Goal: Information Seeking & Learning: Check status

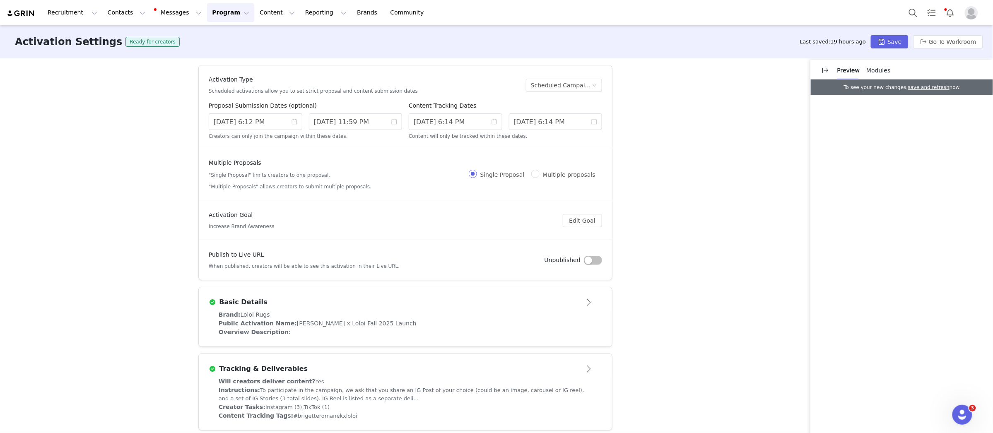
scroll to position [324, 0]
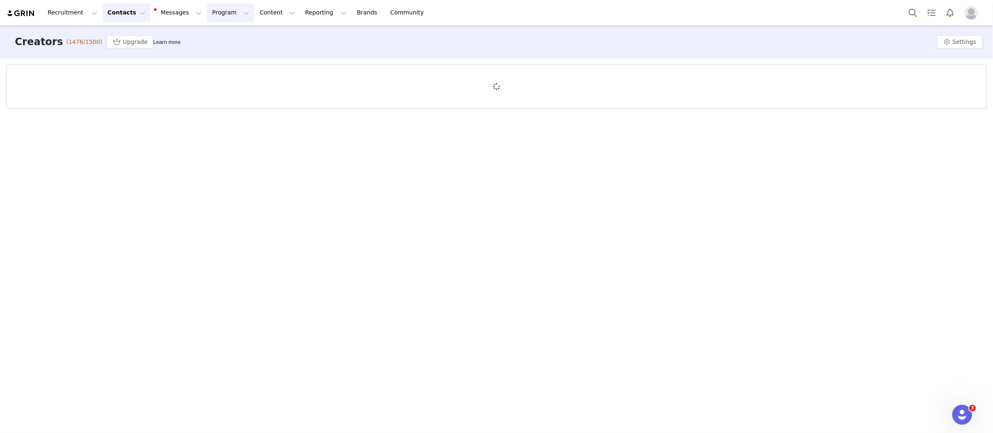
click at [219, 16] on button "Program Program" at bounding box center [230, 12] width 47 height 19
click at [229, 31] on link "Activations" at bounding box center [226, 36] width 65 height 15
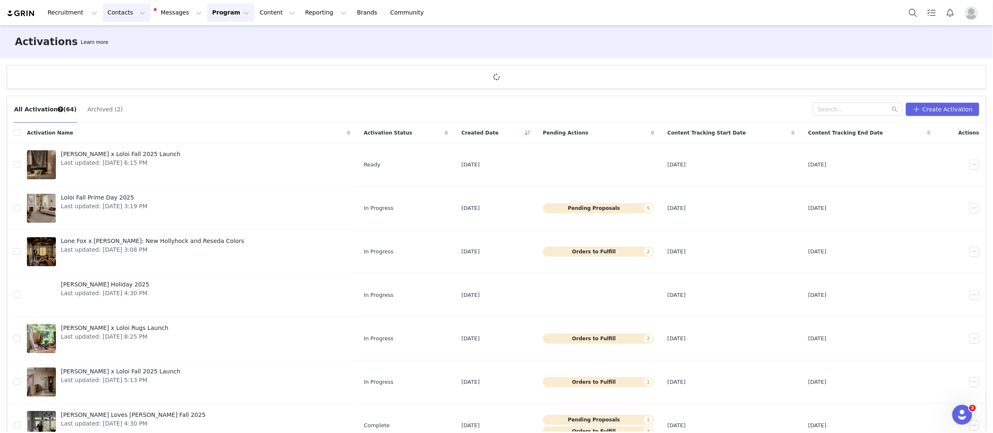
drag, startPoint x: 113, startPoint y: 13, endPoint x: 118, endPoint y: 21, distance: 9.3
click at [113, 13] on button "Contacts Contacts" at bounding box center [127, 12] width 48 height 19
click at [128, 38] on div "Creators" at bounding box center [129, 36] width 55 height 9
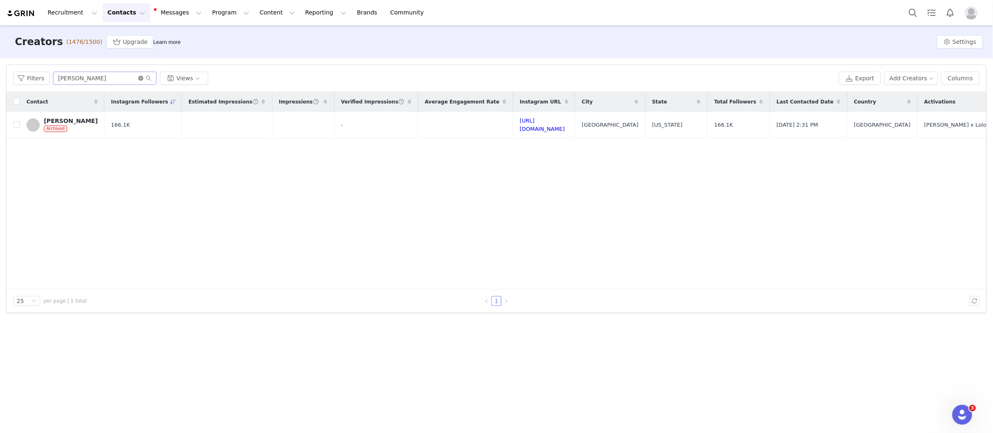
click at [141, 77] on icon "icon: close-circle" at bounding box center [140, 78] width 5 height 5
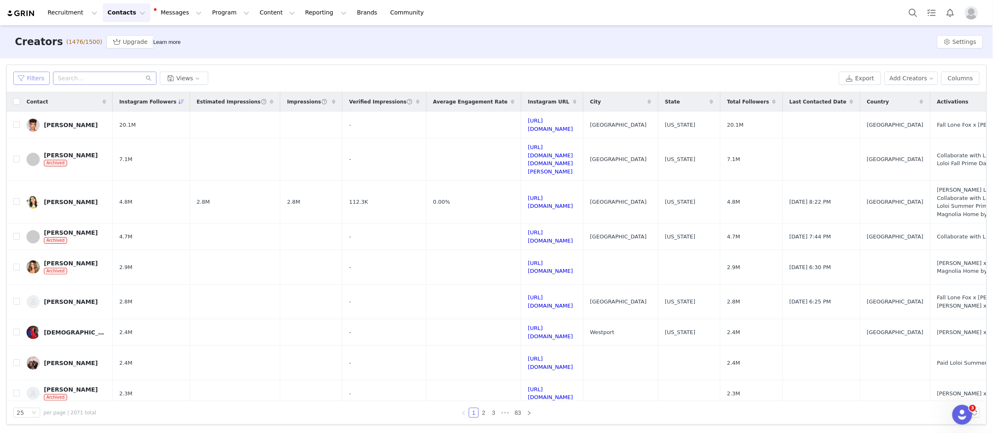
click at [26, 84] on button "Filters" at bounding box center [31, 78] width 36 height 13
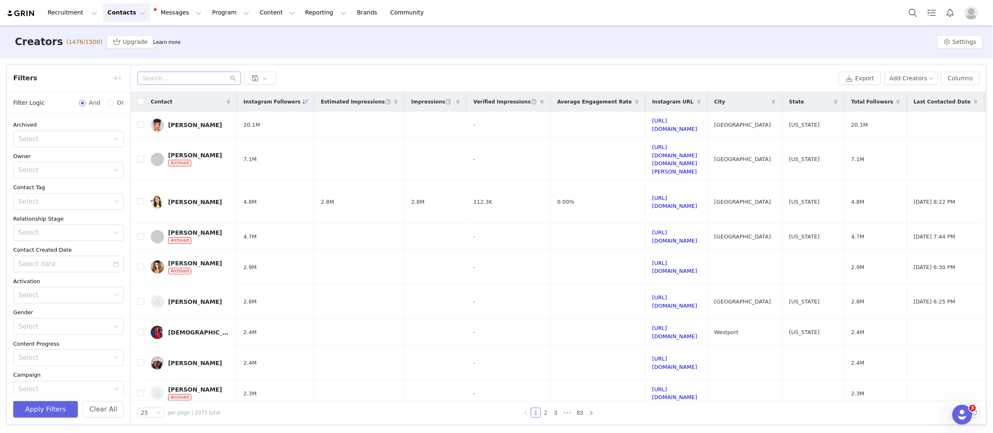
click at [26, 82] on span "Filters" at bounding box center [25, 78] width 24 height 10
click at [100, 381] on button "+ Add Field" at bounding box center [104, 380] width 38 height 13
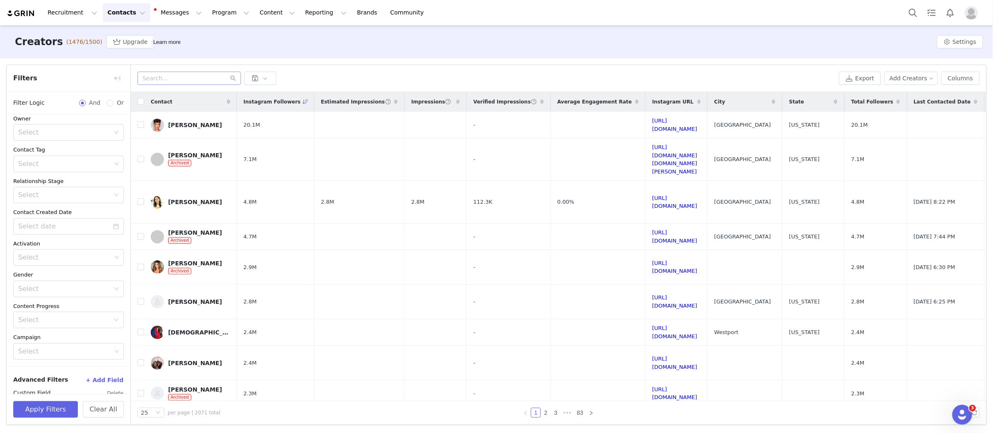
scroll to position [71, 0]
click at [72, 380] on div "Select" at bounding box center [65, 376] width 95 height 16
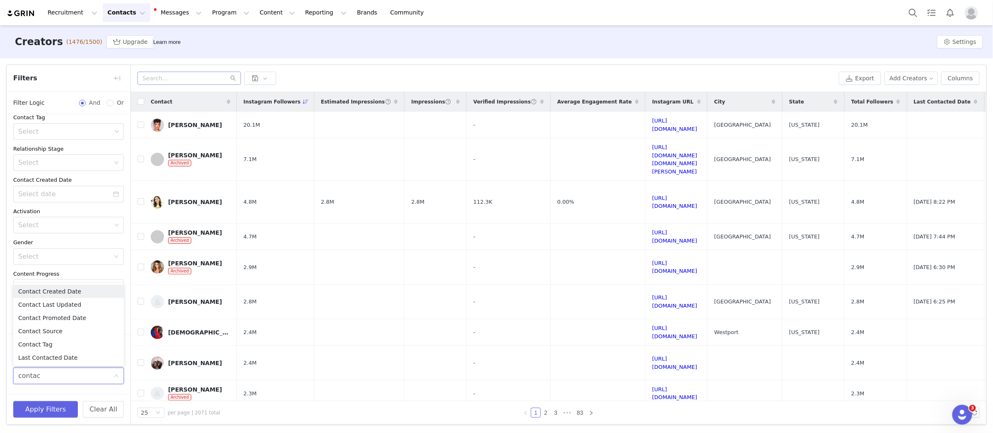
type input "contact"
click at [79, 344] on li "Contact Tag" at bounding box center [68, 344] width 111 height 13
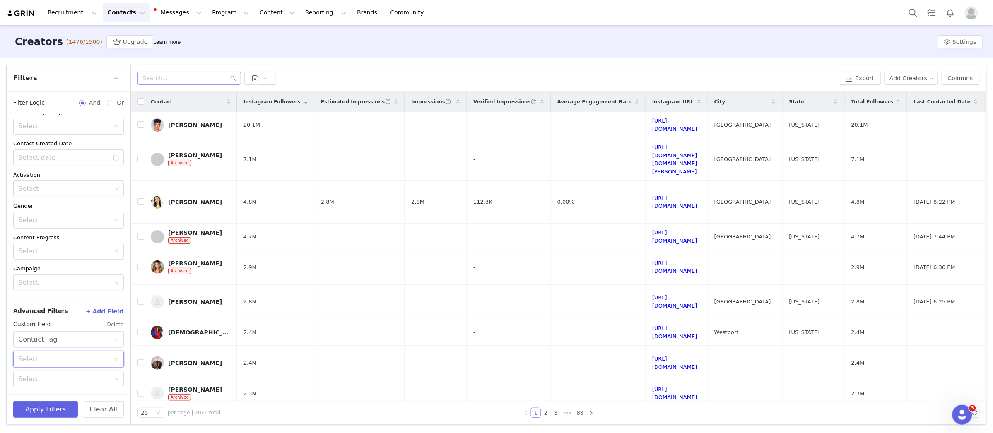
click at [68, 353] on div "Select" at bounding box center [65, 359] width 95 height 16
click at [63, 389] on li "Is not" at bounding box center [68, 390] width 111 height 13
click at [60, 378] on div "Select" at bounding box center [64, 379] width 93 height 8
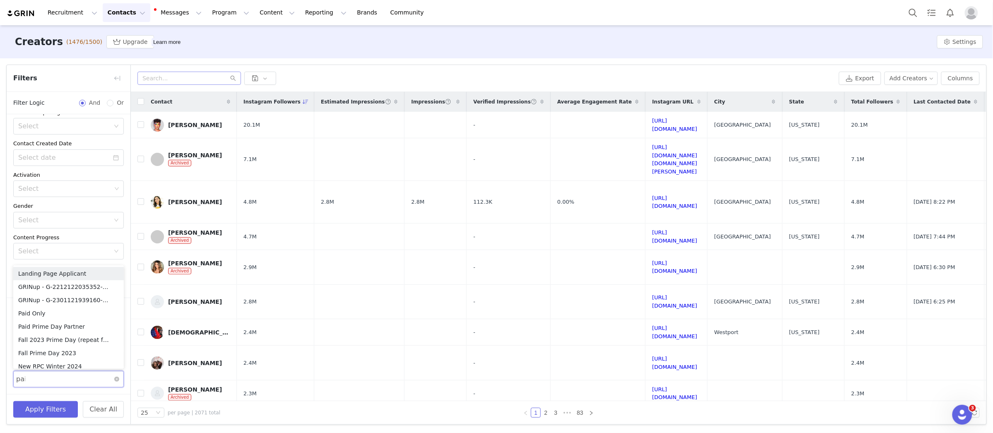
type input "paid"
click at [73, 317] on li "Paid Only" at bounding box center [68, 320] width 111 height 13
click at [99, 235] on div "Content Progress" at bounding box center [68, 237] width 111 height 8
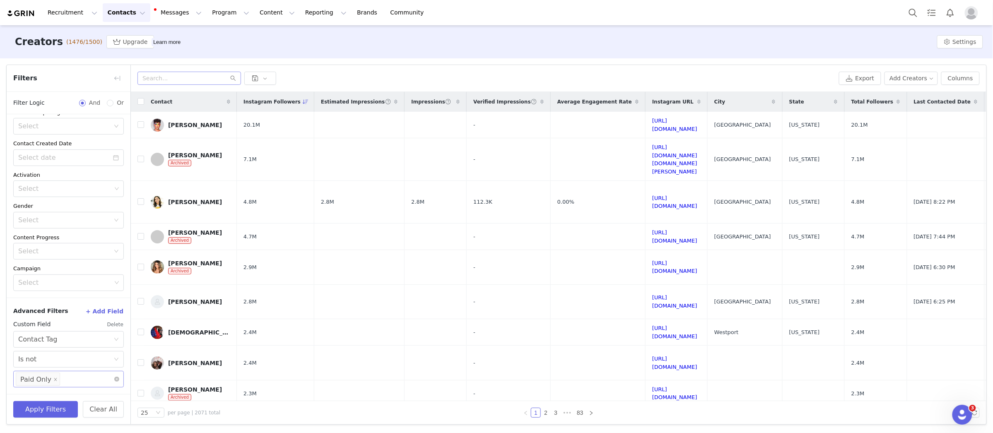
click at [75, 375] on div "Select Paid Only" at bounding box center [65, 379] width 99 height 16
type input "avoid"
click at [64, 396] on li "Avoid" at bounding box center [68, 396] width 111 height 13
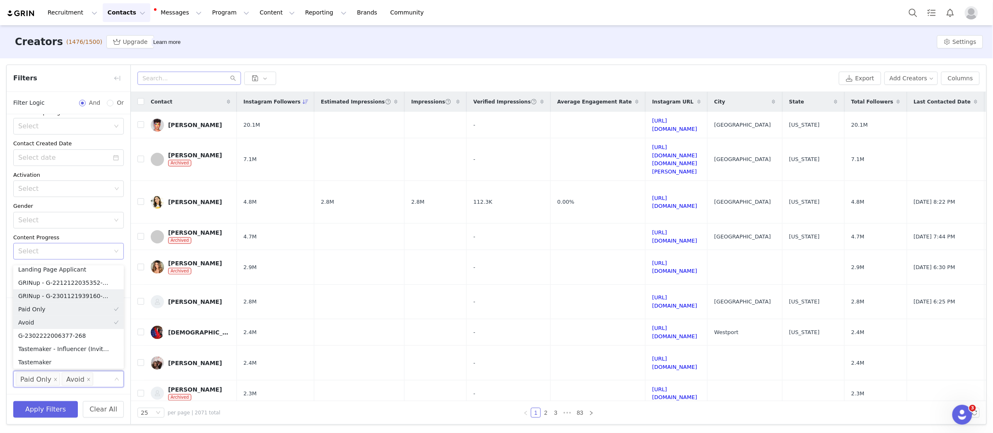
scroll to position [1, 0]
click at [100, 233] on div "Content Progress" at bounding box center [68, 237] width 111 height 8
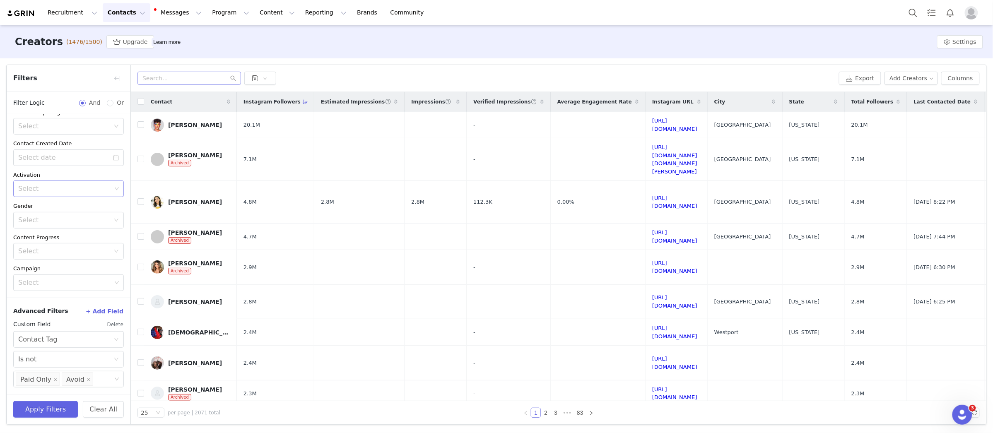
click at [115, 189] on icon "icon: down" at bounding box center [116, 188] width 5 height 5
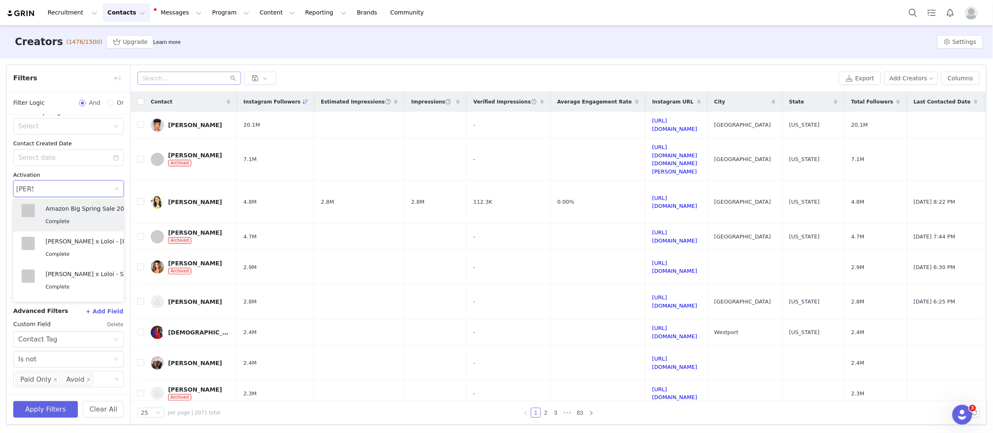
type input "leanne"
click at [59, 222] on span "In Progress" at bounding box center [59, 223] width 27 height 6
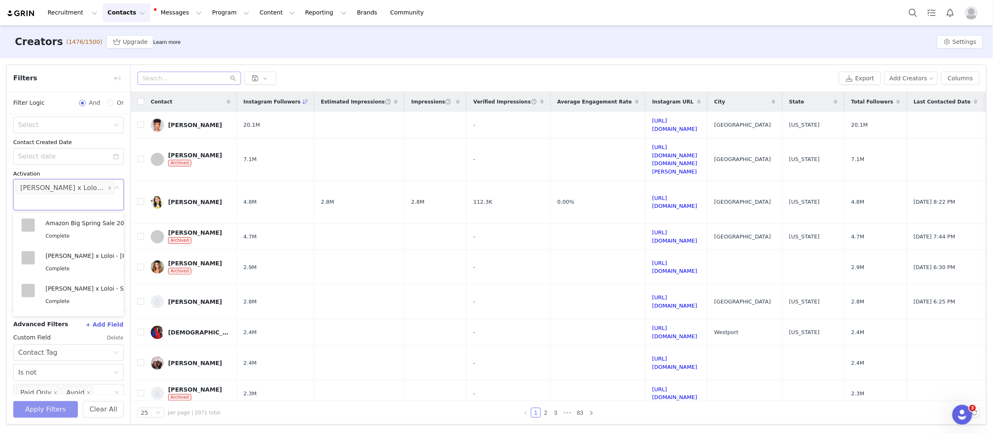
click at [49, 414] on button "Apply Filters" at bounding box center [45, 409] width 65 height 17
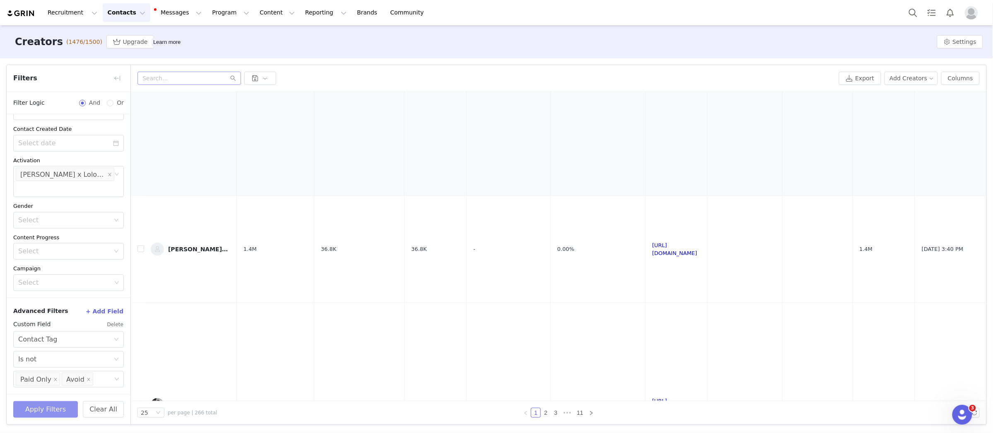
scroll to position [566, 0]
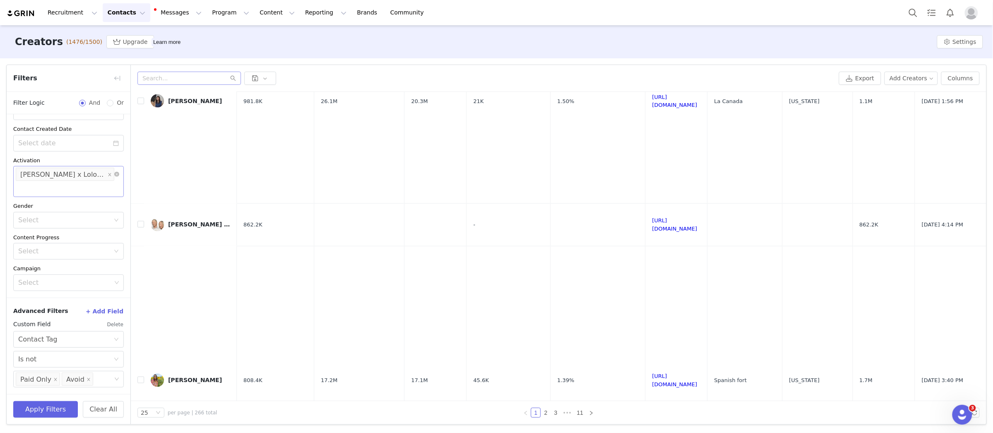
click at [105, 192] on div "Select Leanne Ford x Loloi Rugs Launch" at bounding box center [68, 181] width 111 height 31
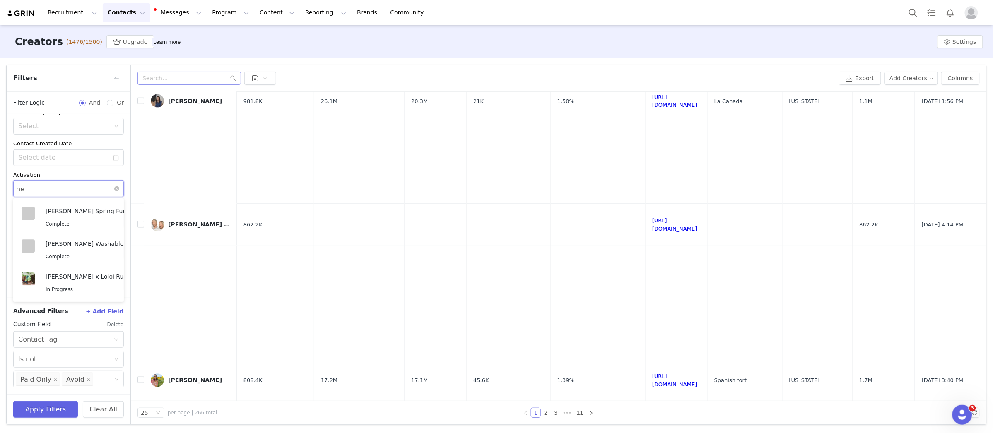
scroll to position [1, 0]
type input "heidi"
click at [82, 224] on div "In Progress" at bounding box center [91, 223] width 91 height 10
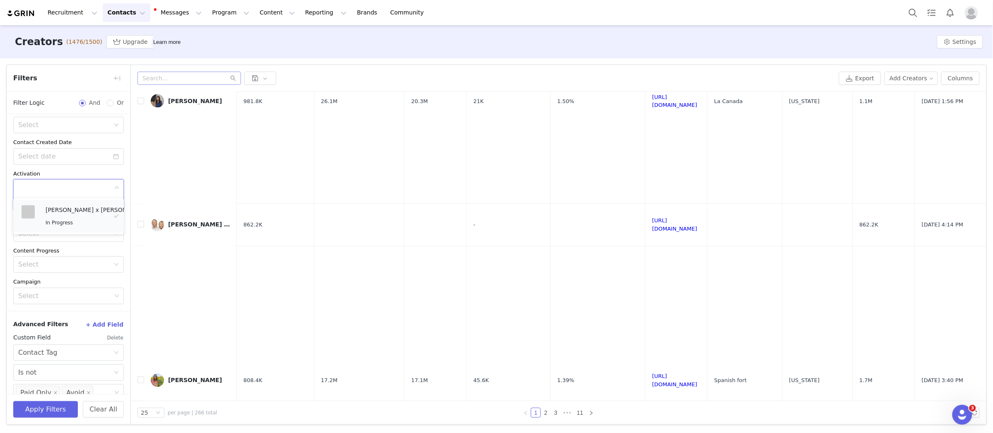
scroll to position [122, 0]
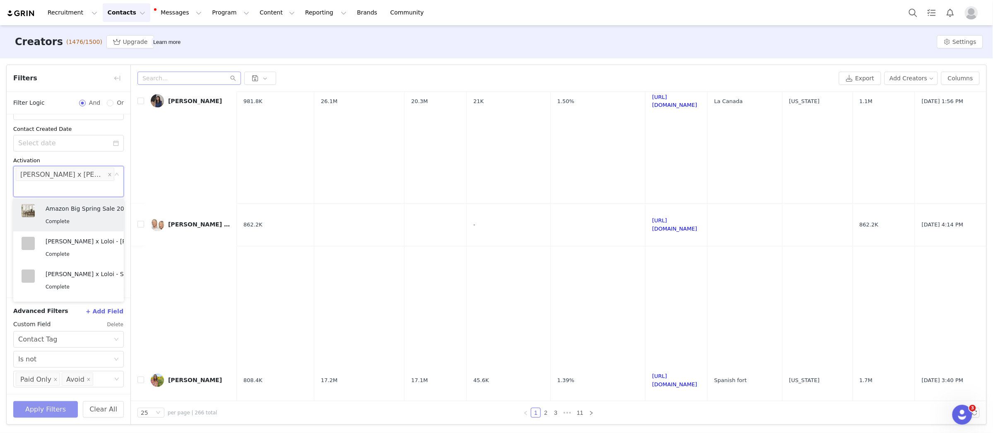
click at [55, 410] on button "Apply Filters" at bounding box center [45, 409] width 65 height 17
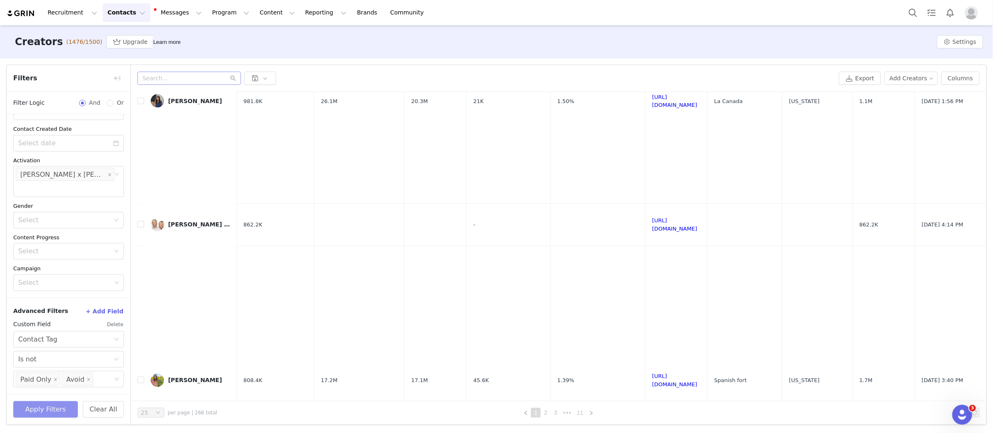
scroll to position [0, 0]
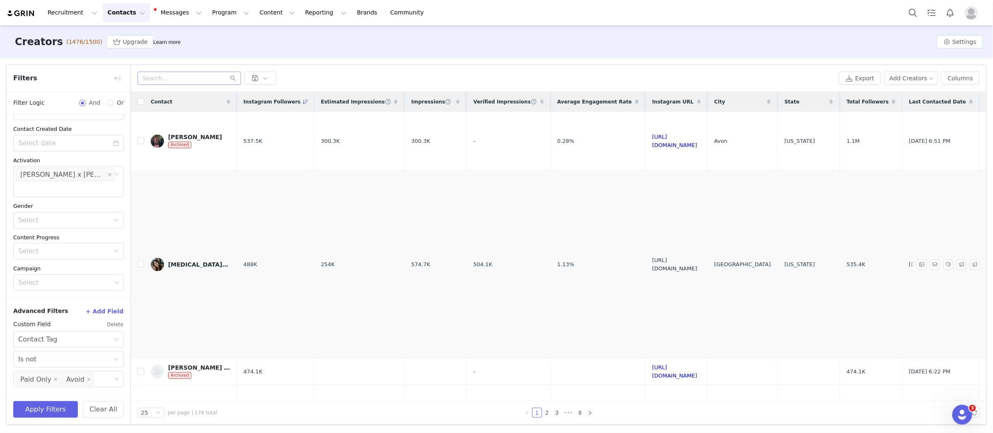
click at [697, 262] on link "https://www.instagram.com/havrillahome/" at bounding box center [674, 264] width 45 height 14
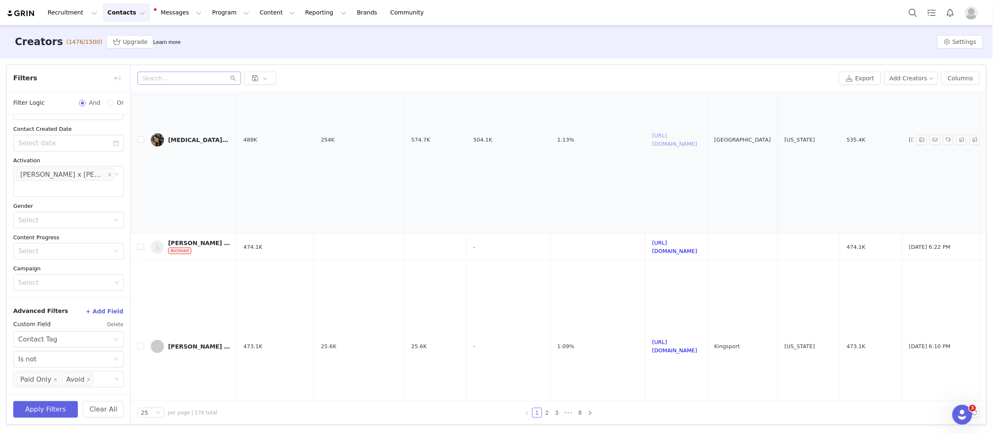
scroll to position [125, 0]
click at [697, 245] on link "https://www.instagram.com/newdarlings/" at bounding box center [674, 246] width 45 height 14
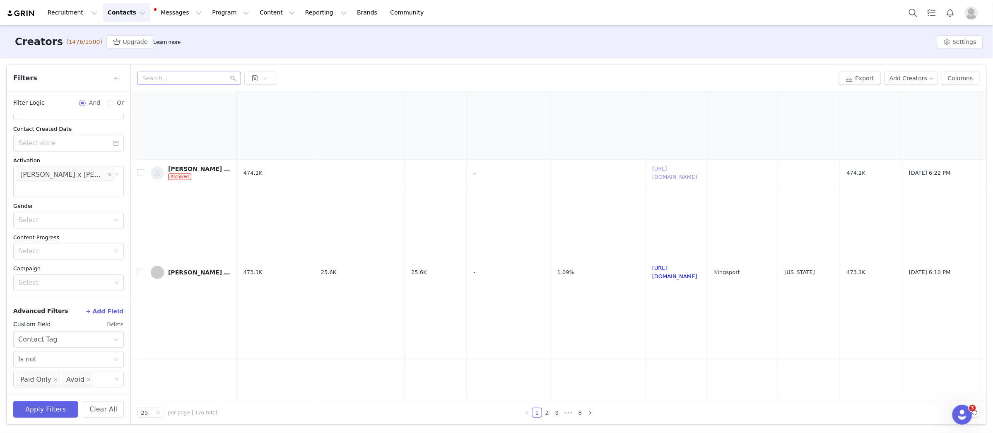
scroll to position [206, 0]
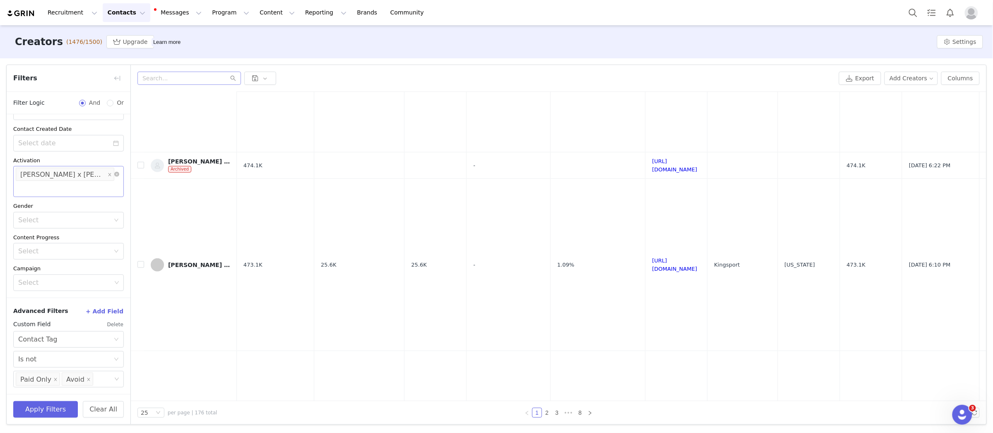
click at [102, 190] on div "Select Heidi Caillier x Joon Loloi Launch" at bounding box center [68, 181] width 111 height 31
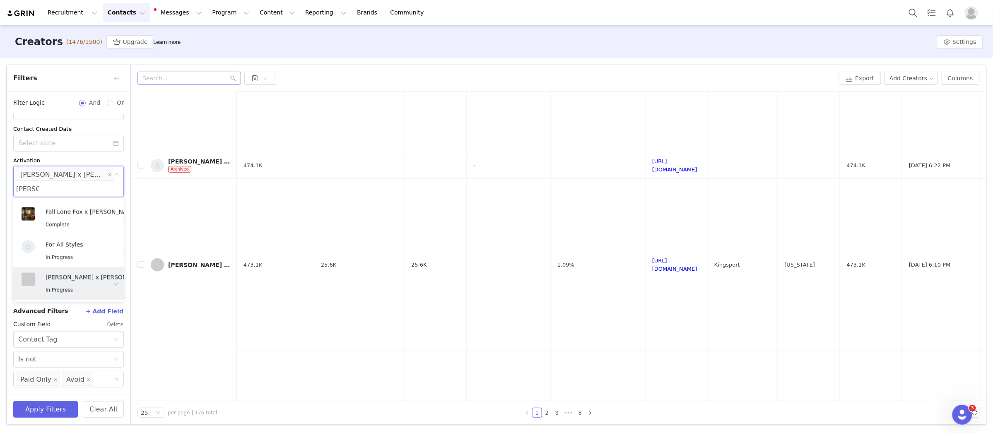
type input "jeremiah"
click at [77, 218] on div "Complete" at bounding box center [91, 223] width 91 height 10
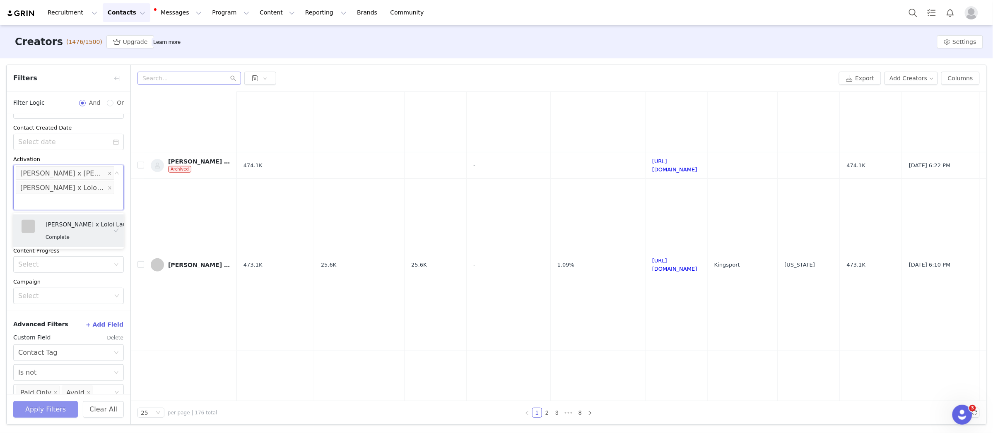
click at [43, 410] on button "Apply Filters" at bounding box center [45, 409] width 65 height 17
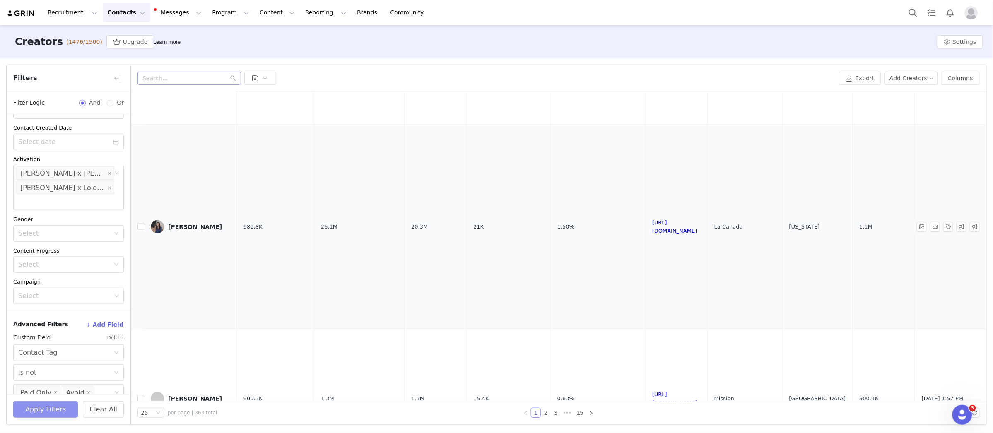
scroll to position [0, 0]
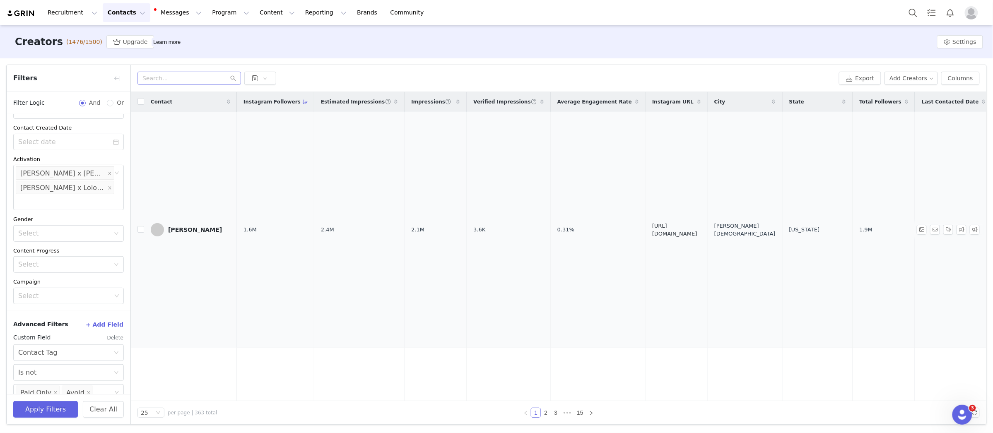
click at [657, 229] on link "https://www.instagram.com/apieceofmyhaven/" at bounding box center [674, 230] width 45 height 14
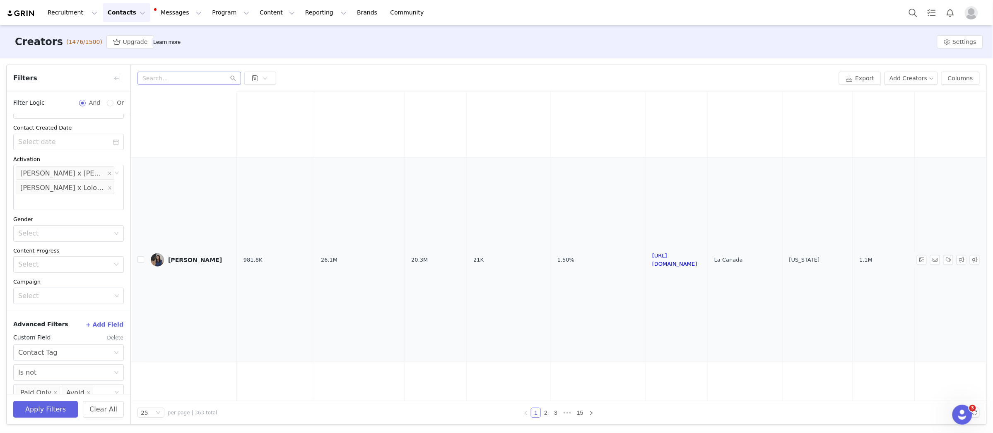
scroll to position [193, 0]
click at [663, 258] on link "https://www.instagram.com/lisakanegae" at bounding box center [674, 257] width 45 height 14
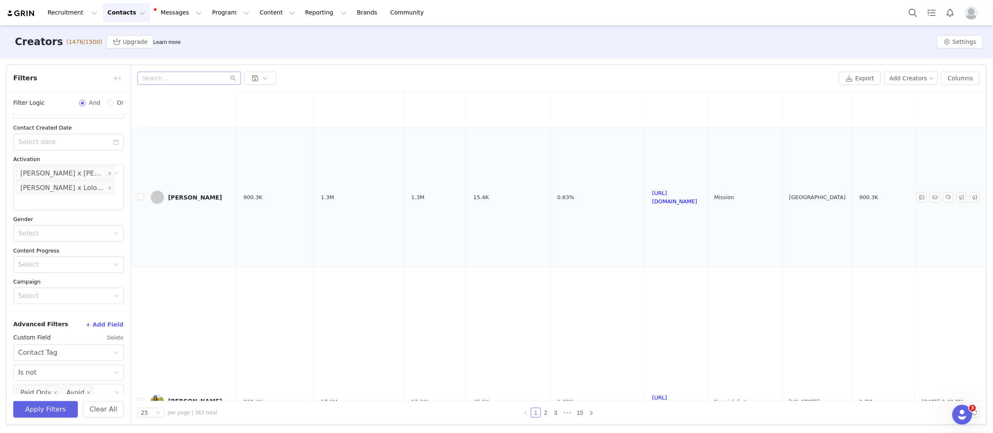
scroll to position [426, 0]
click at [656, 195] on link "https://www.instagram.com/donnadelaine_home/" at bounding box center [674, 195] width 45 height 14
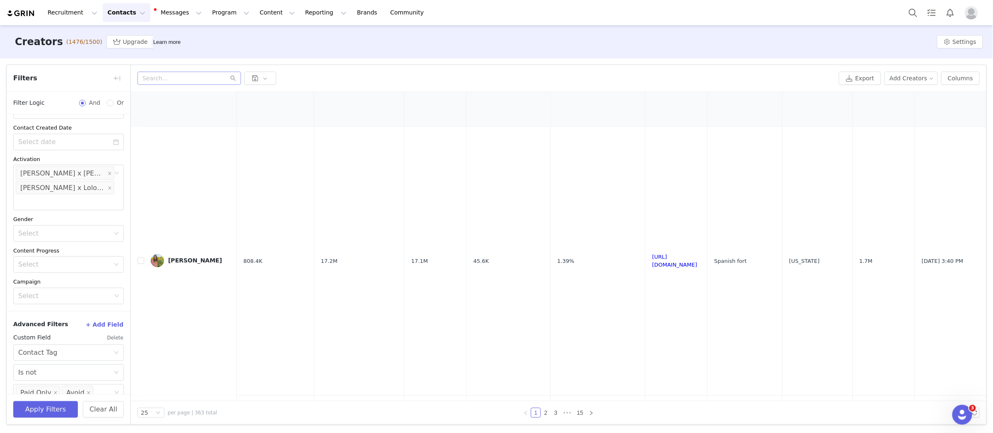
scroll to position [567, 0]
click at [684, 257] on link "https://www.instagram.com/kenziemariehome/" at bounding box center [674, 259] width 45 height 14
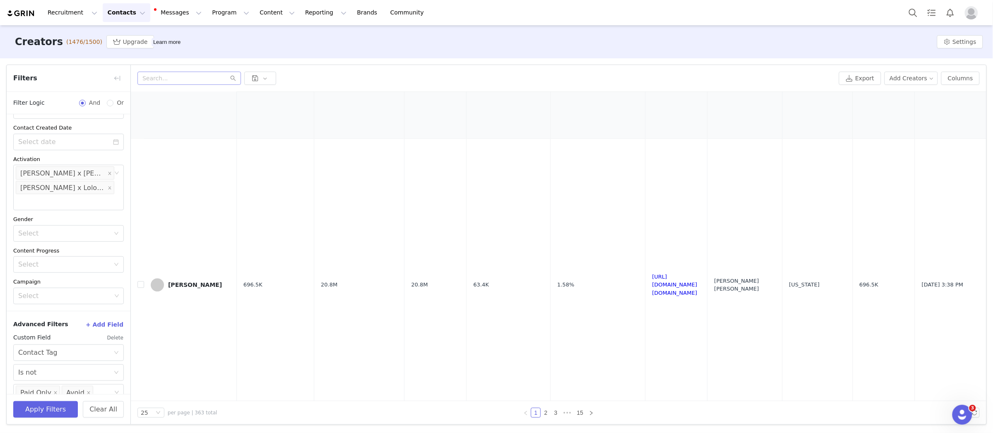
scroll to position [839, 0]
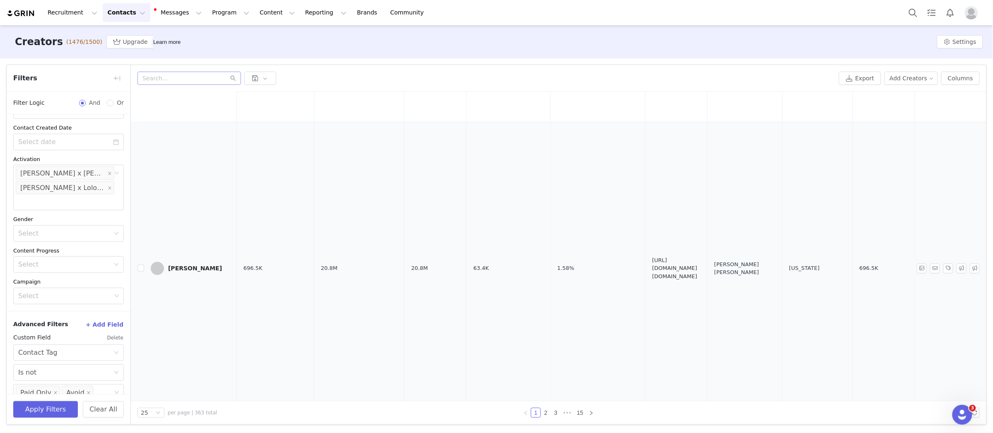
click at [653, 259] on link "https://www.instagram.com/mrs.vesnatanasic/" at bounding box center [674, 268] width 45 height 22
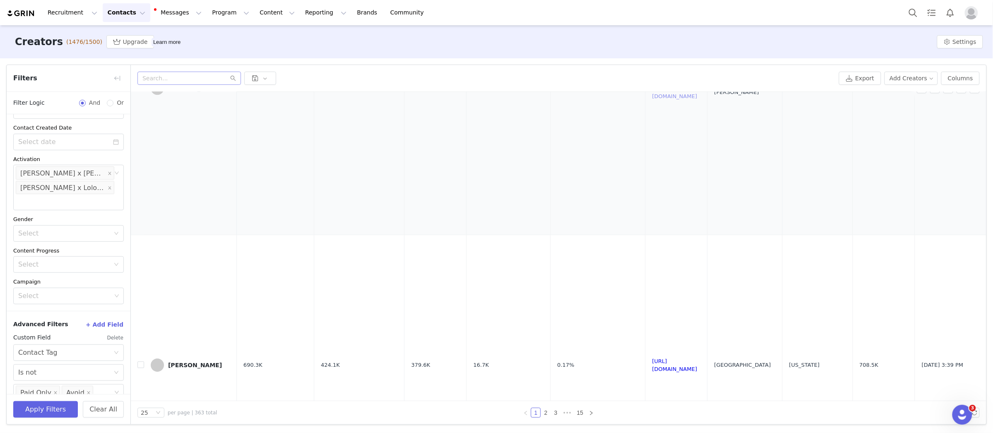
scroll to position [1132, 0]
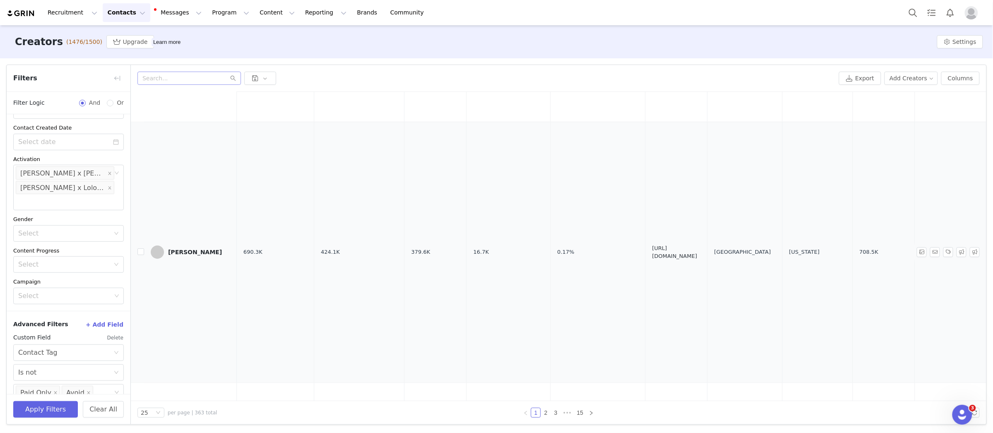
click at [672, 245] on link "https://www.instagram.com/lifeoncedarlane/" at bounding box center [674, 252] width 45 height 14
click at [697, 236] on link "https://www.instagram.com/destination_home/" at bounding box center [674, 243] width 45 height 14
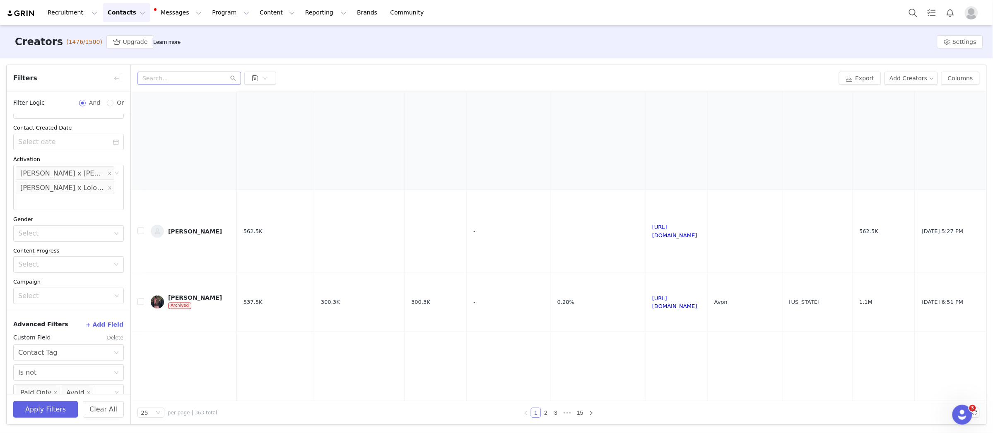
scroll to position [1793, 0]
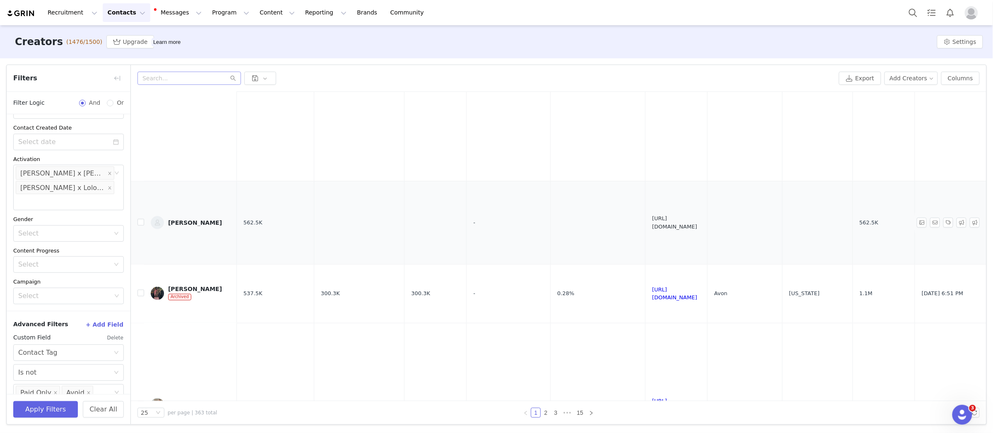
click at [697, 215] on link "https://www.instagram.com/mallorynikolaushome/" at bounding box center [674, 222] width 45 height 14
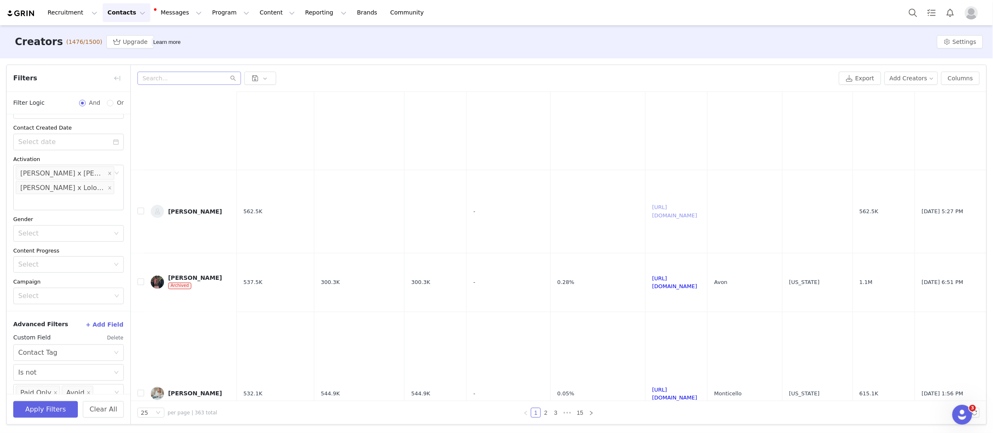
scroll to position [1798, 0]
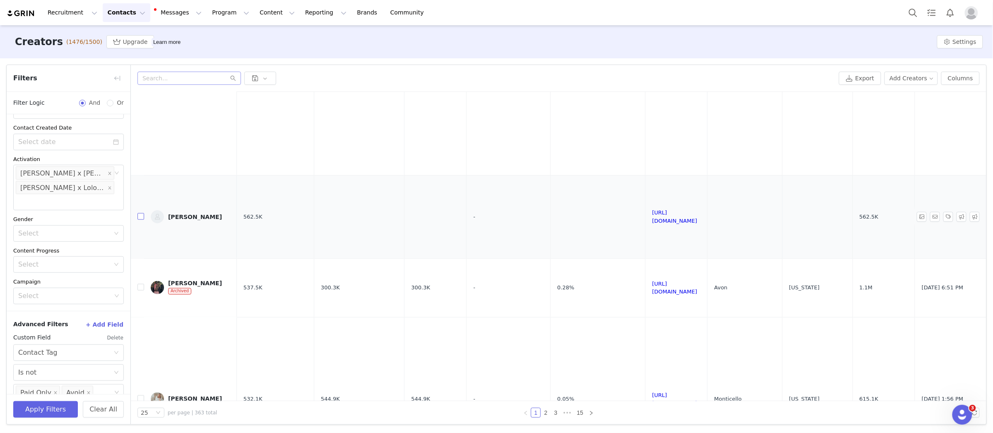
click at [139, 213] on input "checkbox" at bounding box center [140, 216] width 7 height 7
checkbox input "true"
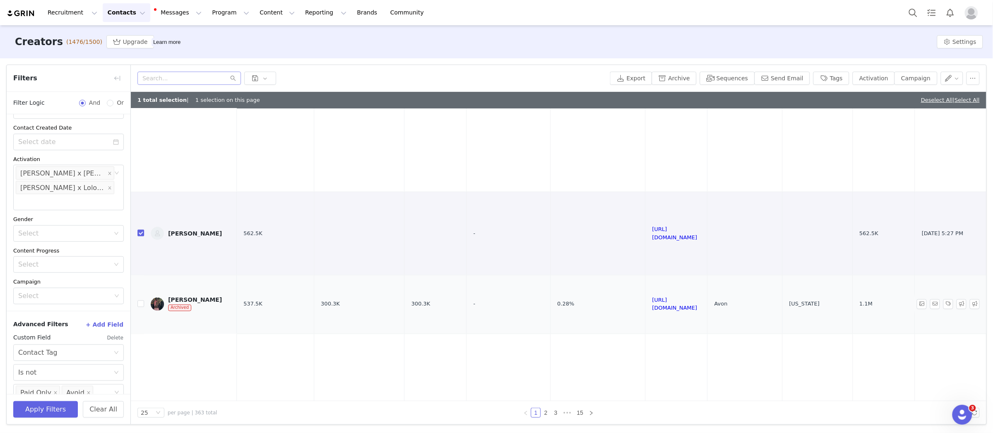
scroll to position [1902, 0]
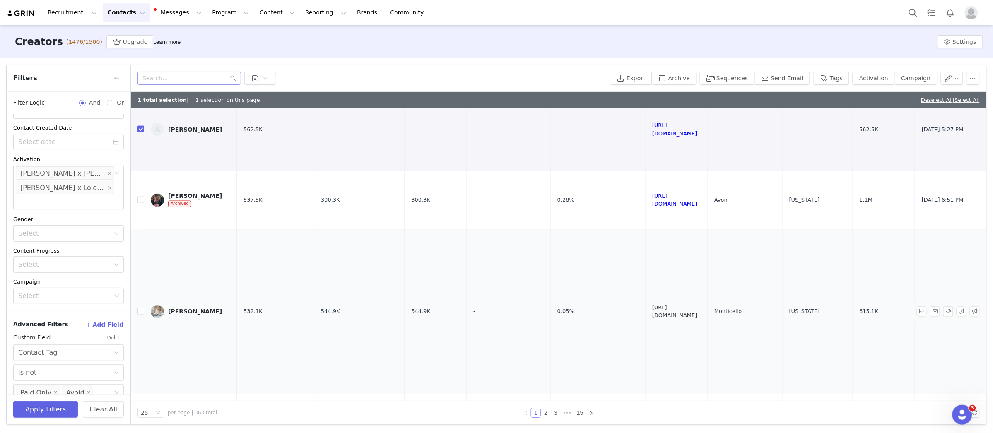
click at [697, 305] on link "https://www.instagram.com/thebartahouse/" at bounding box center [674, 312] width 45 height 14
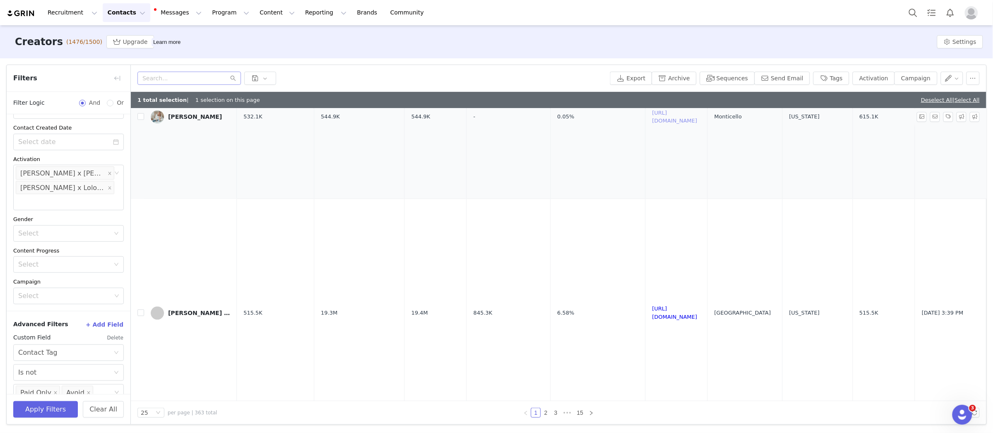
scroll to position [2137, 0]
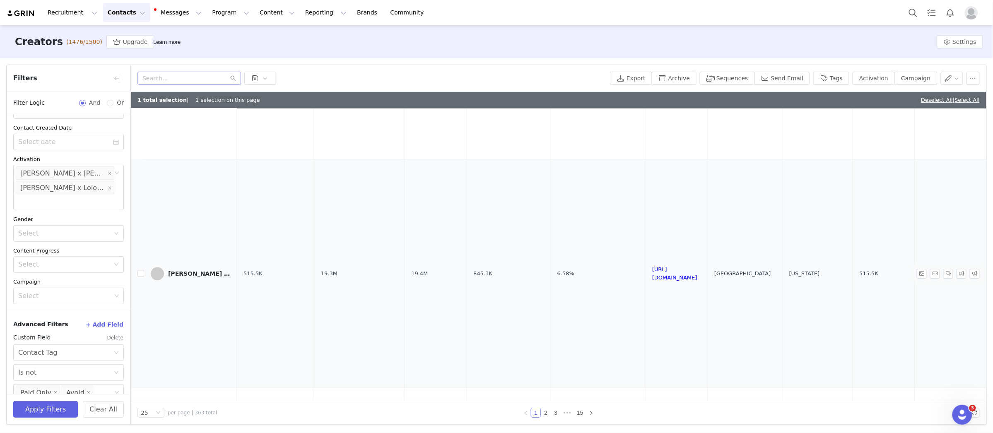
click at [706, 245] on td "https://www.instagram.com/jennasuedesign/" at bounding box center [676, 273] width 62 height 228
click at [697, 266] on link "https://www.instagram.com/jennasuedesign/" at bounding box center [674, 273] width 45 height 14
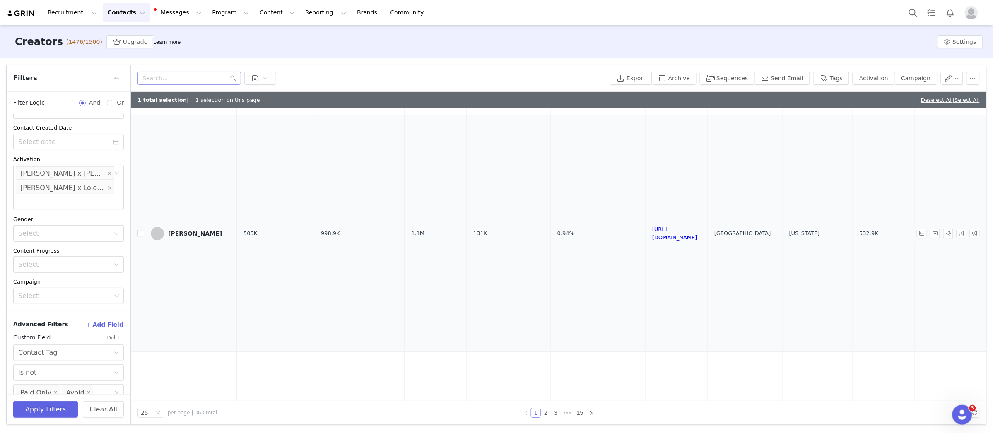
scroll to position [2416, 0]
click at [697, 220] on link "https://www.instagram.com/laurenashleyhansen/" at bounding box center [674, 227] width 45 height 14
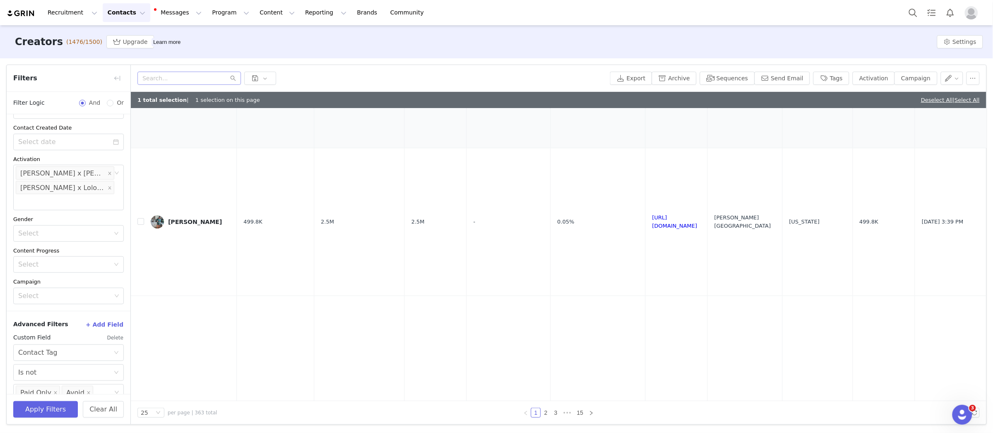
scroll to position [2614, 0]
click at [674, 214] on link "https://www.instagram.com/thecolellahome/" at bounding box center [674, 221] width 45 height 14
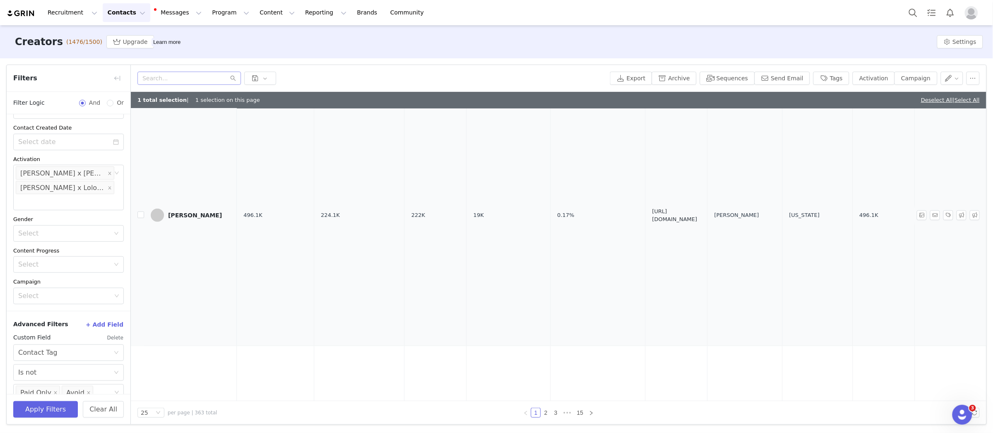
click at [666, 208] on link "https://www.instagram.com/allthingsnew_home/" at bounding box center [674, 215] width 45 height 14
click at [671, 200] on link "https://www.instagram.com/havrillahome/" at bounding box center [674, 207] width 45 height 14
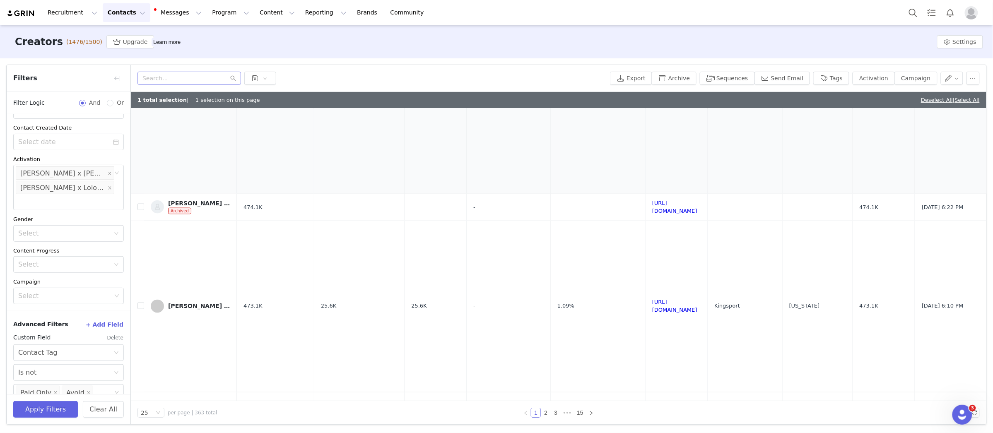
scroll to position [3166, 0]
click at [687, 198] on link "https://www.instagram.com/newdarlings/" at bounding box center [674, 205] width 45 height 14
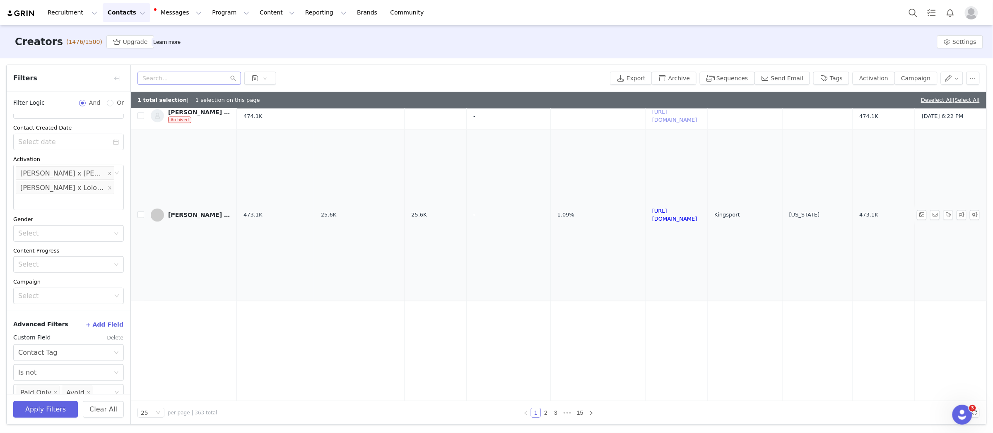
scroll to position [3265, 0]
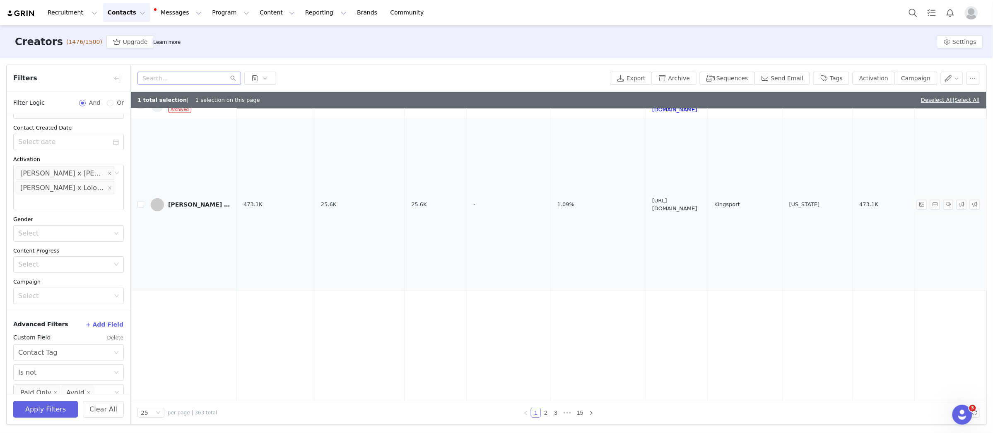
click at [689, 198] on link "https://www.instagram.com/plankandpillow/" at bounding box center [674, 205] width 45 height 14
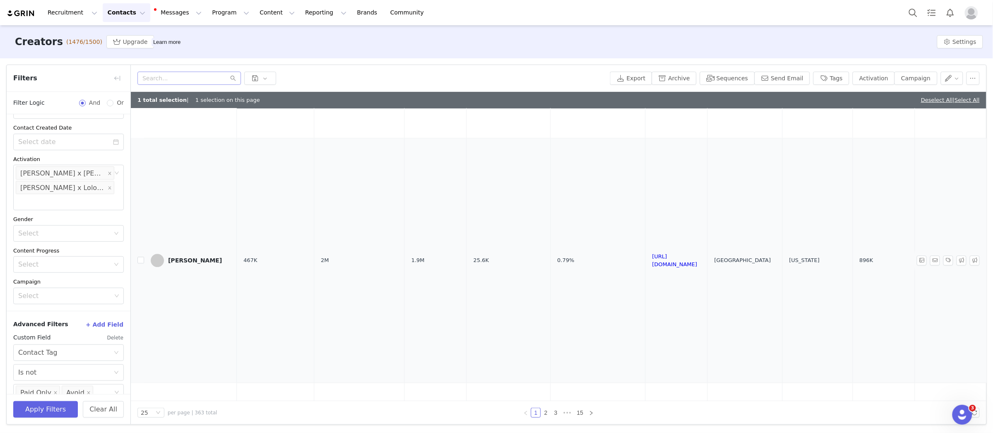
scroll to position [3580, 0]
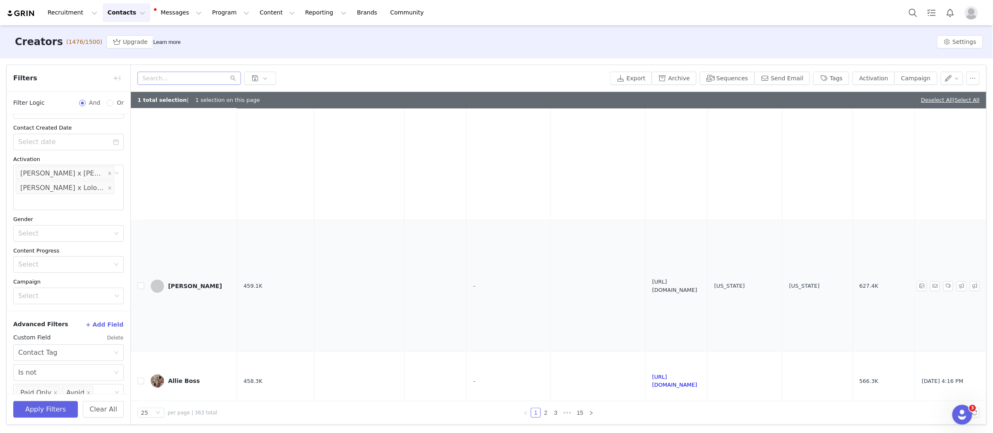
click at [666, 279] on link "https://www.instagram.com/mycityapartment/" at bounding box center [674, 286] width 45 height 14
click at [139, 282] on input "checkbox" at bounding box center [140, 285] width 7 height 7
checkbox input "true"
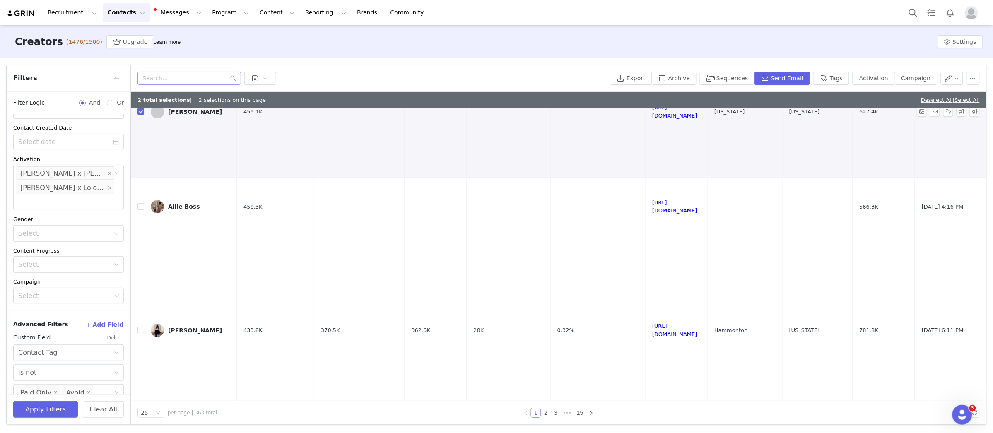
scroll to position [3755, 0]
click at [697, 199] on link "https://www.instagram.com/alliemboss/" at bounding box center [674, 206] width 45 height 14
click at [140, 202] on input "checkbox" at bounding box center [140, 205] width 7 height 7
checkbox input "true"
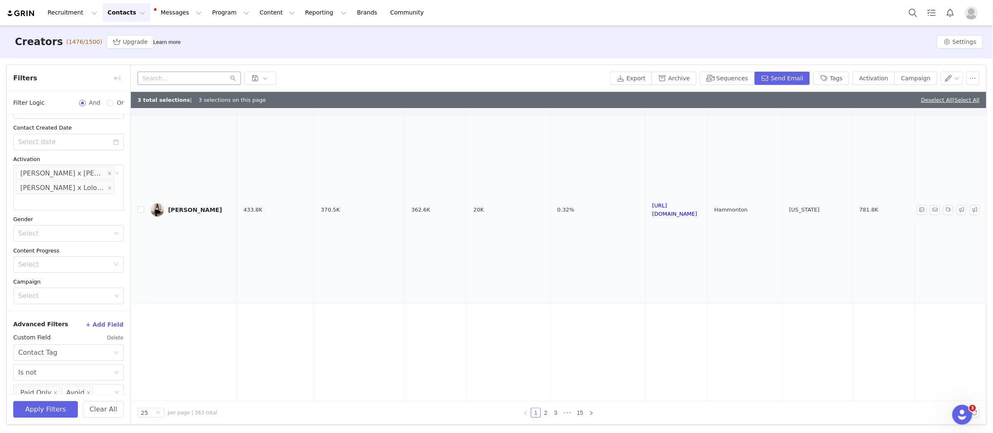
scroll to position [3881, 0]
click at [697, 196] on link "https://www.instagram.com/styleitprettyhome/" at bounding box center [674, 203] width 45 height 14
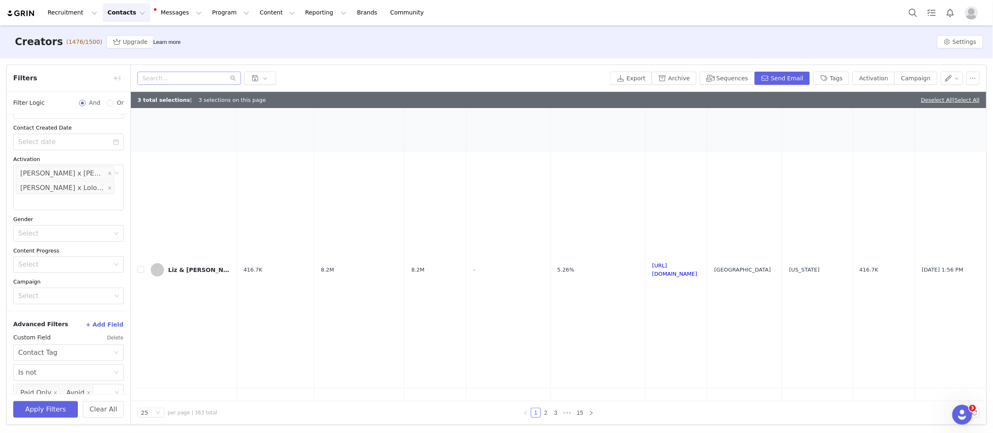
scroll to position [4037, 0]
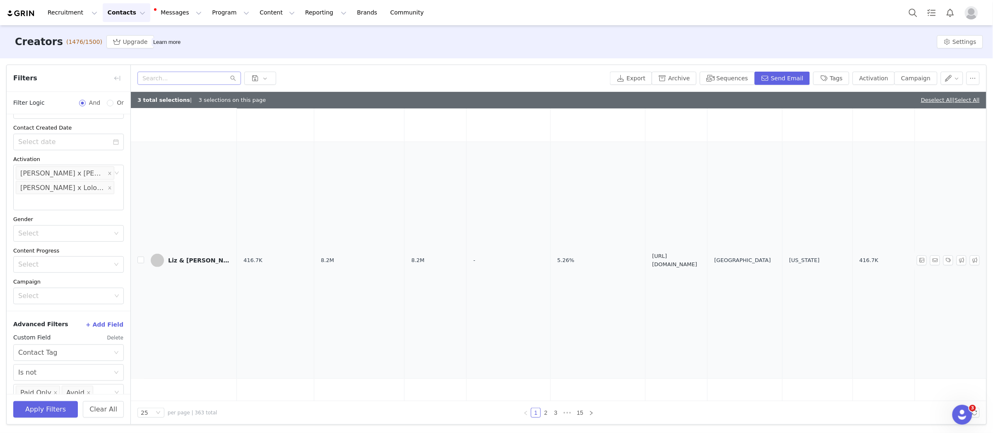
click at [697, 253] on link "https://www.instagram.com/interiorjems/" at bounding box center [674, 260] width 45 height 14
click at [695, 306] on link "https://www.instagram.com/making_highview_home/" at bounding box center [674, 313] width 45 height 14
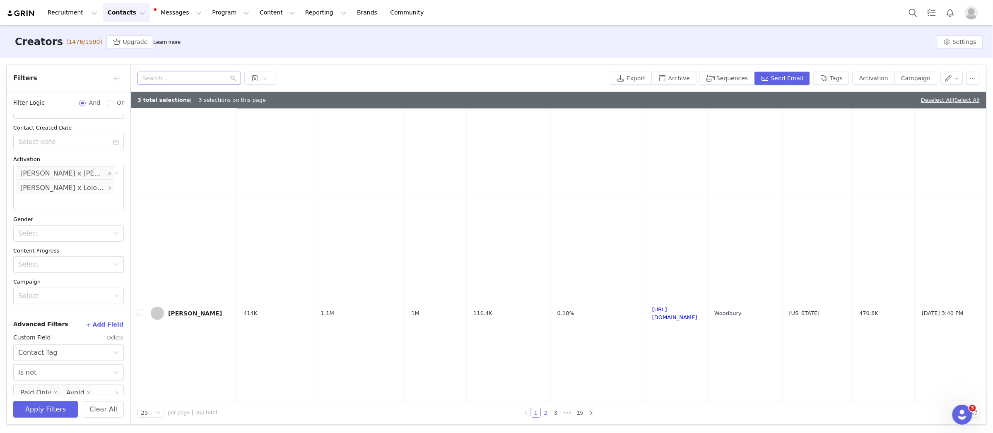
click at [544, 414] on link "2" at bounding box center [545, 412] width 9 height 9
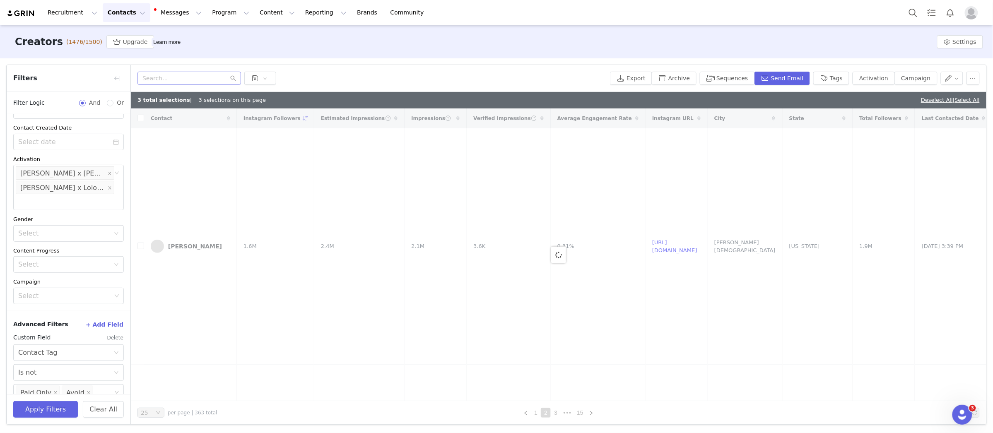
checkbox input "false"
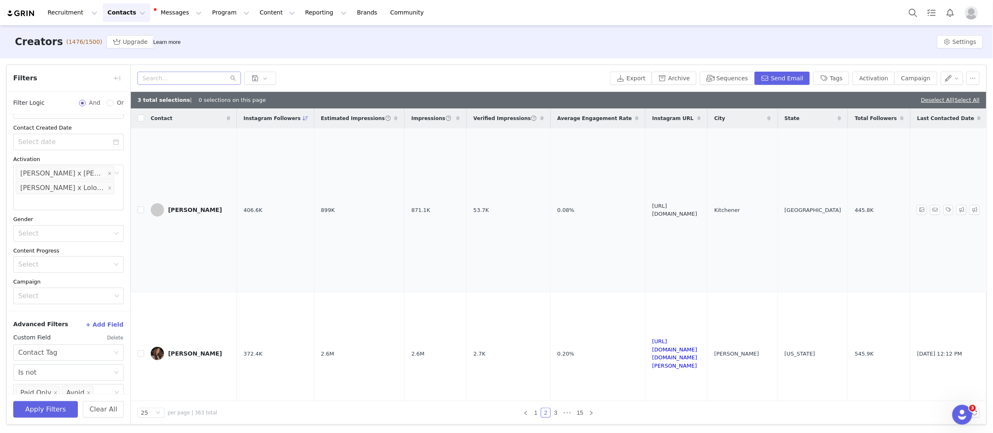
click at [697, 209] on link "https://www.instagram.com/melb_lifeandhome/" at bounding box center [674, 210] width 45 height 14
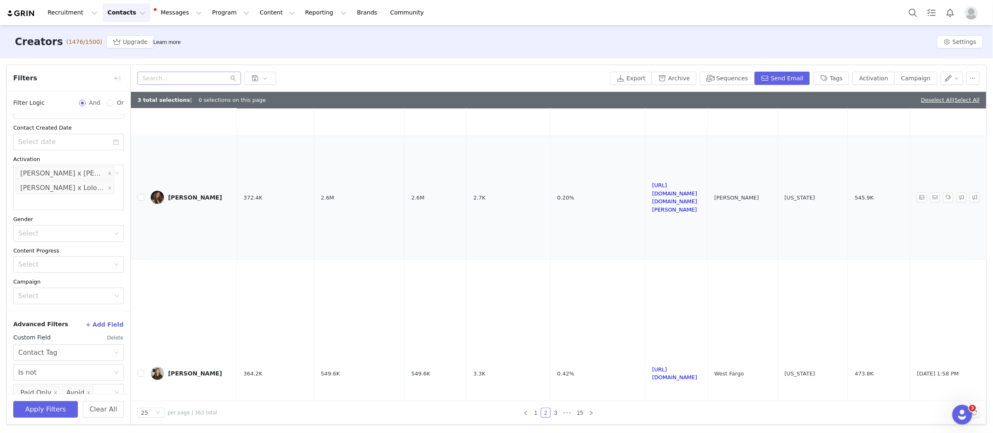
scroll to position [174, 0]
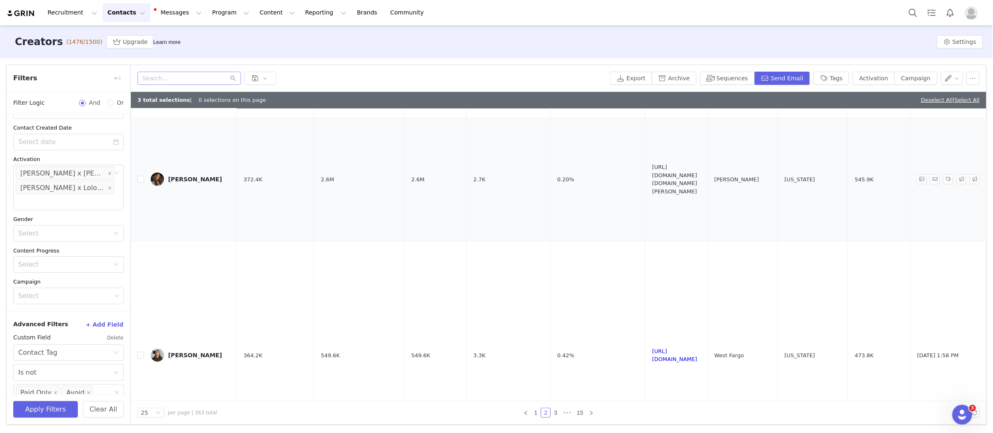
click at [697, 173] on link "https://www.instagram.com/the.rosie.home/" at bounding box center [674, 179] width 45 height 31
click at [141, 180] on td at bounding box center [137, 179] width 13 height 123
click at [139, 178] on input "checkbox" at bounding box center [140, 179] width 7 height 7
checkbox input "true"
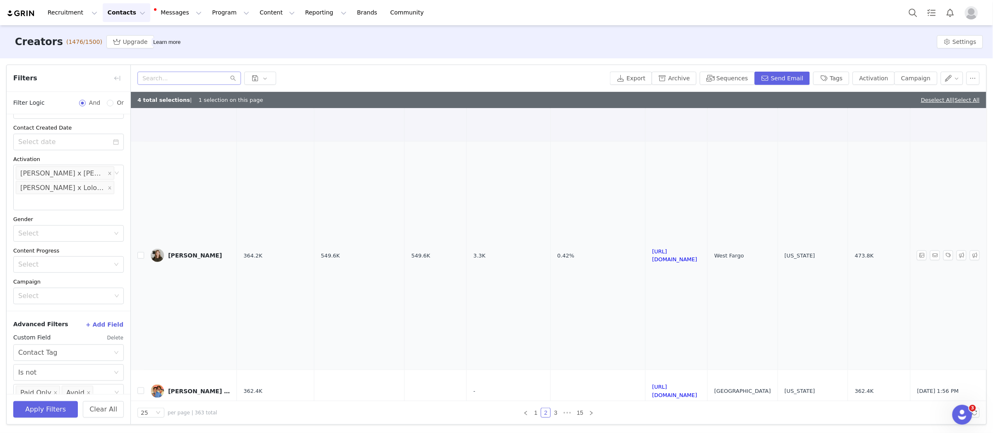
scroll to position [287, 0]
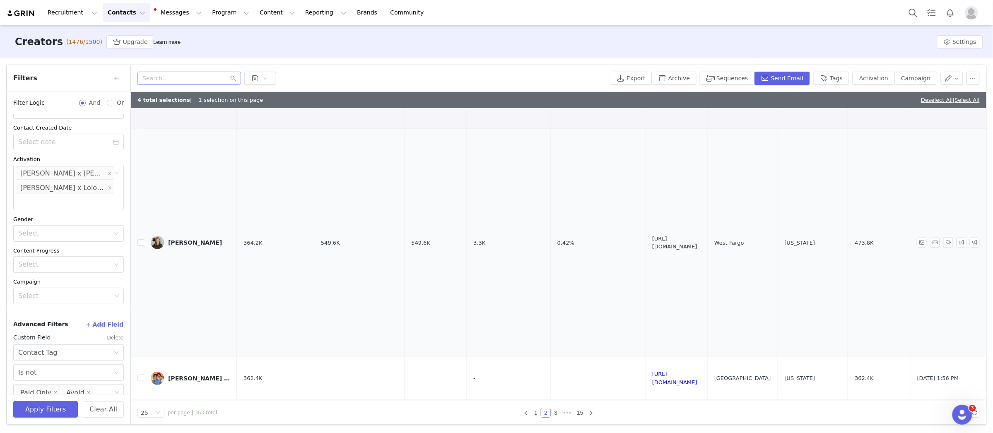
click at [697, 236] on link "https://www.instagram.com/frengpartyof6/" at bounding box center [674, 243] width 45 height 14
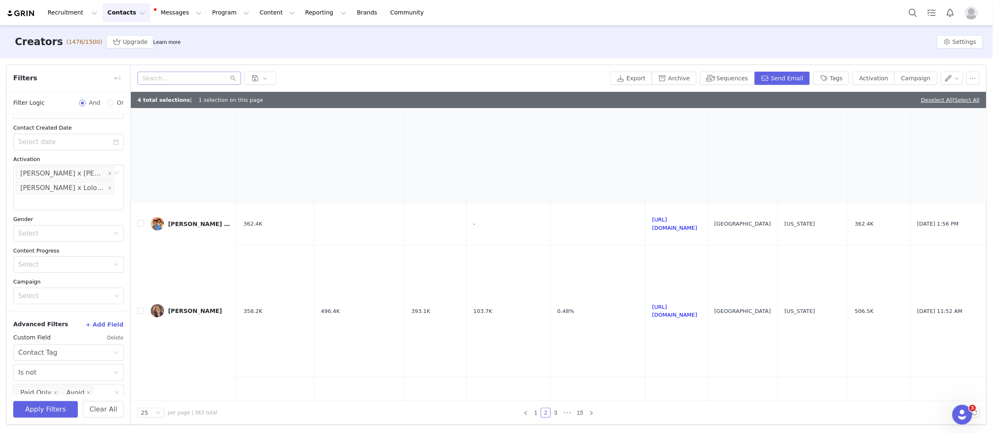
scroll to position [455, 0]
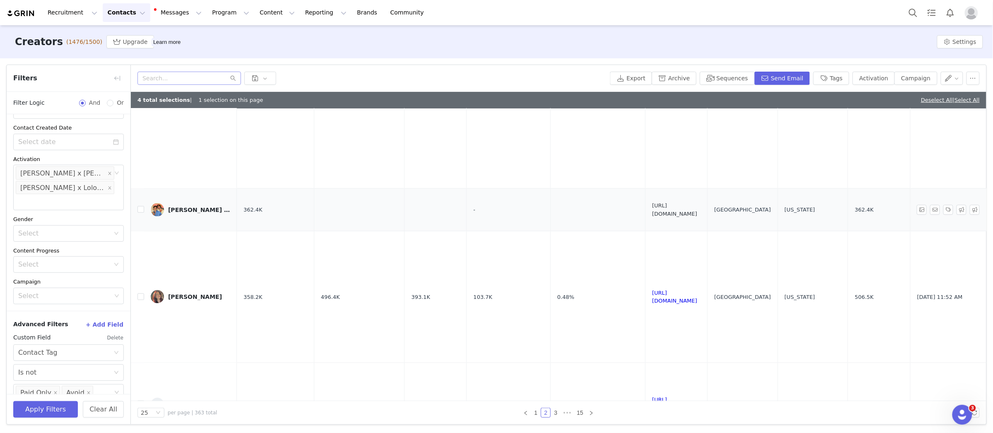
click at [697, 202] on link "https://www.instagram.com/yummertime" at bounding box center [674, 209] width 45 height 14
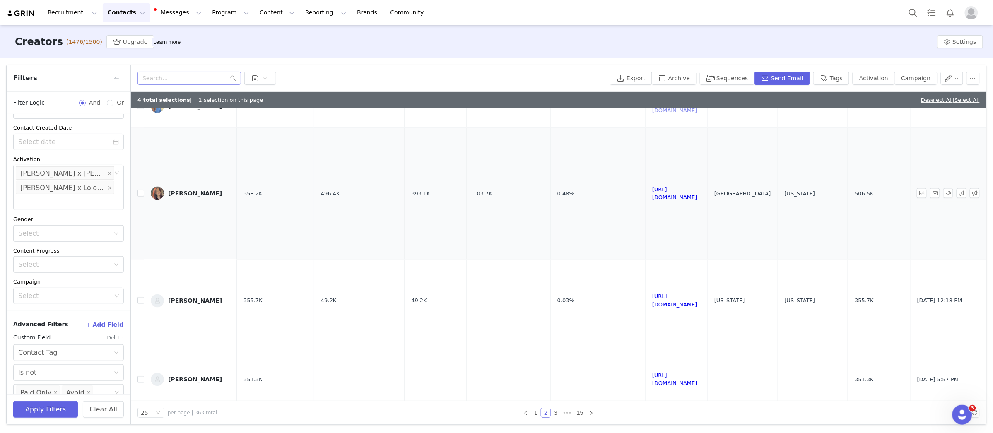
scroll to position [558, 0]
click at [697, 187] on link "https://www.instagram.com/daryakaras/" at bounding box center [674, 194] width 45 height 14
click at [140, 191] on input "checkbox" at bounding box center [140, 194] width 7 height 7
checkbox input "true"
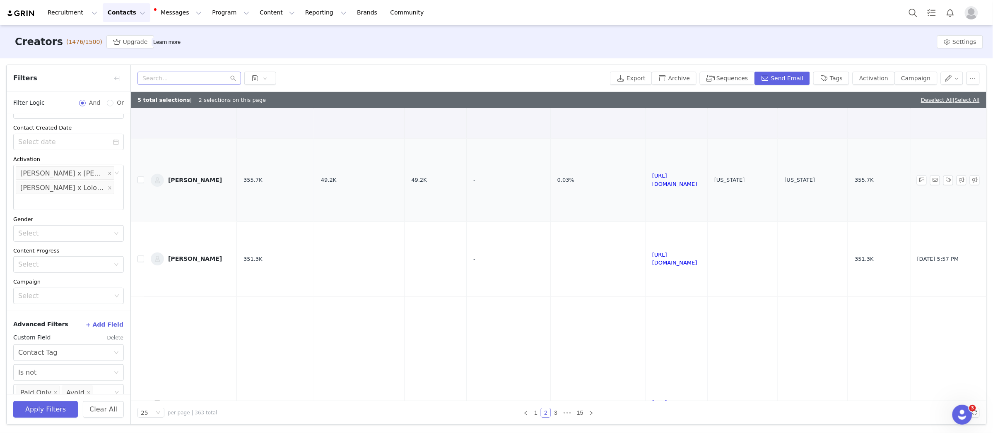
scroll to position [681, 0]
click at [697, 250] on link "https://www.instagram.com/whatlolalikes/" at bounding box center [674, 257] width 45 height 14
click at [139, 254] on input "checkbox" at bounding box center [140, 257] width 7 height 7
checkbox input "true"
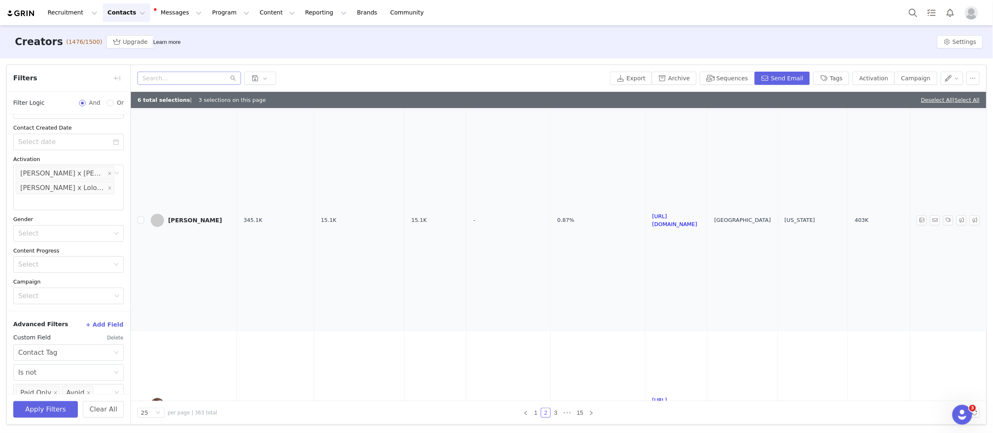
scroll to position [867, 0]
click at [697, 212] on link "https://www.instagram.com/homeonharbor/" at bounding box center [674, 219] width 45 height 14
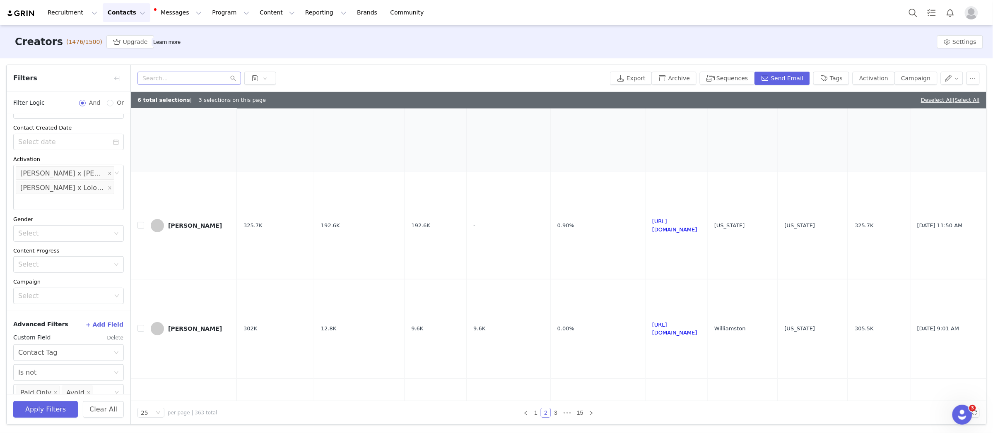
scroll to position [1173, 0]
click at [687, 217] on link "https://www.instagram.com/charlottebridgeman/" at bounding box center [674, 224] width 45 height 14
click at [142, 221] on input "checkbox" at bounding box center [140, 224] width 7 height 7
checkbox input "true"
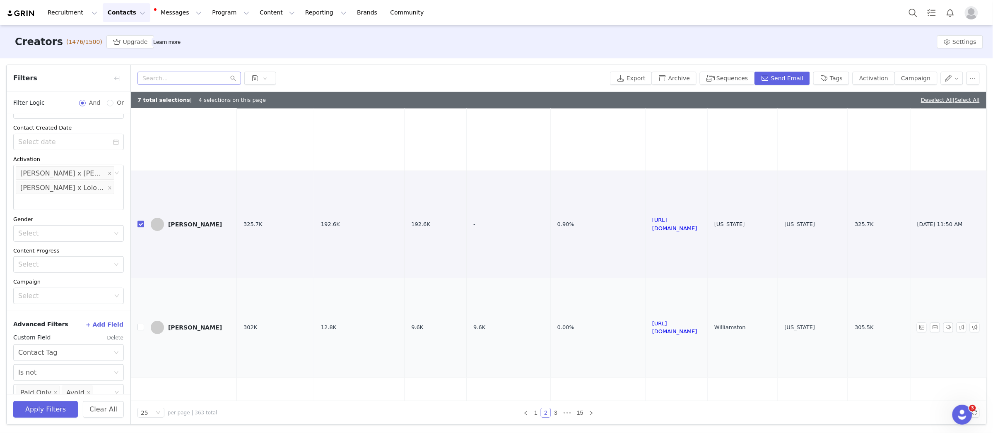
scroll to position [1229, 0]
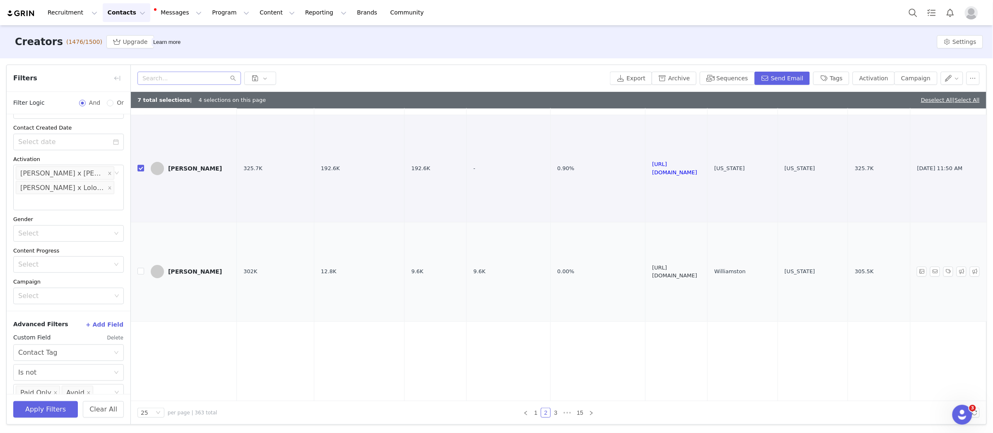
click at [697, 264] on link "https://www.instagram.com/stefmturner/" at bounding box center [674, 271] width 45 height 14
click at [140, 268] on input "checkbox" at bounding box center [140, 271] width 7 height 7
checkbox input "true"
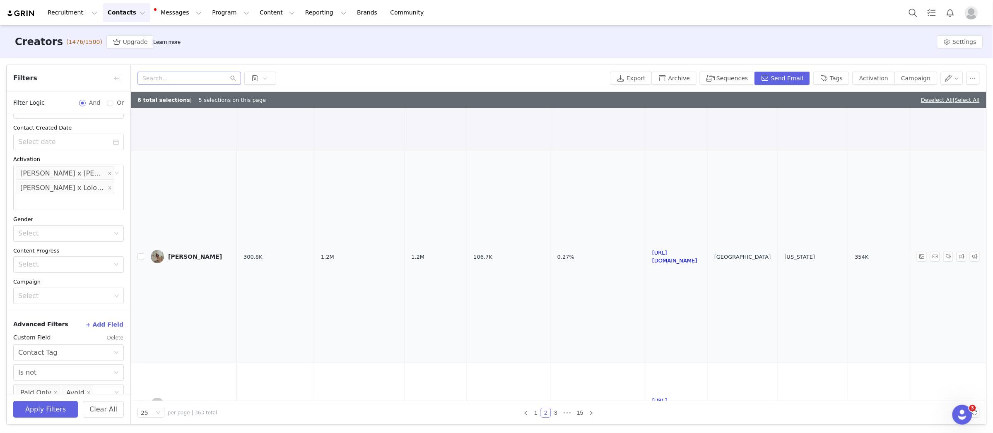
scroll to position [1401, 0]
click at [660, 248] on link "https://www.instagram.com/decoratingnewbuild_/" at bounding box center [674, 255] width 45 height 14
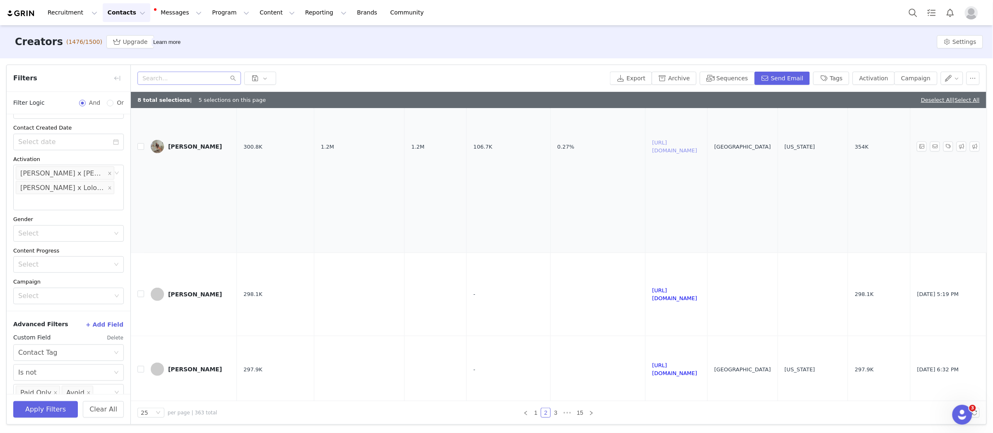
scroll to position [1522, 0]
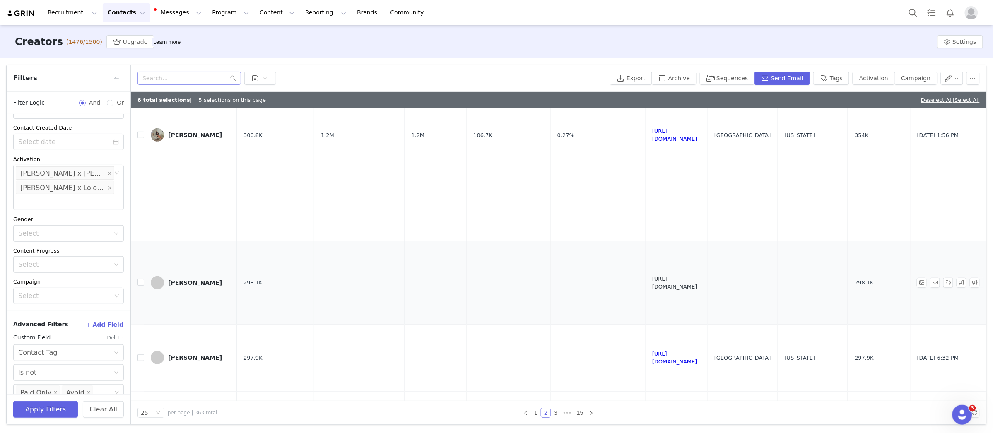
click at [697, 276] on link "https://www.instagram.com/sawdust2stitches/" at bounding box center [674, 283] width 45 height 14
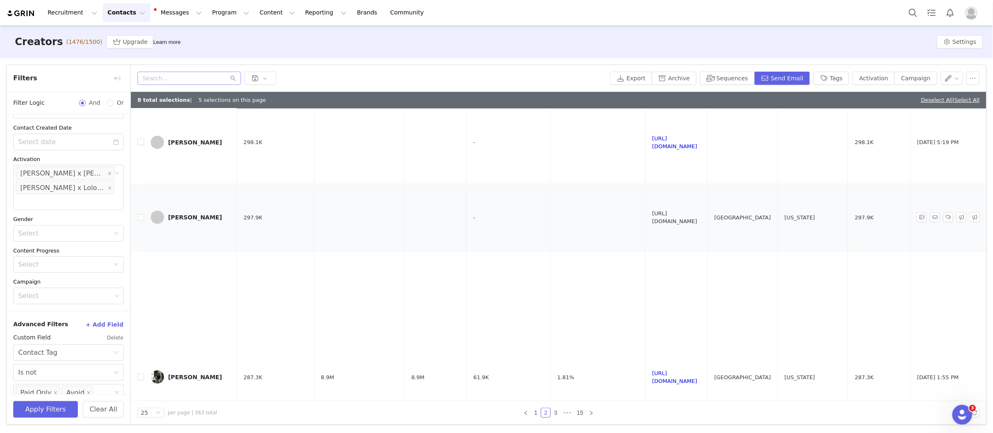
click at [697, 210] on link "https://www.instagram.com/bontraveler/" at bounding box center [674, 217] width 45 height 14
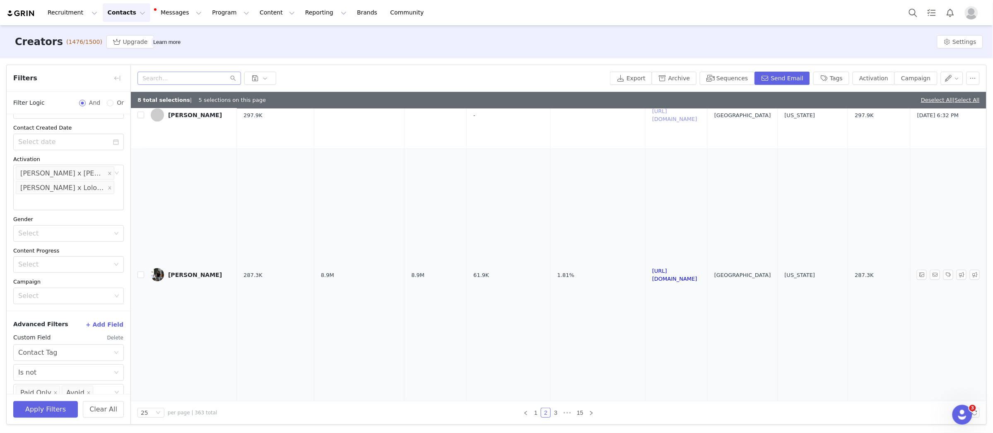
scroll to position [1780, 0]
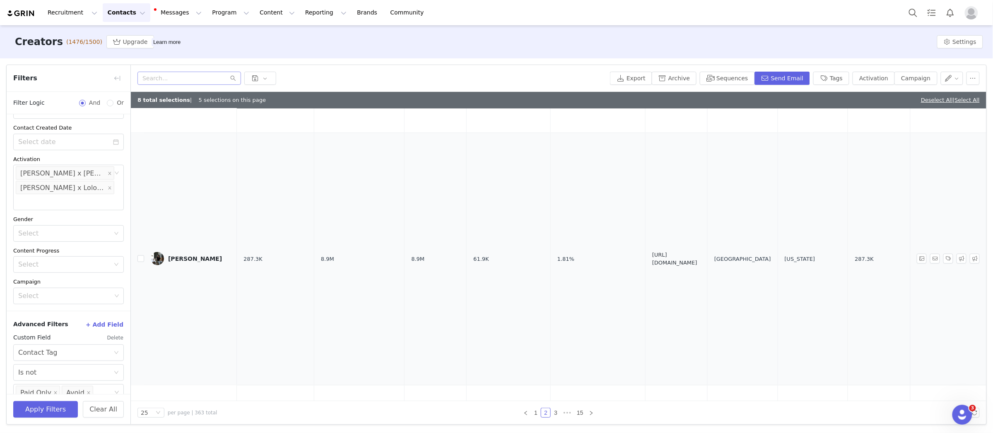
click at [697, 252] on link "https://www.instagram.com/pattijaneroberts" at bounding box center [674, 259] width 45 height 14
click at [143, 255] on input "checkbox" at bounding box center [140, 258] width 7 height 7
checkbox input "true"
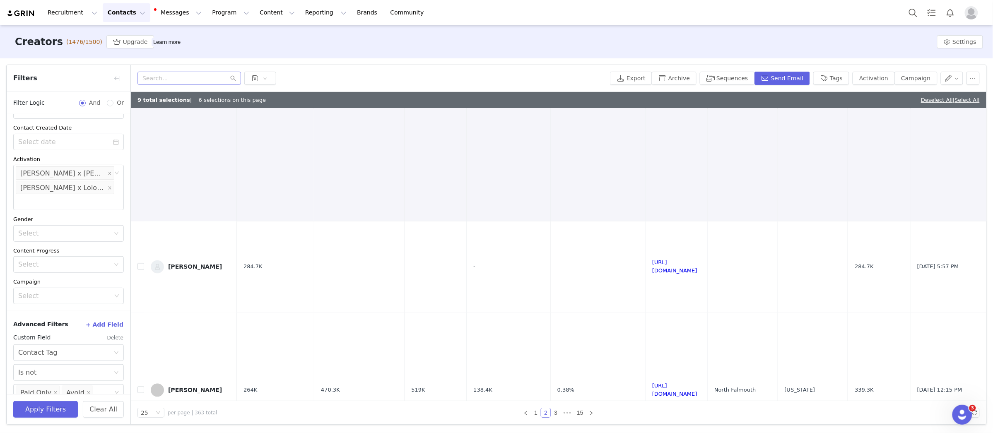
scroll to position [1949, 0]
click at [697, 255] on link "https://www.instagram.com/kinandkasa/" at bounding box center [674, 262] width 45 height 14
click at [140, 259] on input "checkbox" at bounding box center [140, 262] width 7 height 7
checkbox input "true"
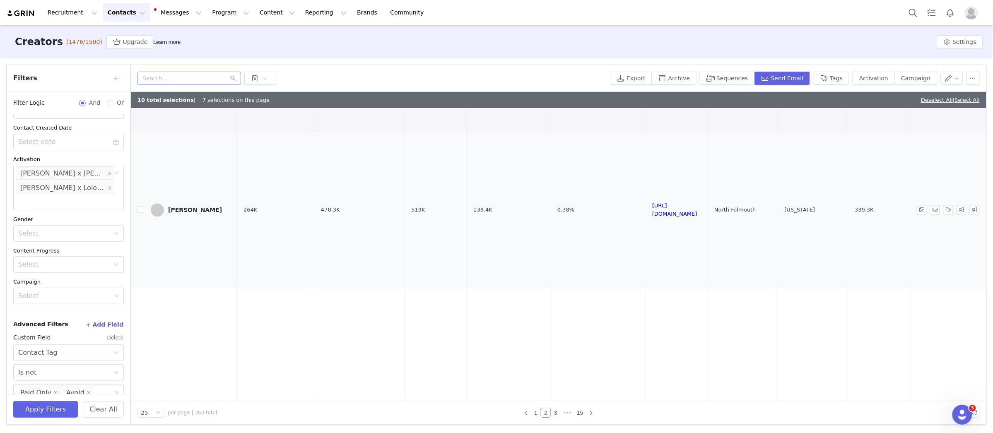
scroll to position [2125, 0]
click at [665, 202] on link "https://www.instagram.com/sherricalnanhome/" at bounding box center [674, 209] width 45 height 14
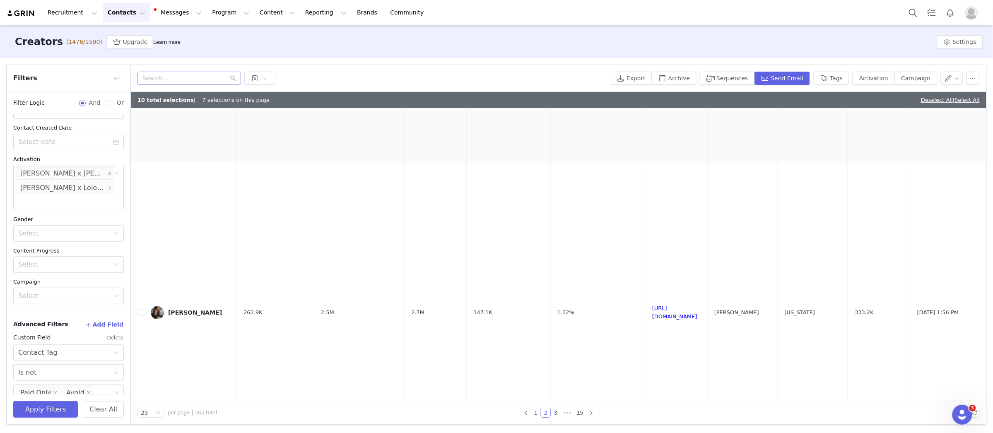
scroll to position [2263, 0]
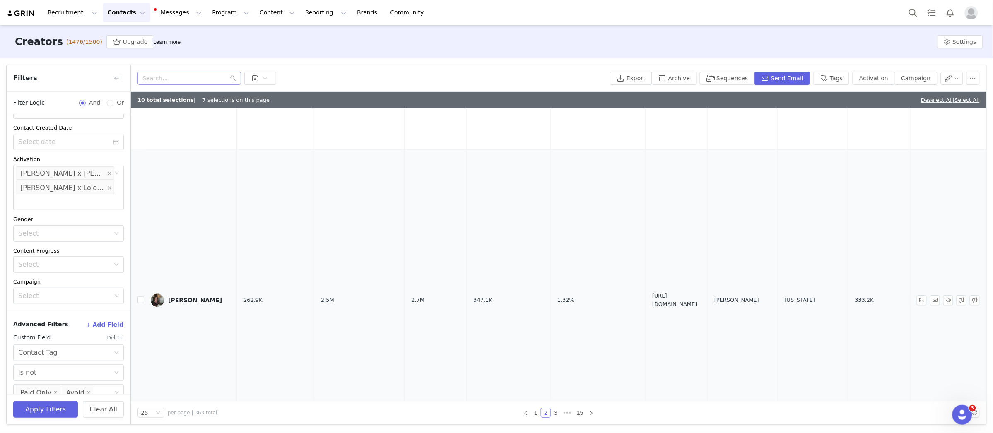
click at [697, 293] on link "https://www.instagram.com/theresachristinehome/" at bounding box center [674, 300] width 45 height 14
click at [139, 296] on input "checkbox" at bounding box center [140, 299] width 7 height 7
checkbox input "true"
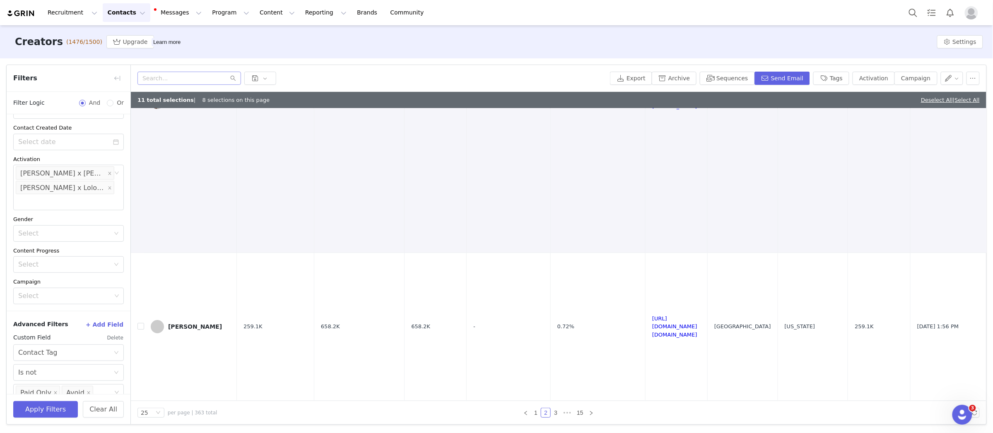
scroll to position [2534, 0]
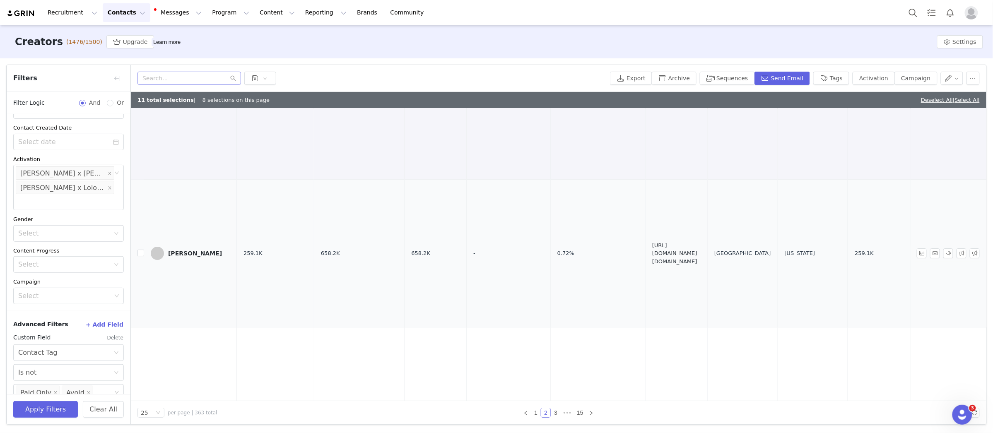
click at [697, 242] on link "https://www.instagram.com/drab.to.dreamy" at bounding box center [674, 253] width 45 height 22
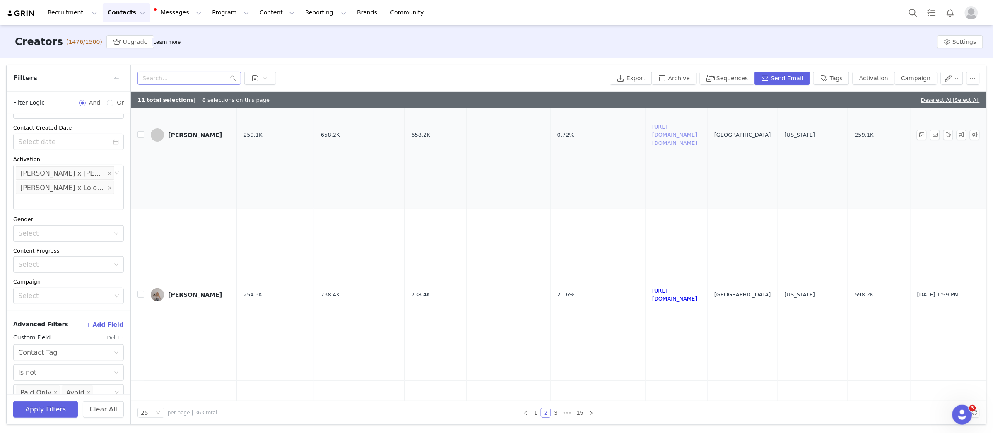
scroll to position [2671, 0]
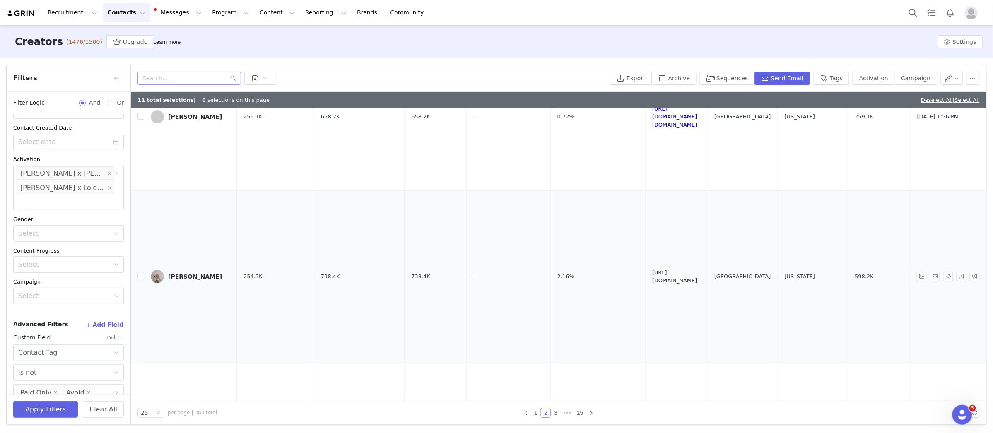
click at [684, 269] on link "https://www.instagram.com/itschelseahope/" at bounding box center [674, 276] width 45 height 14
click at [143, 273] on input "checkbox" at bounding box center [140, 276] width 7 height 7
checkbox input "true"
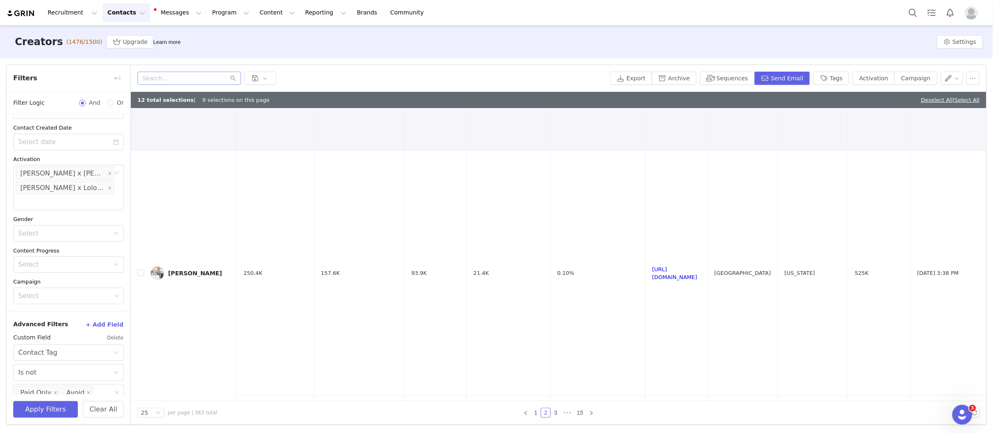
scroll to position [2885, 0]
click at [697, 263] on link "https://www.instagram.com/thegibbyhome/" at bounding box center [674, 270] width 45 height 14
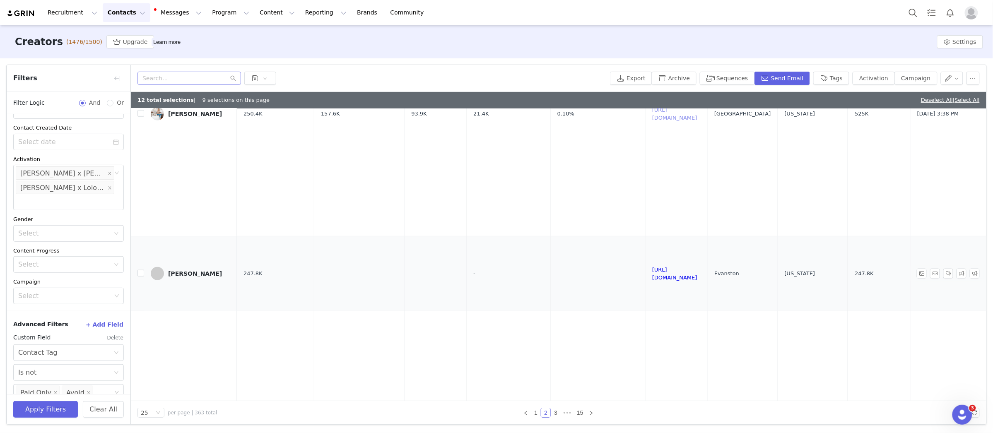
scroll to position [3053, 0]
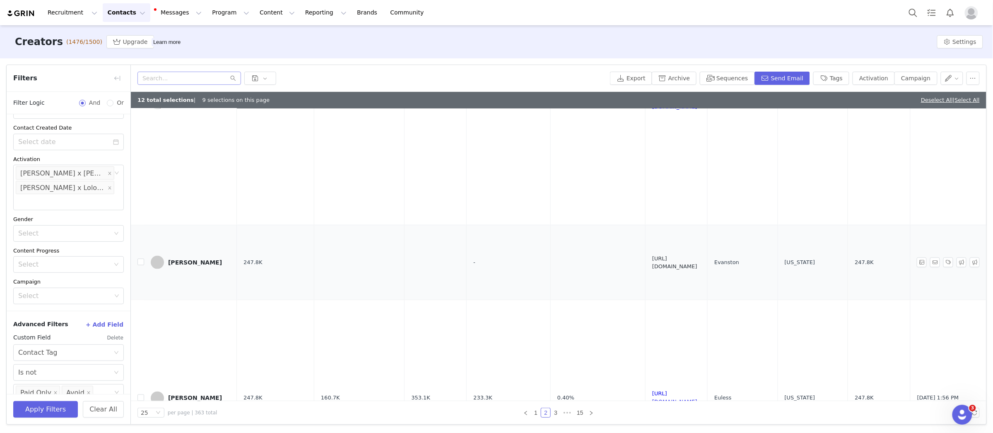
click at [673, 255] on link "https://www.instagram.com/werethewhites_/" at bounding box center [674, 262] width 45 height 14
click at [140, 259] on input "checkbox" at bounding box center [140, 262] width 7 height 7
checkbox input "true"
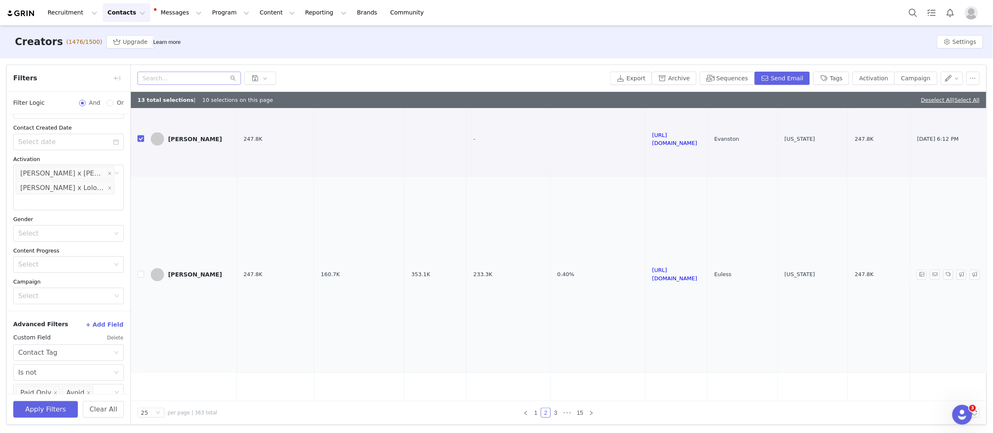
scroll to position [3199, 0]
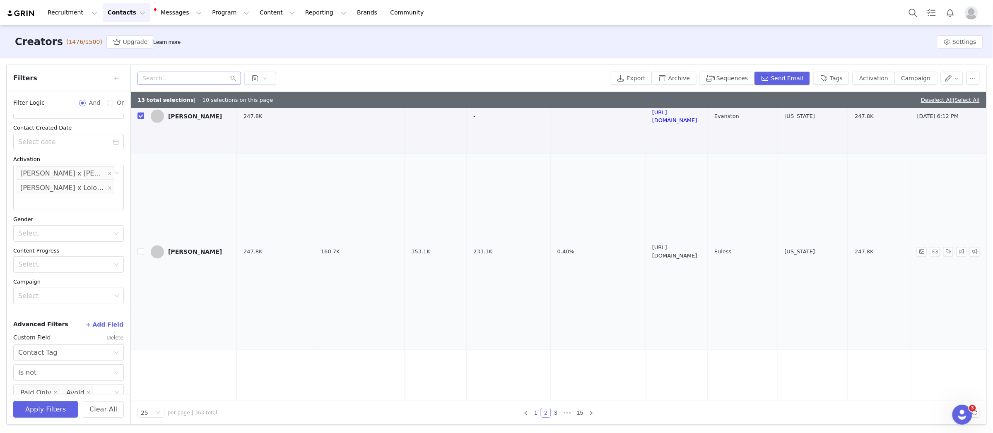
click at [697, 245] on link "https://www.instagram.com/brookemoraleshome/" at bounding box center [674, 252] width 45 height 14
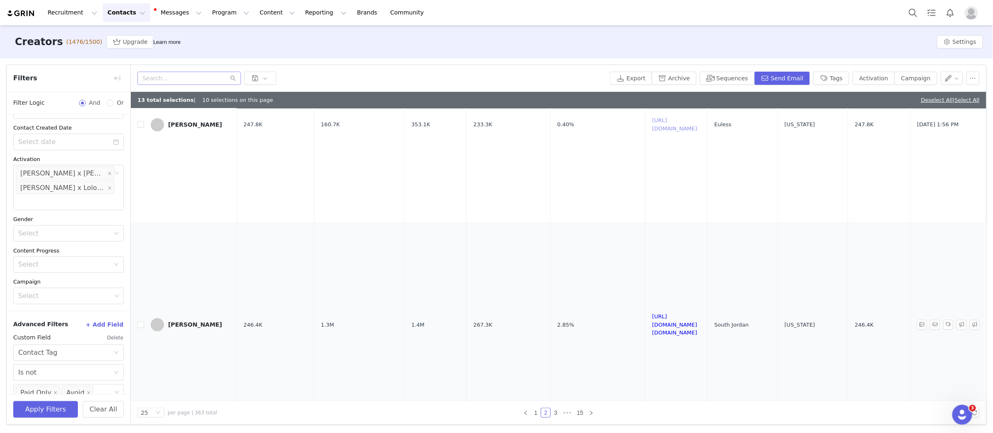
scroll to position [3348, 0]
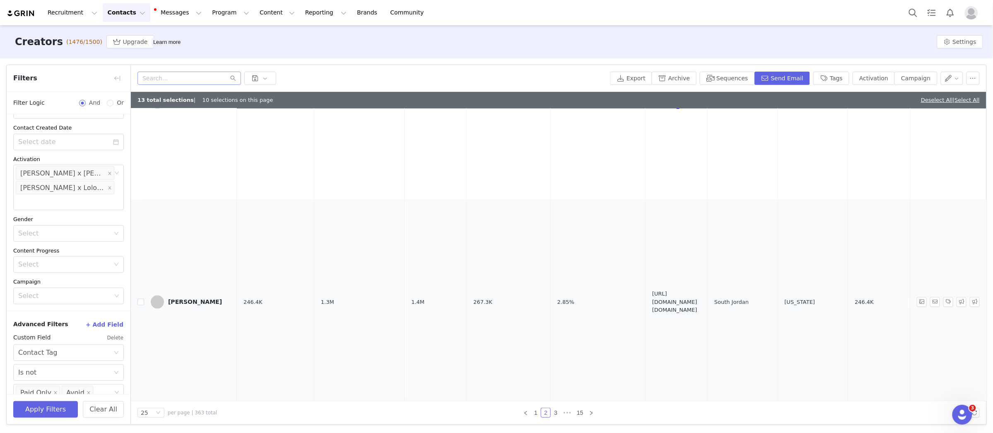
click at [684, 291] on link "https://www.instagram.com/house.on.oak.lane/" at bounding box center [674, 302] width 45 height 22
click at [697, 427] on link "https://www.instagram.com/indie.boho.nest" at bounding box center [674, 438] width 45 height 22
click at [141, 433] on input "checkbox" at bounding box center [140, 437] width 7 height 7
checkbox input "true"
click at [554, 413] on link "3" at bounding box center [555, 412] width 9 height 9
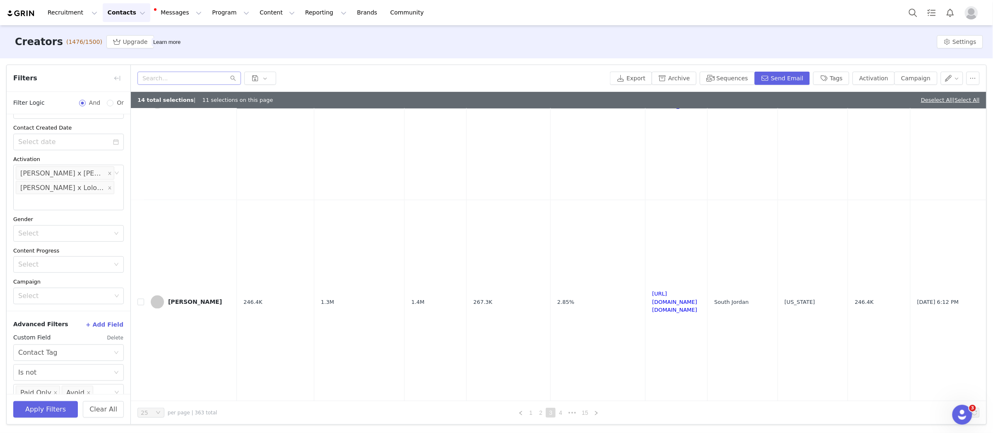
scroll to position [0, 0]
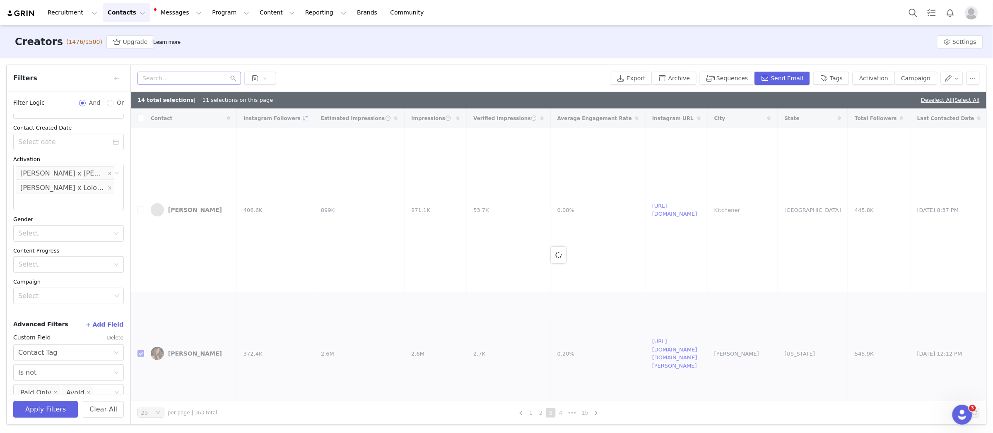
checkbox input "false"
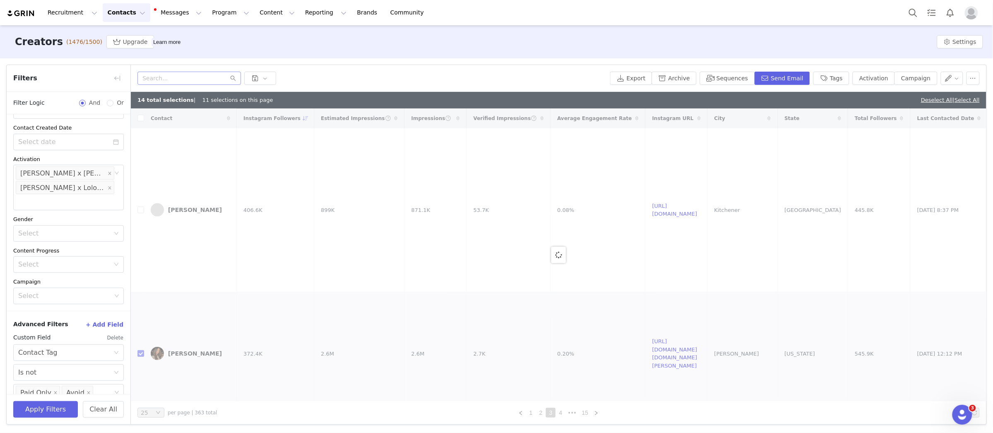
checkbox input "false"
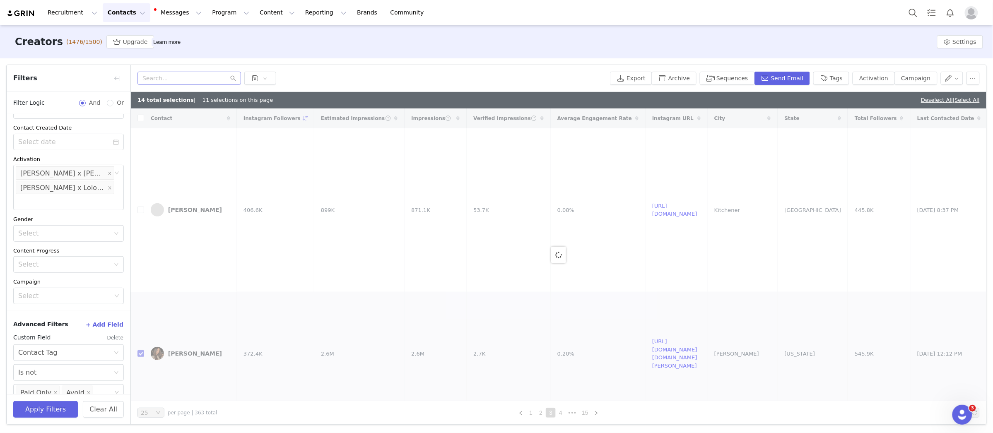
checkbox input "false"
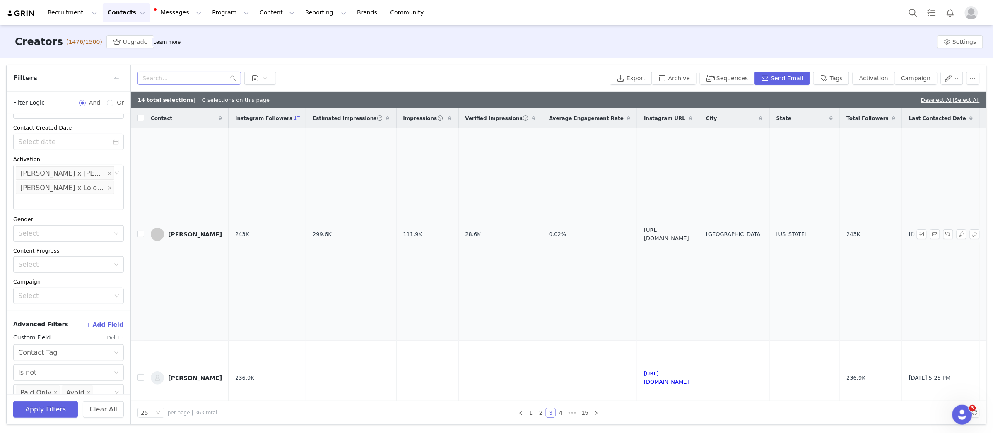
click at [689, 234] on link "https://www.instagram.com/ourvintagenest/" at bounding box center [666, 234] width 45 height 14
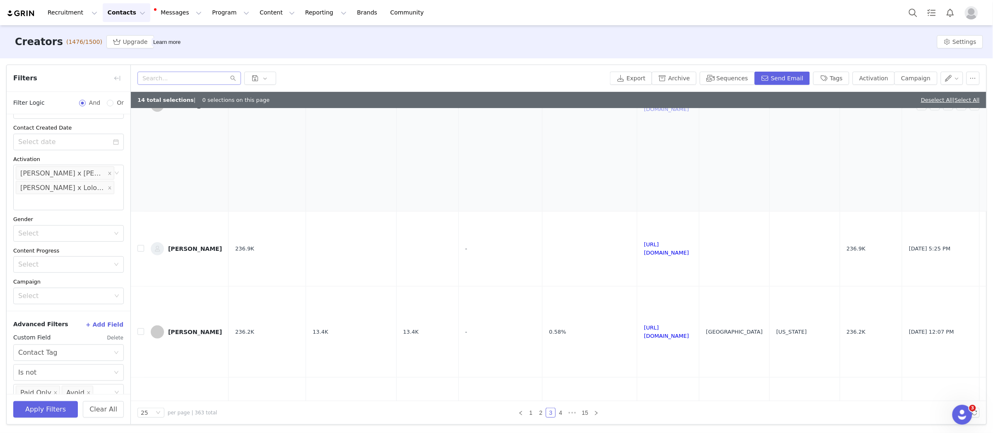
scroll to position [130, 0]
click at [674, 248] on link "https://www.instagram.com/jennykomenda/" at bounding box center [666, 248] width 45 height 14
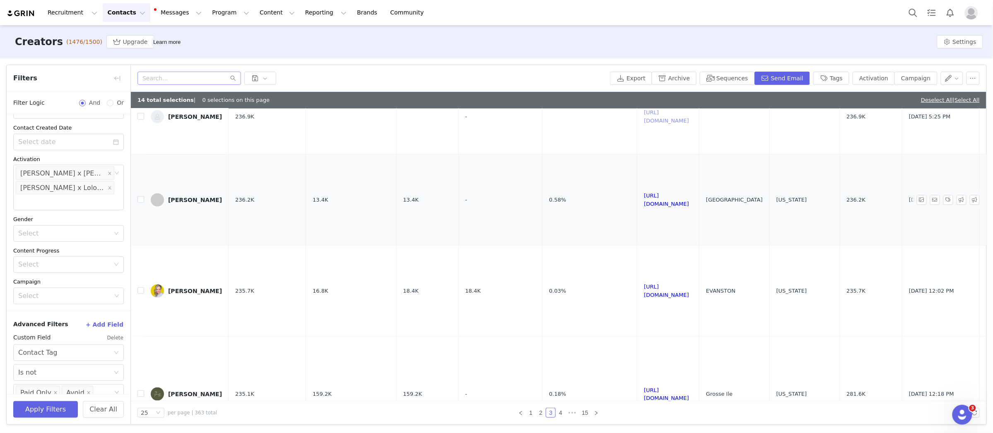
scroll to position [267, 0]
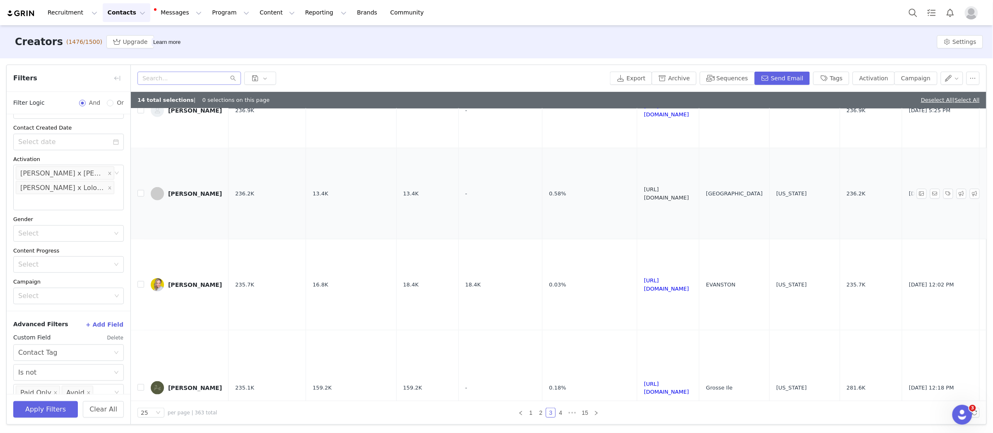
click at [689, 193] on link "https://www.instagram.com/missmustardseed/" at bounding box center [666, 193] width 45 height 14
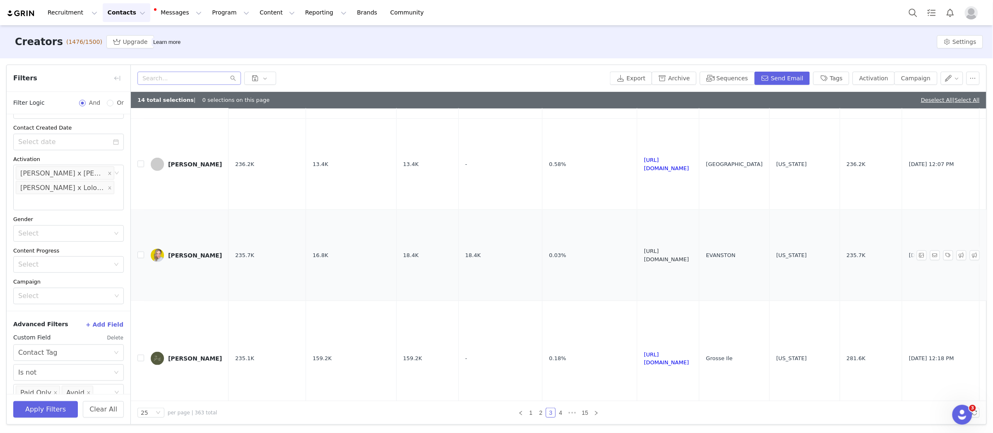
click at [689, 257] on link "https://www.instagram.com/katepearcevintage/" at bounding box center [666, 255] width 45 height 14
click at [140, 255] on input "checkbox" at bounding box center [140, 255] width 7 height 7
checkbox input "true"
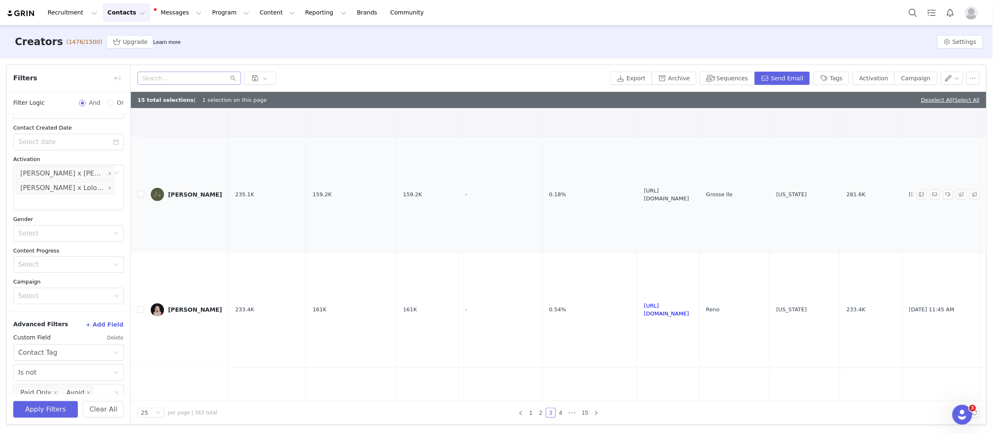
click at [689, 193] on link "https://www.instagram.com/thegratzlife/" at bounding box center [666, 194] width 45 height 14
click at [139, 192] on input "checkbox" at bounding box center [140, 194] width 7 height 7
checkbox input "true"
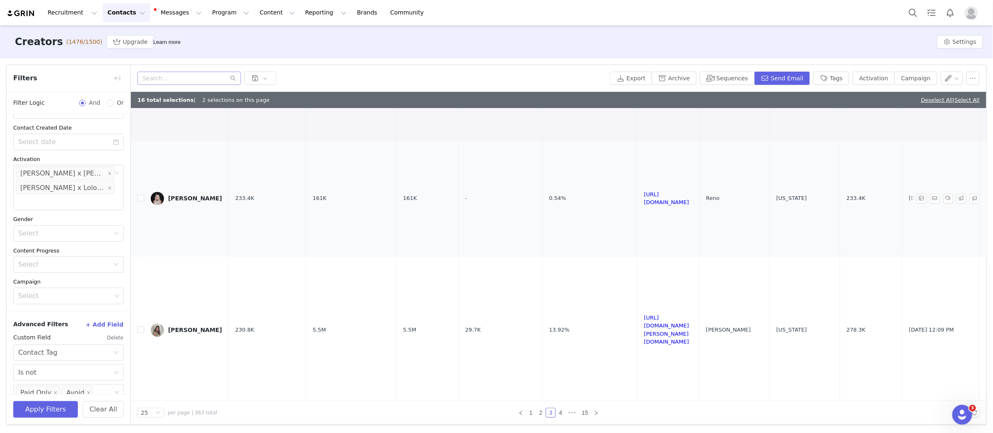
scroll to position [582, 0]
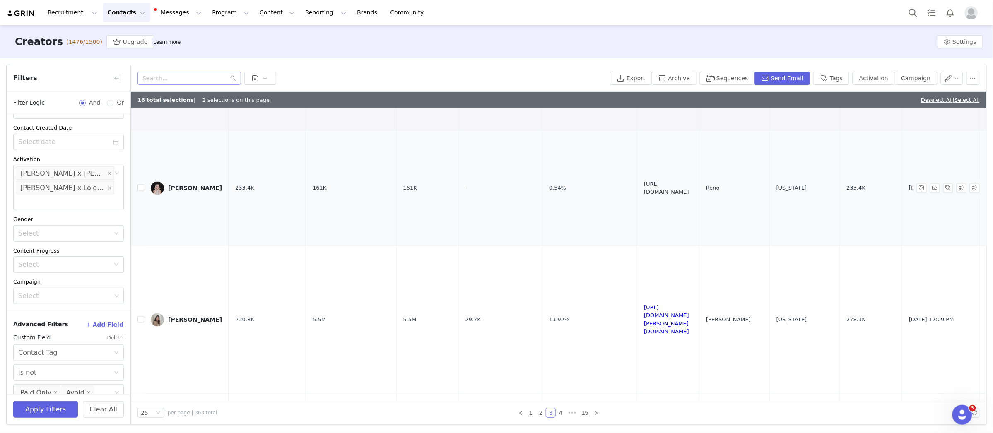
click at [689, 190] on link "https://www.instagram.com/citysage/" at bounding box center [666, 188] width 45 height 14
click at [138, 186] on input "checkbox" at bounding box center [140, 188] width 7 height 7
checkbox input "true"
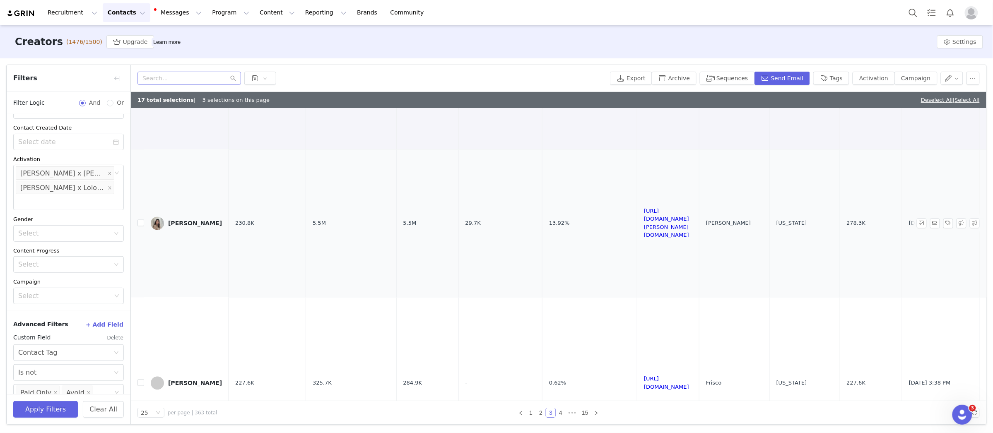
scroll to position [680, 0]
click at [689, 222] on link "https://www.instagram.com/coryell.home/" at bounding box center [666, 222] width 45 height 31
click at [138, 221] on input "checkbox" at bounding box center [140, 222] width 7 height 7
checkbox input "true"
click at [689, 222] on link "https://www.instagram.com/coryell.home/" at bounding box center [666, 222] width 45 height 31
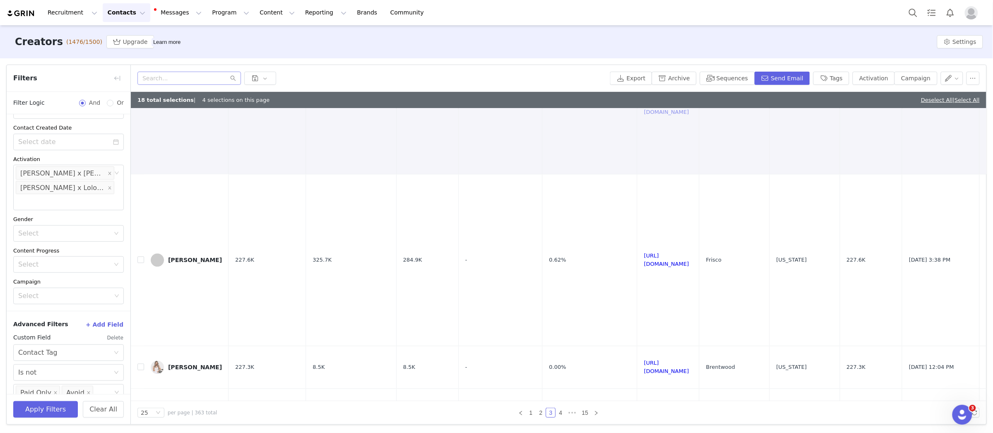
scroll to position [820, 0]
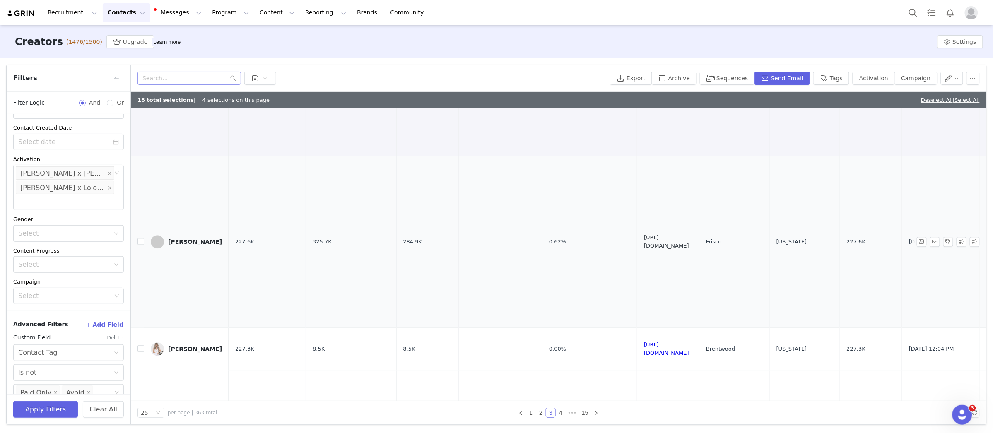
click at [652, 240] on link "https://www.instagram.com/homesimplycurated" at bounding box center [666, 241] width 45 height 14
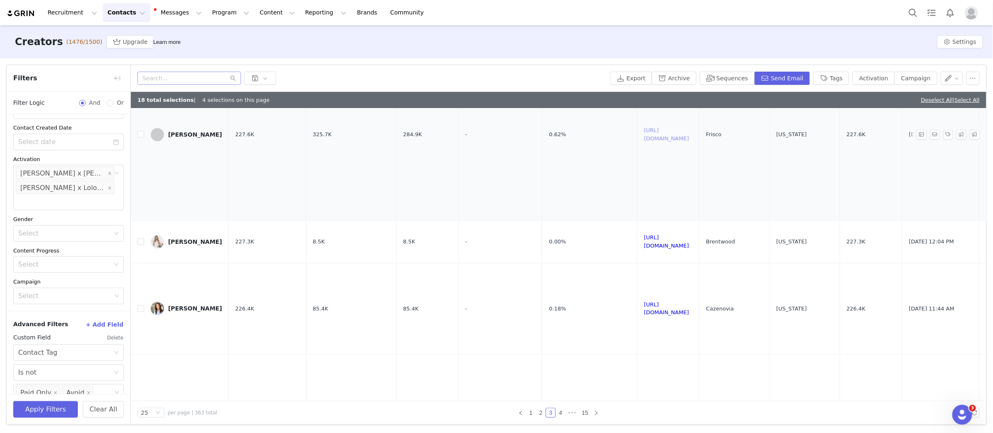
scroll to position [943, 0]
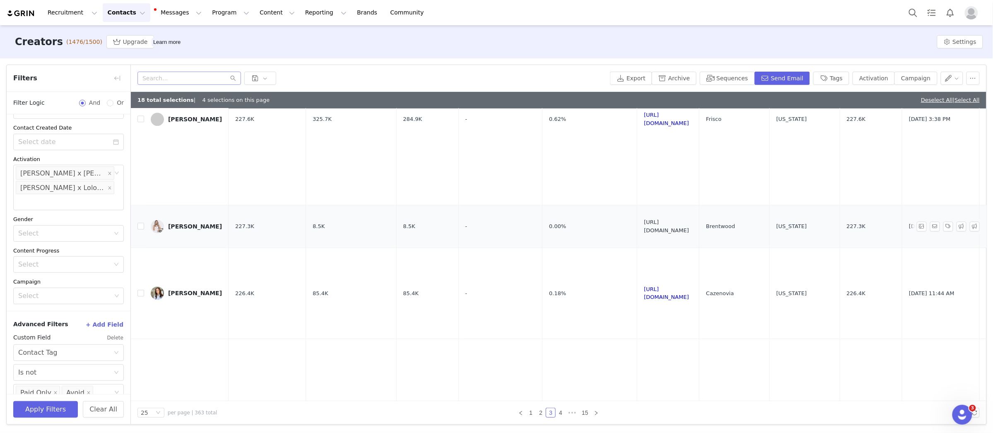
click at [683, 226] on link "https://www.instagram.com/kristenmcgowan" at bounding box center [666, 226] width 45 height 14
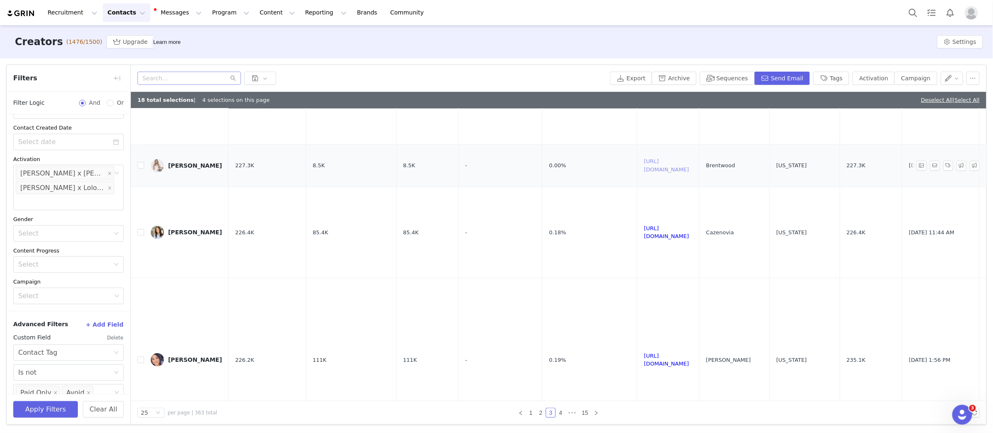
scroll to position [982, 0]
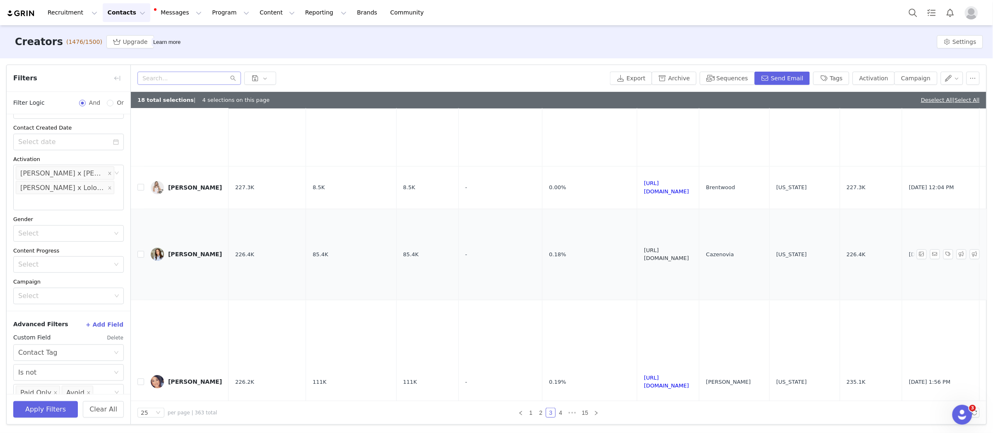
click at [689, 253] on link "https://www.instagram.com/mandyenohome" at bounding box center [666, 254] width 45 height 14
click at [141, 254] on input "checkbox" at bounding box center [140, 254] width 7 height 7
checkbox input "true"
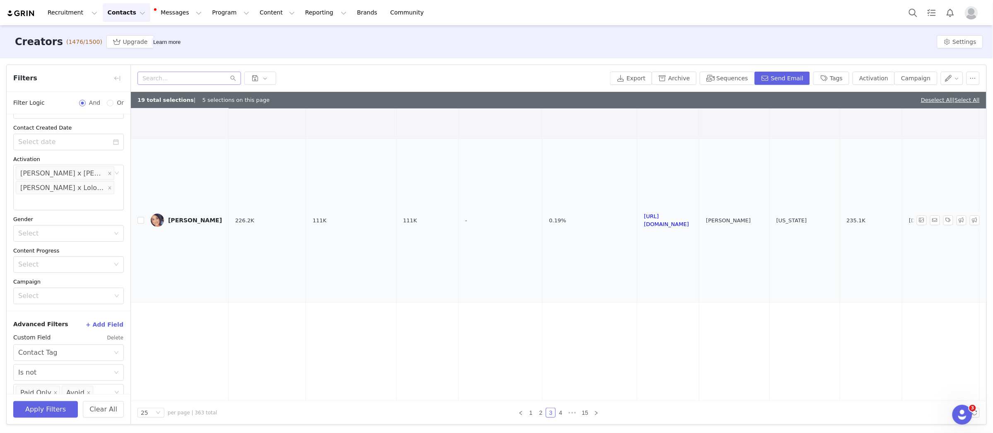
scroll to position [1163, 0]
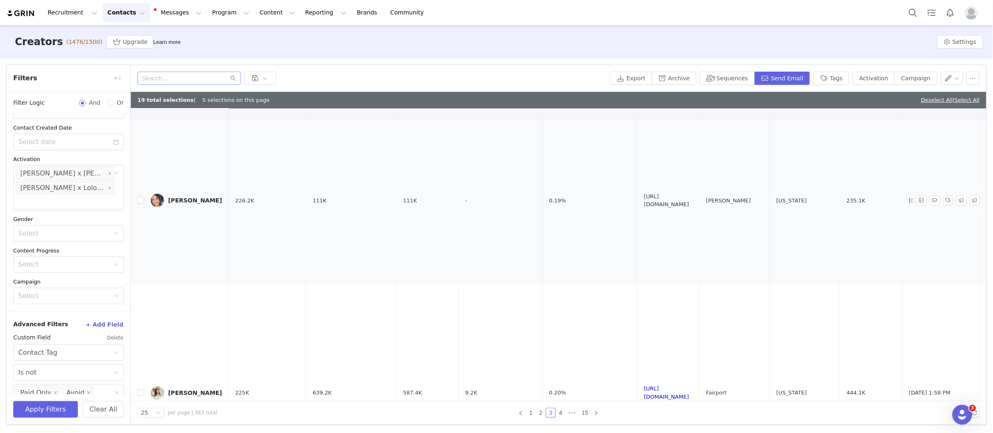
click at [689, 200] on link "https://www.instagram.com/thecozyfarmhouse/" at bounding box center [666, 200] width 45 height 14
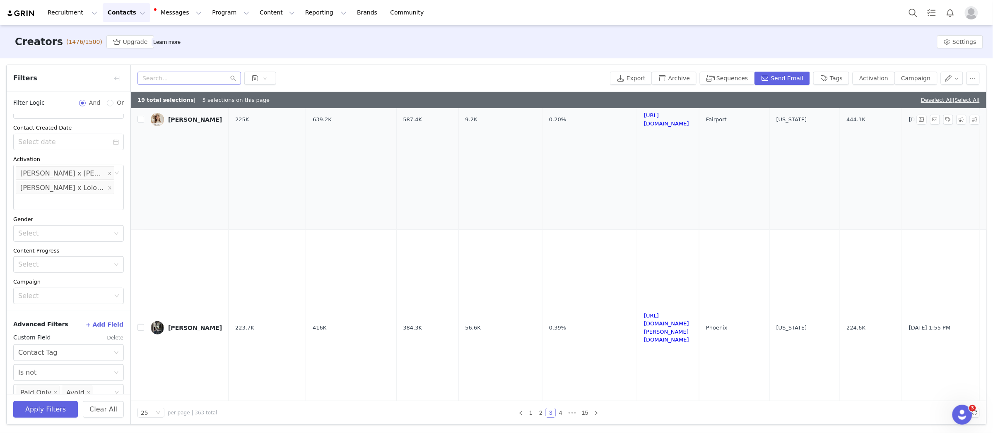
scroll to position [1437, 0]
click at [674, 325] on link "https://www.instagram.com/jaci.daily/" at bounding box center [666, 327] width 45 height 31
click at [140, 329] on input "checkbox" at bounding box center [140, 327] width 7 height 7
checkbox input "true"
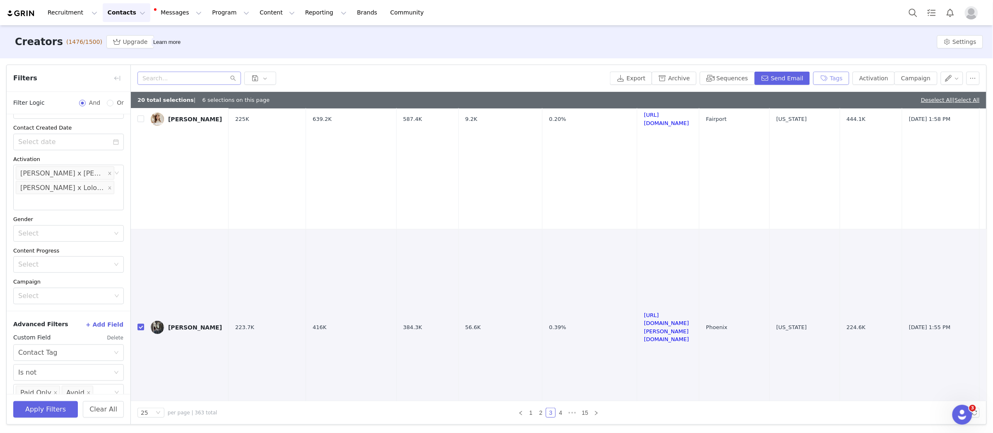
click at [841, 79] on button "Tags" at bounding box center [831, 78] width 36 height 13
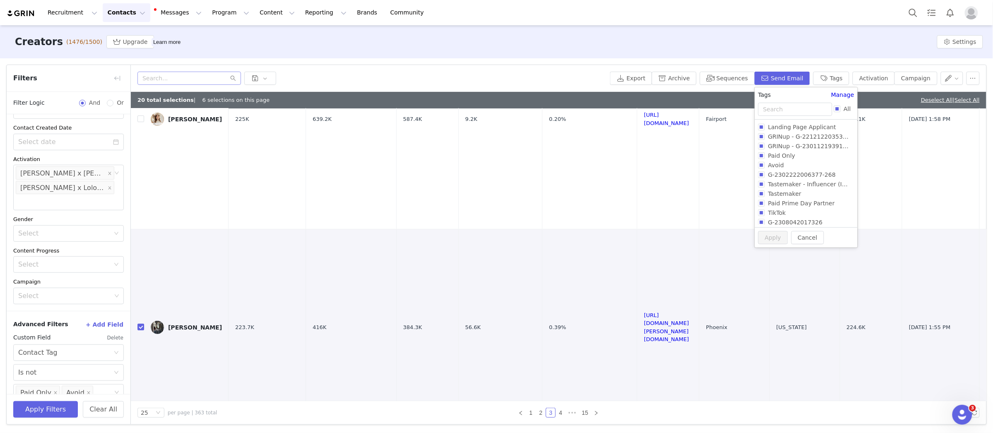
click at [800, 117] on div "All" at bounding box center [806, 111] width 103 height 17
click at [798, 108] on input "text" at bounding box center [795, 109] width 74 height 13
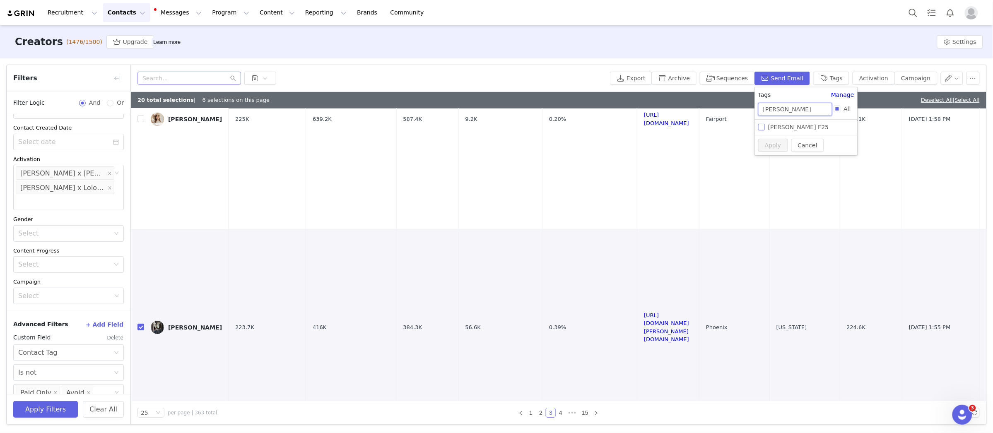
type input "briget"
click at [778, 126] on span "Brigette F25" at bounding box center [797, 127] width 67 height 7
click at [764, 126] on input "Brigette F25" at bounding box center [761, 127] width 7 height 7
click at [758, 119] on div "Tags Manage briget All Landing Page Applicant GRINup - G-2212122035352-268 GRIN…" at bounding box center [801, 112] width 103 height 44
click at [758, 125] on input "Brigette F25" at bounding box center [757, 126] width 7 height 7
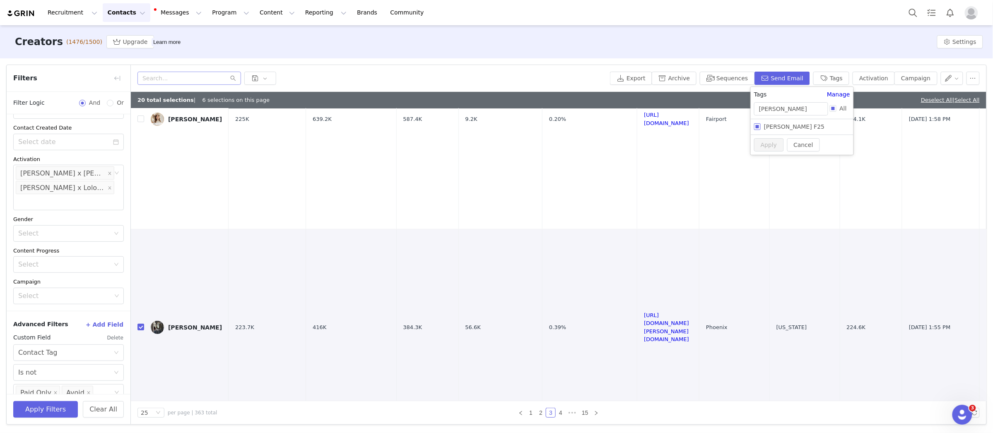
checkbox input "true"
click at [762, 142] on span "Adding 1 tag, removing 0 tags" at bounding box center [801, 142] width 88 height 7
click at [762, 155] on button "Apply" at bounding box center [769, 160] width 30 height 13
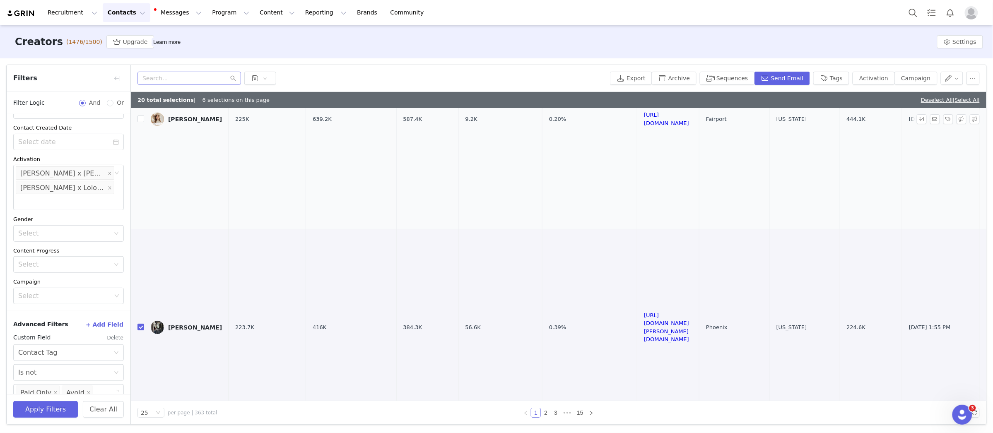
scroll to position [0, 0]
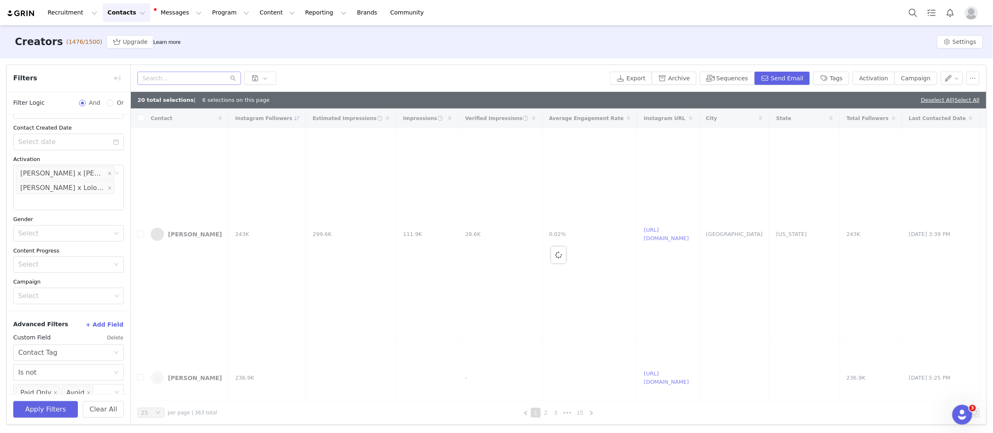
checkbox input "false"
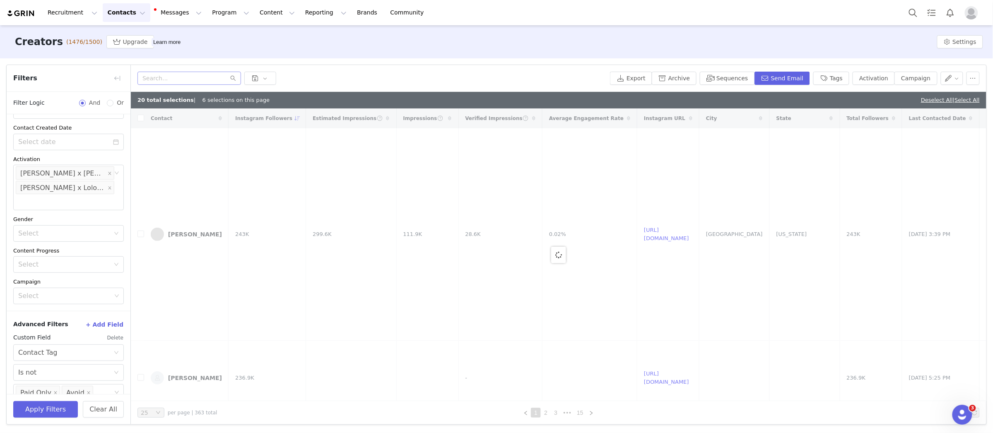
checkbox input "true"
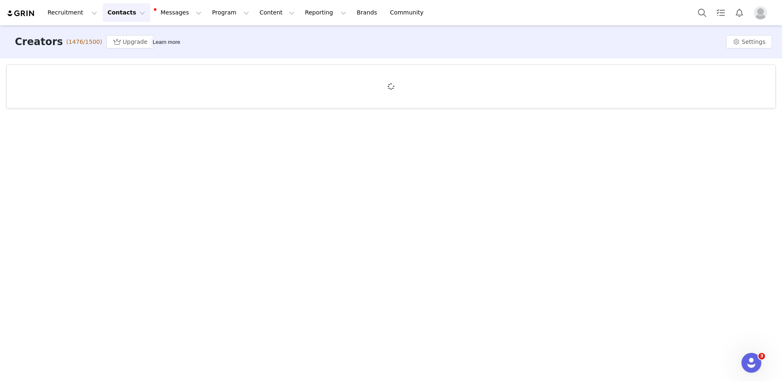
click at [505, 78] on div at bounding box center [391, 86] width 769 height 43
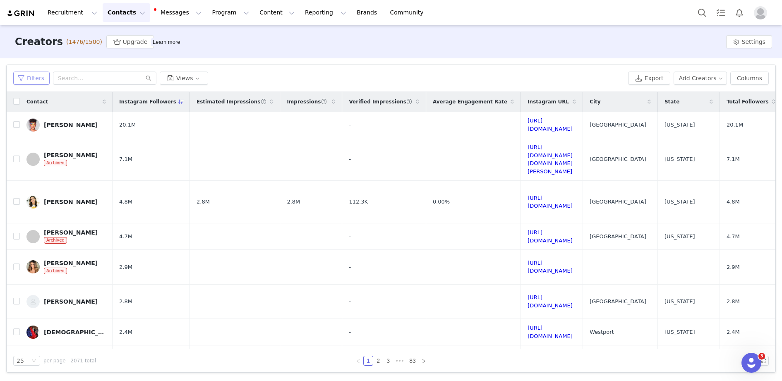
click at [19, 77] on button "Filters" at bounding box center [31, 78] width 36 height 13
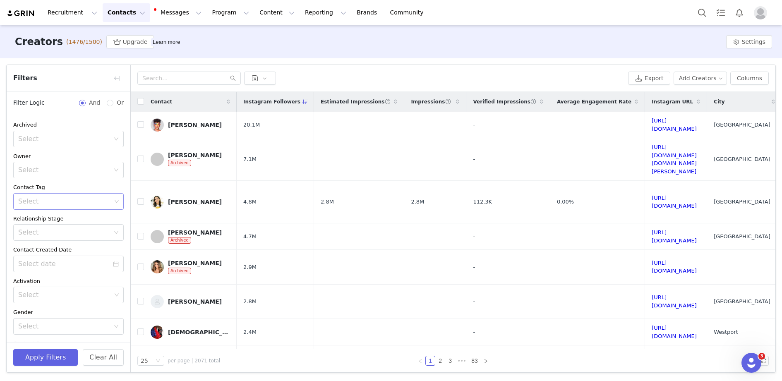
click at [50, 199] on div "Select" at bounding box center [64, 201] width 93 height 8
type input "brig"
click at [57, 222] on li "Brigette F25" at bounding box center [68, 218] width 111 height 13
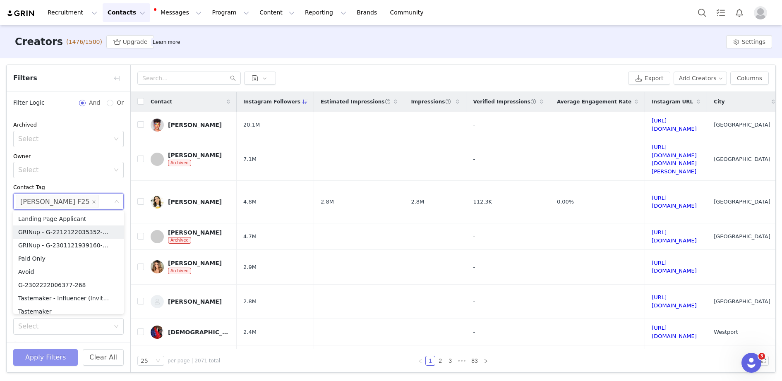
scroll to position [4, 0]
click at [52, 364] on button "Apply Filters" at bounding box center [45, 357] width 65 height 17
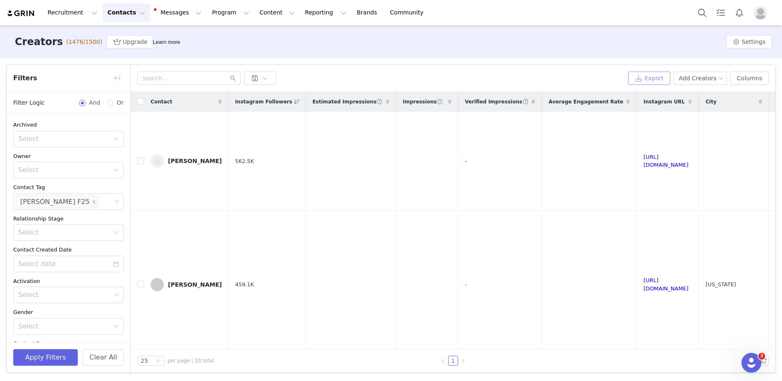
click at [668, 82] on button "Export" at bounding box center [649, 78] width 42 height 13
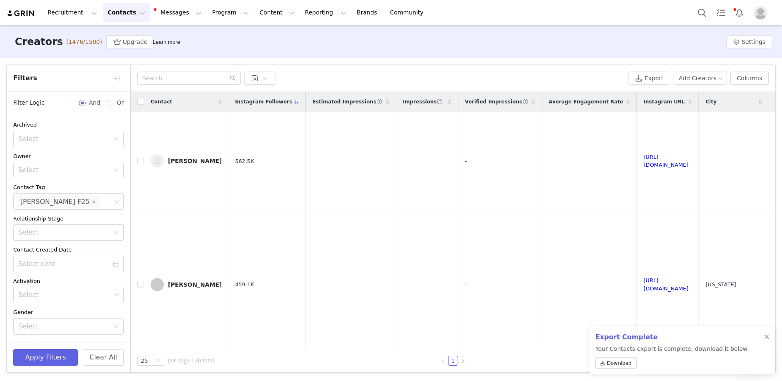
click at [595, 362] on div "Export Complete Your Contacts export is complete, download it below Download" at bounding box center [682, 351] width 186 height 48
click at [616, 369] on div "Download" at bounding box center [672, 365] width 152 height 14
click at [613, 363] on span "Download" at bounding box center [619, 363] width 25 height 7
click at [96, 356] on button "Clear All" at bounding box center [103, 357] width 41 height 17
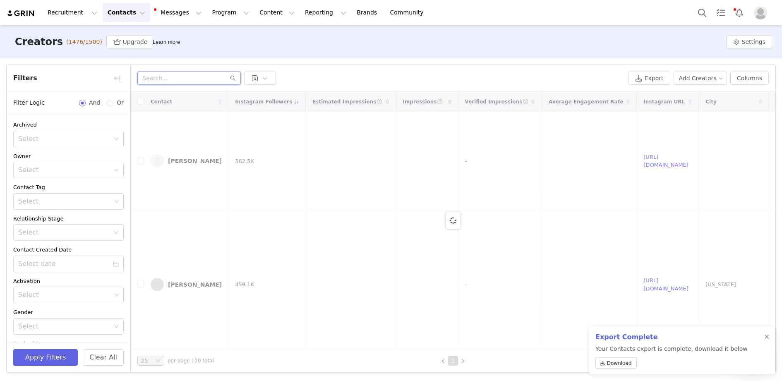
click at [209, 78] on input "text" at bounding box center [188, 78] width 103 height 13
type input "["
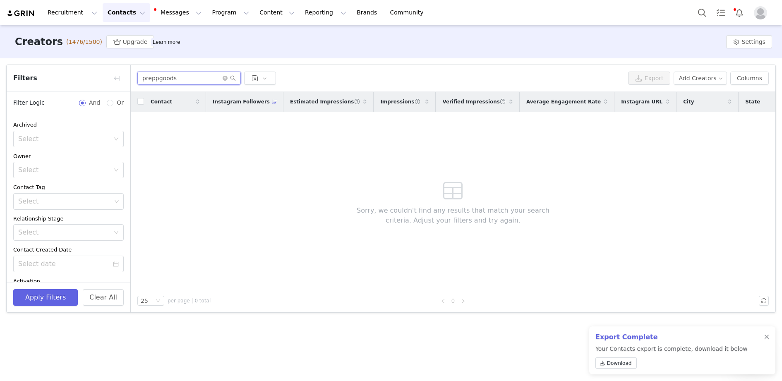
click at [158, 79] on input "preppgoods" at bounding box center [188, 78] width 103 height 13
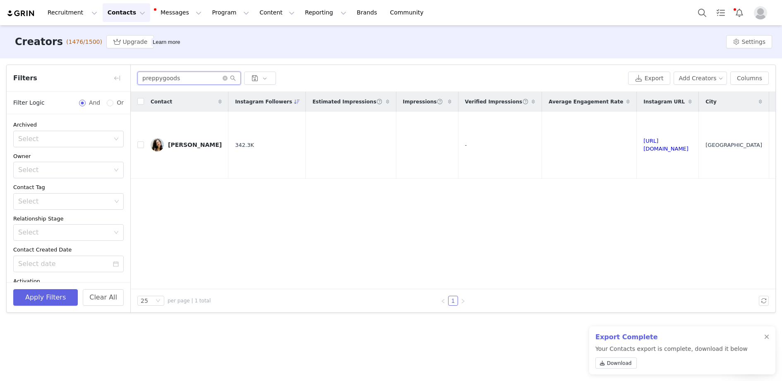
type input "preppygoods"
click at [224, 14] on button "Program Program" at bounding box center [230, 12] width 47 height 19
click at [221, 40] on p "Activations" at bounding box center [217, 36] width 32 height 9
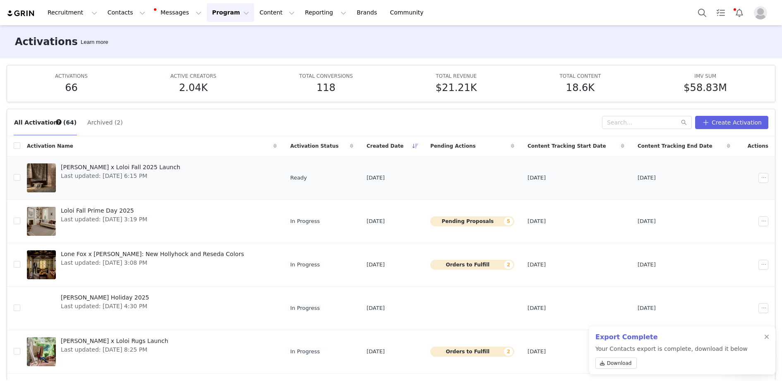
click at [56, 171] on div "Brigette Romanek x Loloi Fall 2025 Launch Last updated: Sep 30, 2025 6:15 PM" at bounding box center [121, 177] width 130 height 33
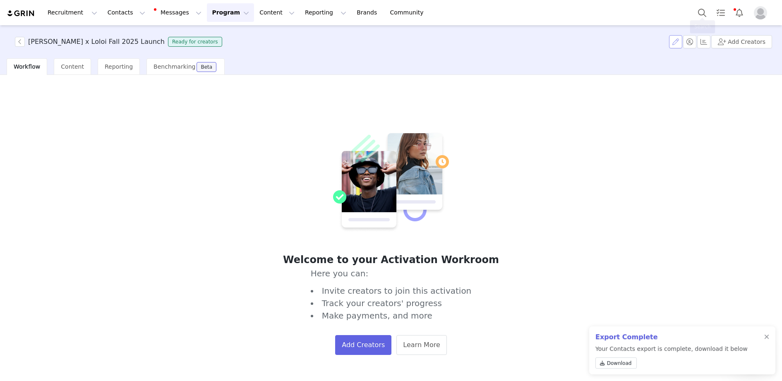
click at [680, 41] on button "button" at bounding box center [675, 41] width 13 height 13
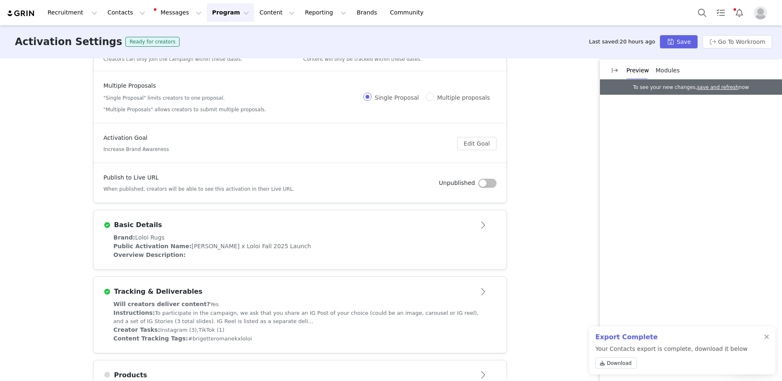
scroll to position [88, 0]
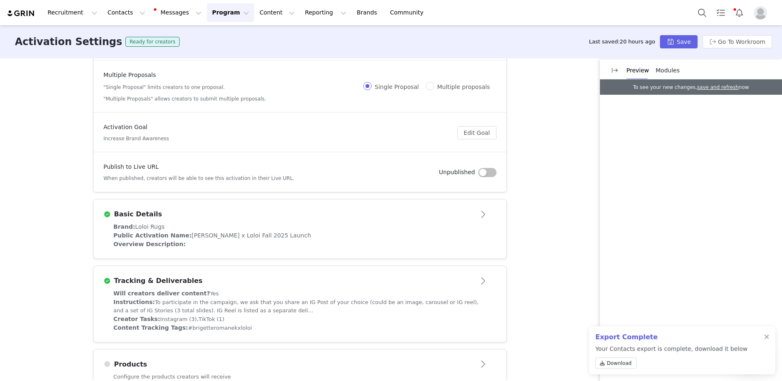
click at [315, 223] on div "Brand: Loloi Rugs" at bounding box center [299, 227] width 373 height 9
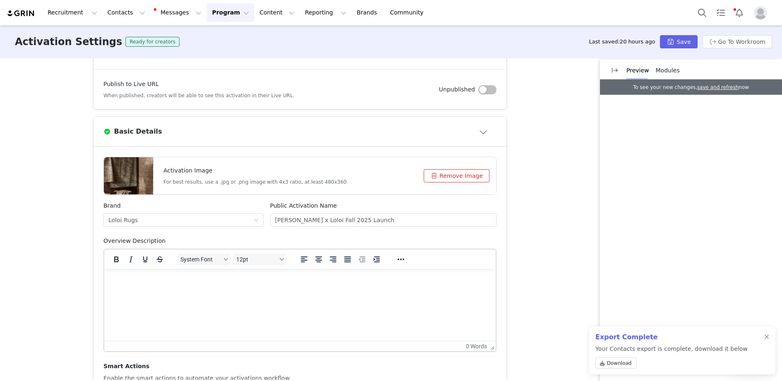
scroll to position [182, 0]
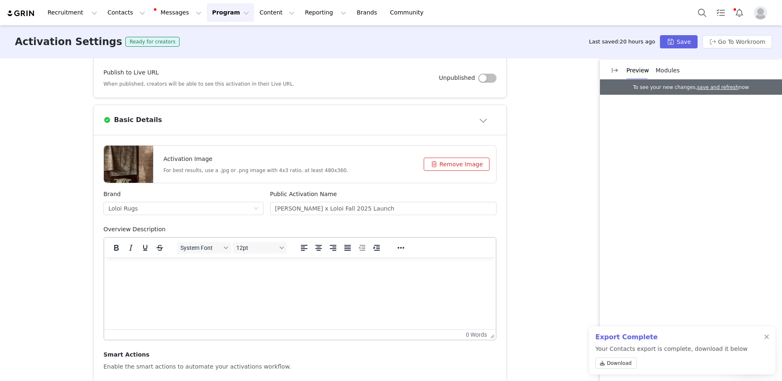
click at [269, 280] on html at bounding box center [300, 268] width 392 height 22
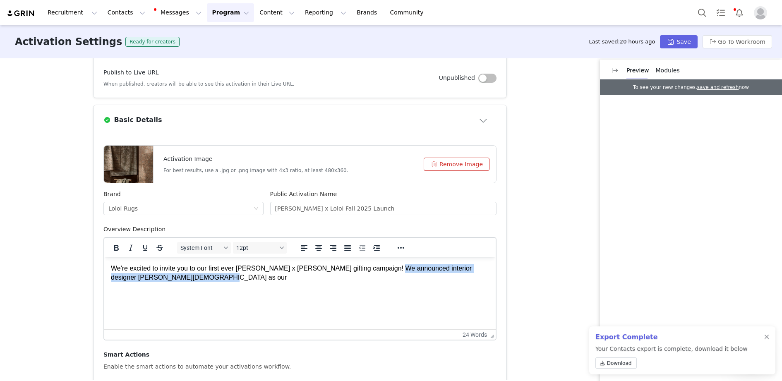
drag, startPoint x: 190, startPoint y: 276, endPoint x: 387, endPoint y: 271, distance: 197.1
click at [387, 271] on p "We're excited to invite you to our first ever Brigette Romanek x Loloi Rugs gif…" at bounding box center [300, 273] width 378 height 19
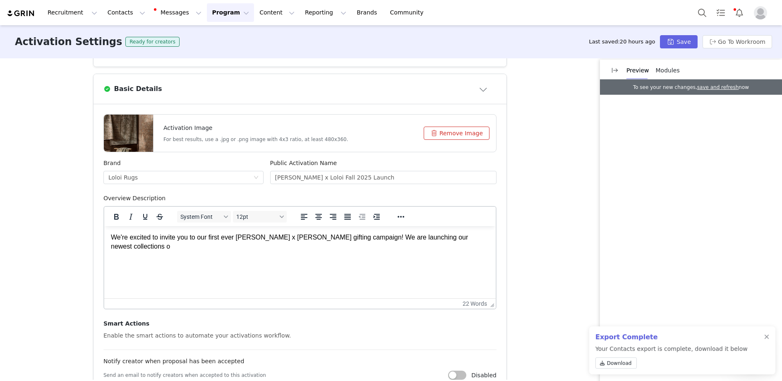
scroll to position [214, 0]
drag, startPoint x: 199, startPoint y: 263, endPoint x: 103, endPoint y: 262, distance: 96.5
click at [104, 262] on html "We're excited to invite you to our first ever Brigette Romanek x Loloi Rugs gif…" at bounding box center [300, 250] width 392 height 48
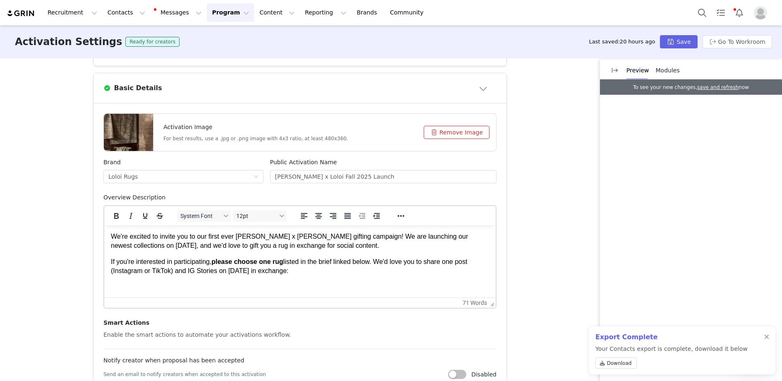
drag, startPoint x: 323, startPoint y: 274, endPoint x: 231, endPoint y: 272, distance: 91.9
click at [231, 272] on p "If you're interested in participating, please choose one rug listed in the brie…" at bounding box center [300, 266] width 378 height 19
click at [108, 281] on html "We're excited to invite you to our first ever Brigette Romanek x Loloi Rugs gif…" at bounding box center [300, 259] width 392 height 66
click at [173, 285] on p "[BRIEF]" at bounding box center [300, 287] width 378 height 9
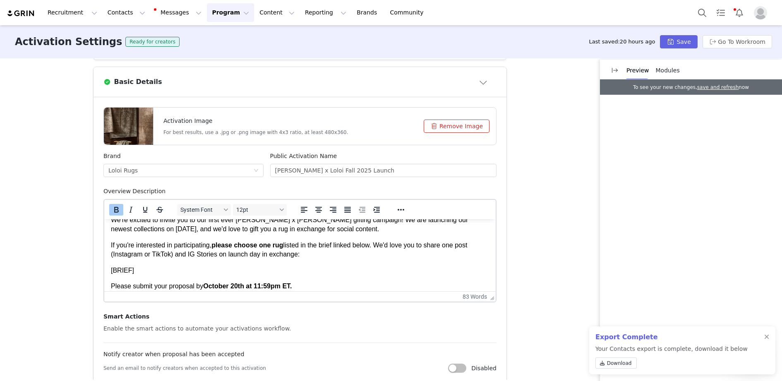
scroll to position [220, 0]
drag, startPoint x: 207, startPoint y: 285, endPoint x: 207, endPoint y: 291, distance: 6.6
click at [207, 285] on strong "﻿October 20th at 11:59pm ET." at bounding box center [247, 286] width 89 height 7
click at [424, 285] on p "Please submit your proposal by ﻿Monday, October 20th at 11:59pm ET." at bounding box center [300, 286] width 378 height 9
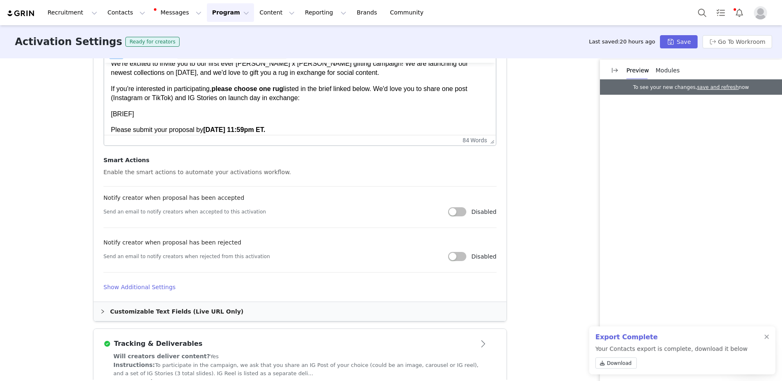
scroll to position [457, 0]
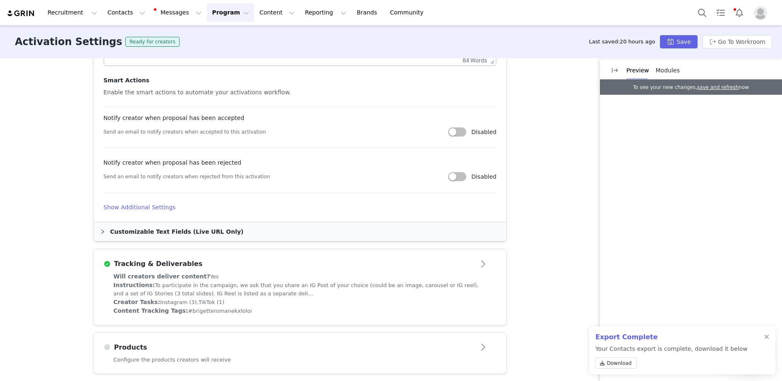
click at [386, 233] on div "Customizable Text Fields (Live URL Only)" at bounding box center [300, 231] width 413 height 19
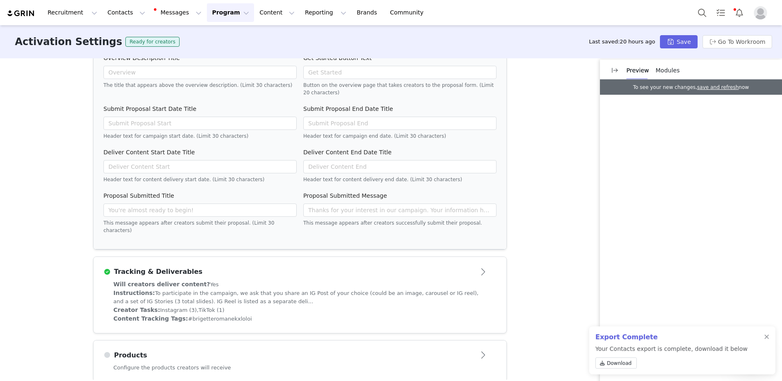
click at [353, 280] on div "Will creators deliver content? Yes" at bounding box center [299, 284] width 373 height 9
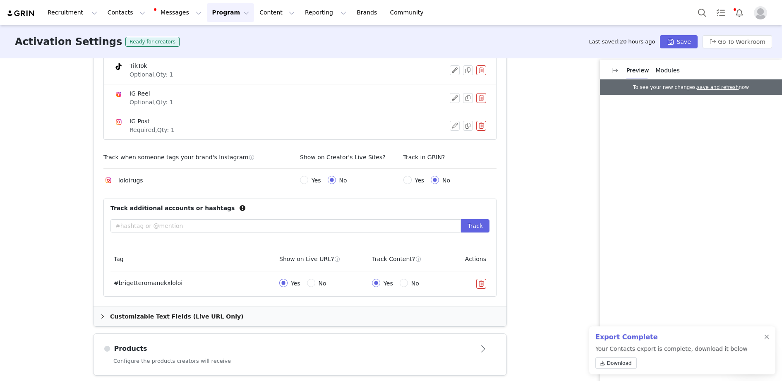
scroll to position [0, 0]
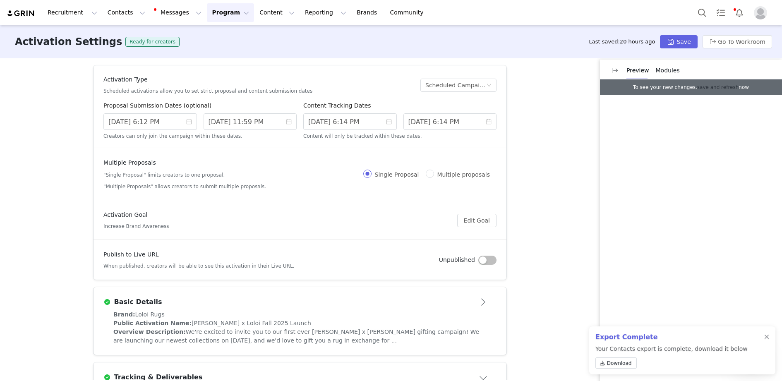
click at [721, 86] on link "save and refresh" at bounding box center [717, 87] width 41 height 6
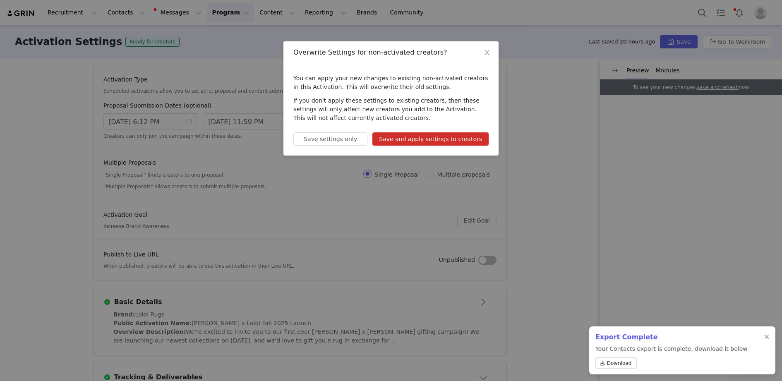
click at [451, 132] on button "Save and apply settings to creators" at bounding box center [431, 138] width 116 height 13
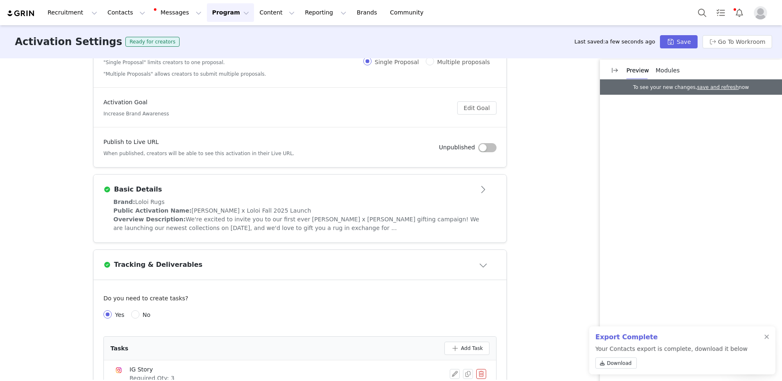
scroll to position [112, 0]
click at [365, 216] on div "Overview Description: We're excited to invite you to our first ever Brigette Ro…" at bounding box center [299, 224] width 373 height 17
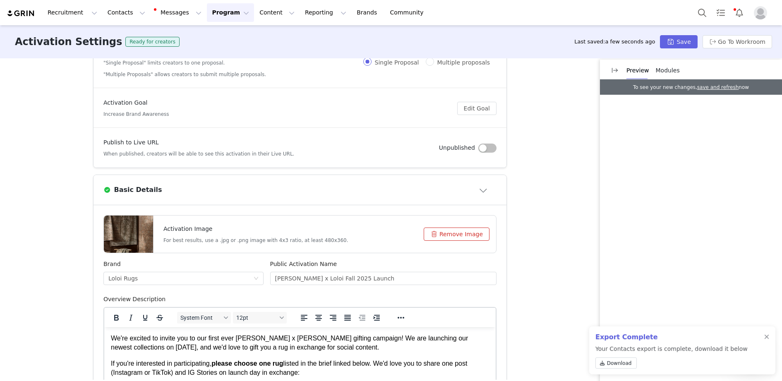
scroll to position [0, 0]
click at [141, 237] on div at bounding box center [128, 234] width 49 height 37
click at [673, 42] on button "Save" at bounding box center [678, 41] width 37 height 13
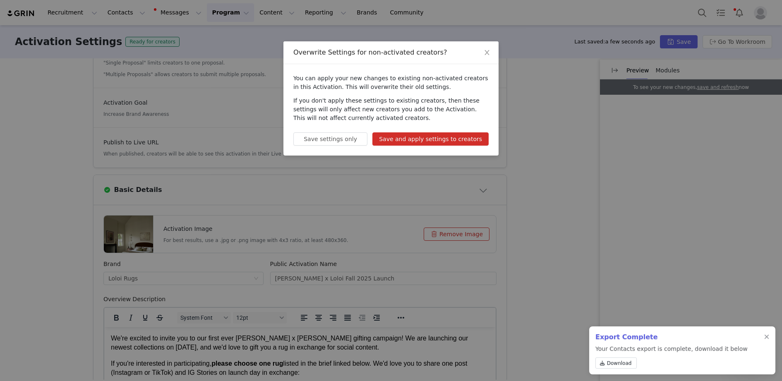
click at [429, 144] on button "Save and apply settings to creators" at bounding box center [431, 138] width 116 height 13
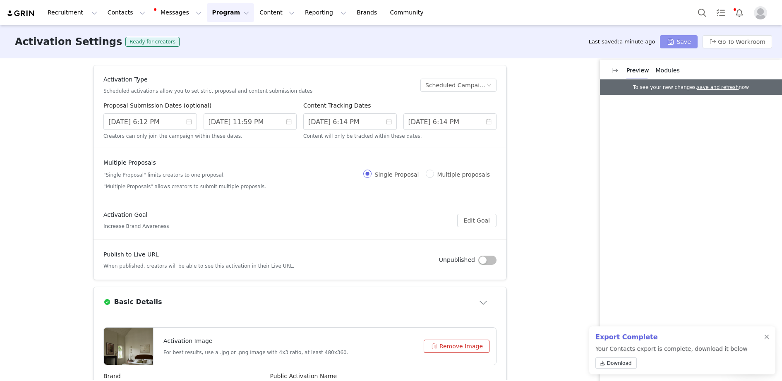
click at [682, 45] on button "Save" at bounding box center [678, 41] width 37 height 13
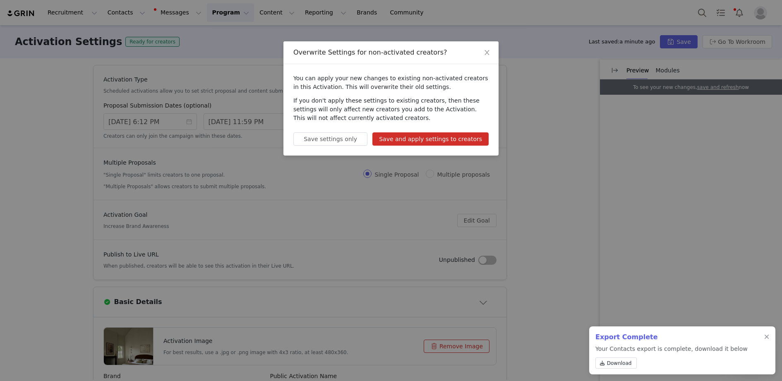
click at [440, 137] on button "Save and apply settings to creators" at bounding box center [431, 138] width 116 height 13
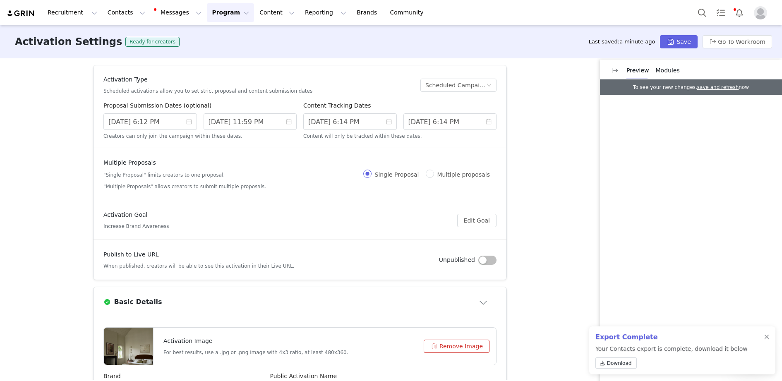
click at [225, 19] on button "Program Program" at bounding box center [230, 12] width 47 height 19
click at [225, 39] on p "Activations" at bounding box center [217, 36] width 32 height 9
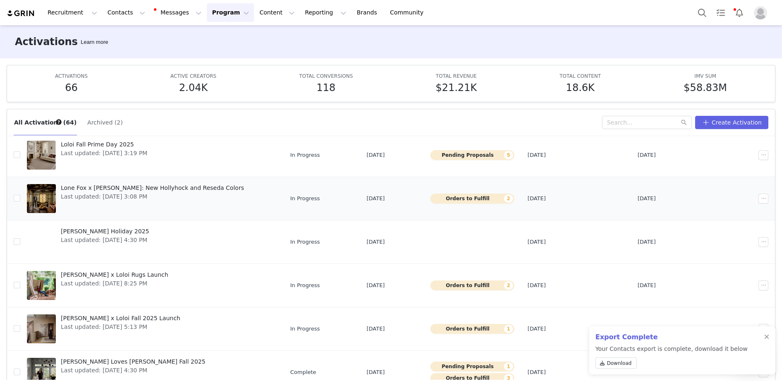
scroll to position [67, 0]
click at [48, 282] on div at bounding box center [41, 284] width 29 height 29
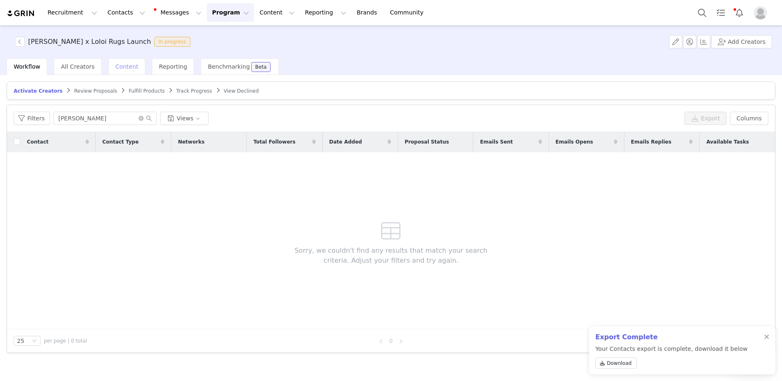
click at [120, 66] on span "Content" at bounding box center [126, 66] width 23 height 7
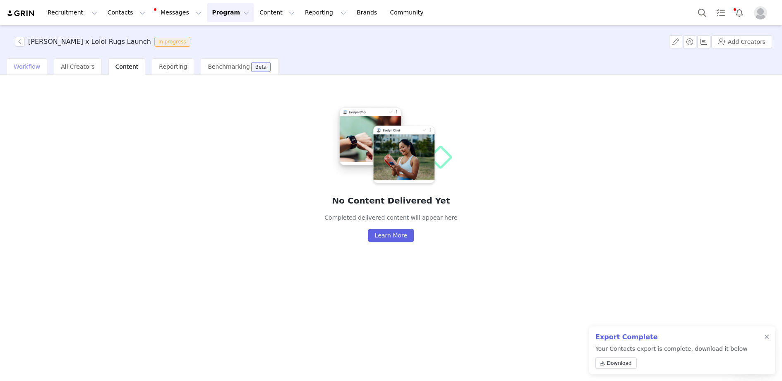
click at [26, 72] on div "Workflow" at bounding box center [27, 66] width 41 height 17
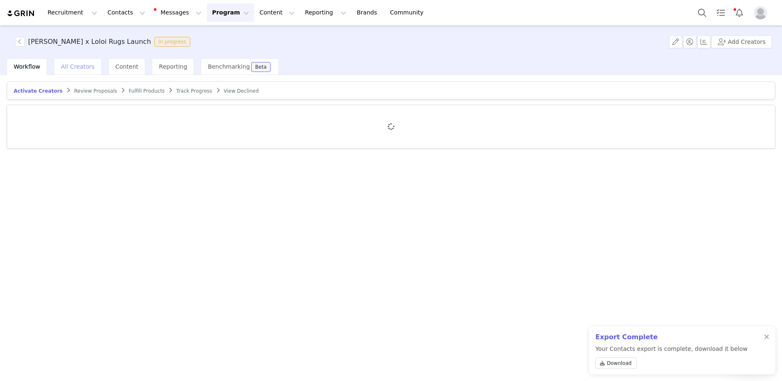
click at [64, 70] on div "All Creators" at bounding box center [78, 66] width 48 height 17
click at [36, 68] on span "Workflow" at bounding box center [27, 66] width 26 height 7
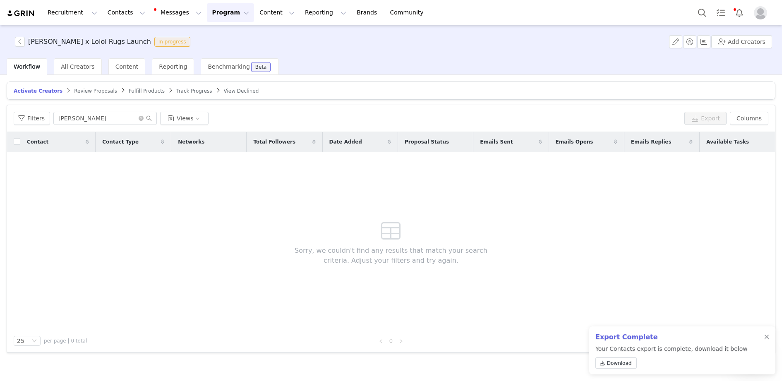
click at [137, 89] on span "Fulfill Products" at bounding box center [147, 91] width 36 height 6
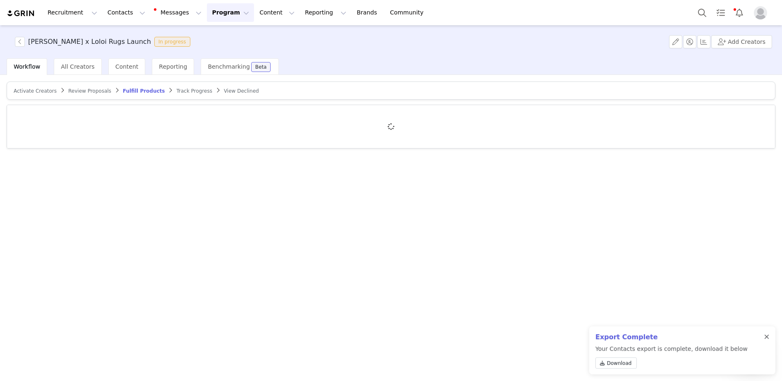
click at [769, 335] on div at bounding box center [766, 337] width 5 height 7
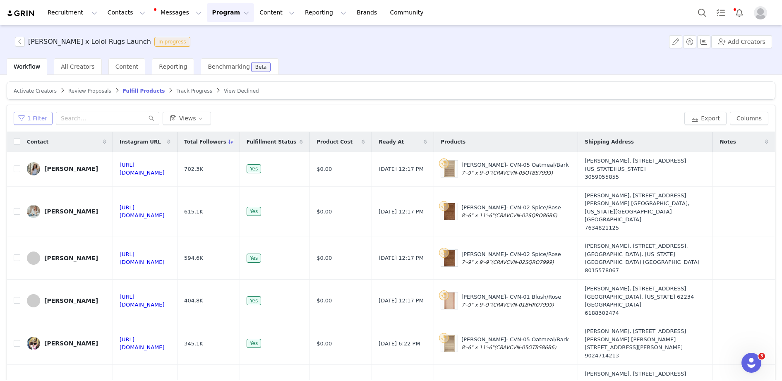
click at [36, 120] on button "1 Filter" at bounding box center [33, 118] width 39 height 13
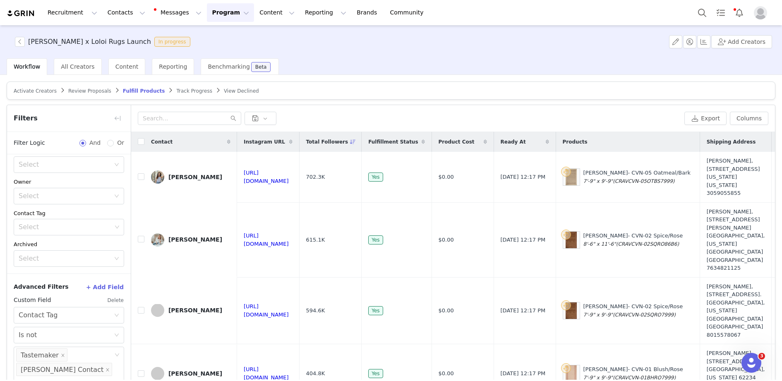
scroll to position [39, 0]
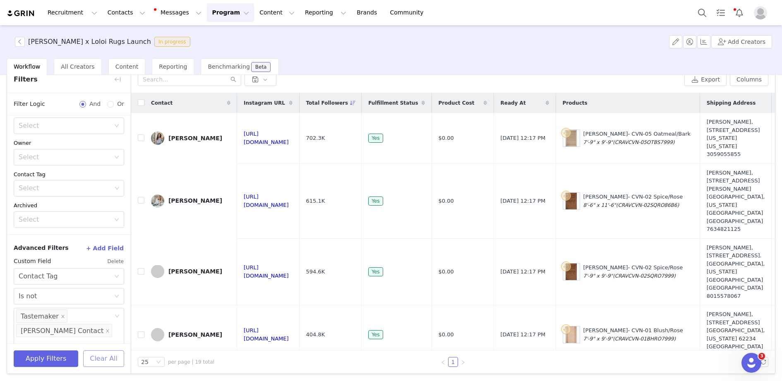
click at [105, 357] on button "Clear All" at bounding box center [103, 359] width 41 height 17
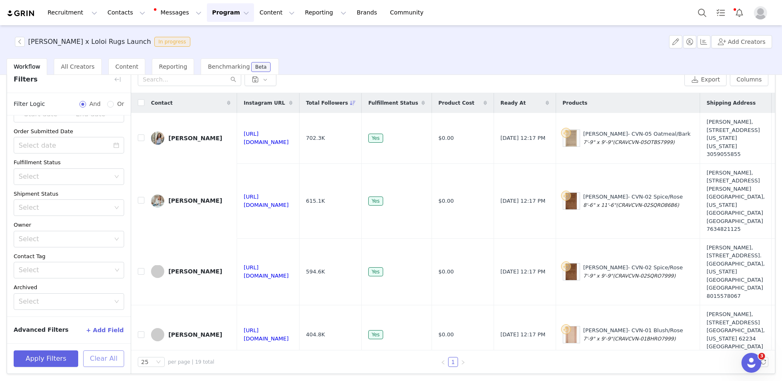
scroll to position [25, 0]
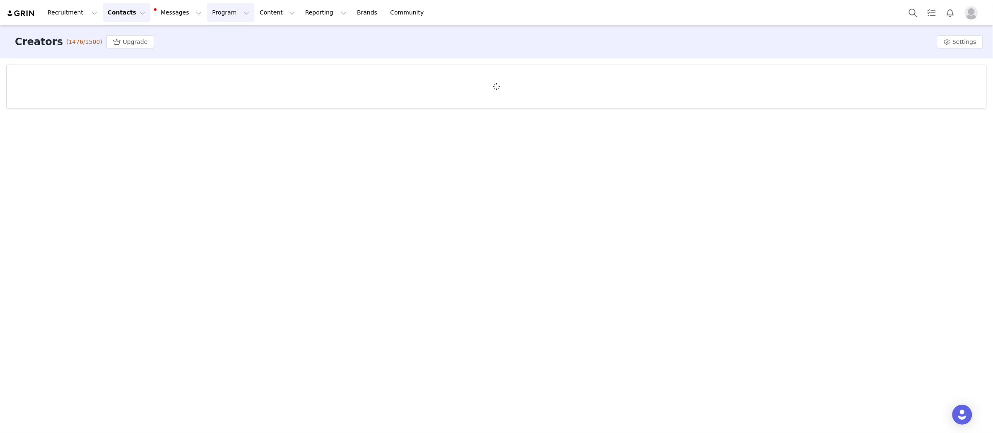
click at [229, 14] on button "Program Program" at bounding box center [230, 12] width 47 height 19
click at [229, 30] on link "Activations" at bounding box center [224, 36] width 60 height 14
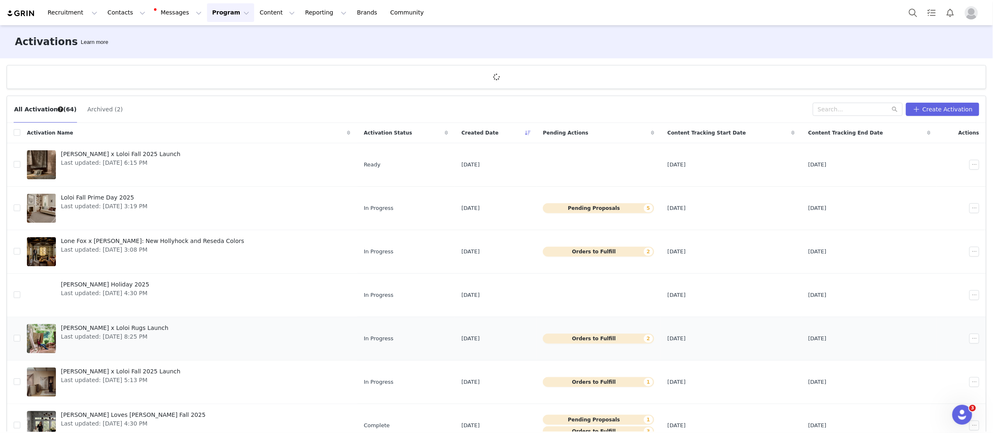
click at [49, 334] on div at bounding box center [41, 338] width 29 height 29
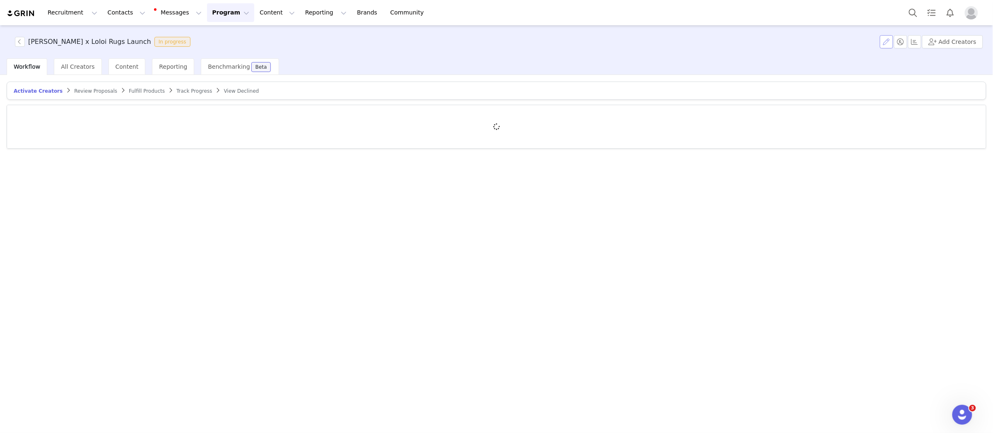
click at [890, 42] on button "button" at bounding box center [886, 41] width 13 height 13
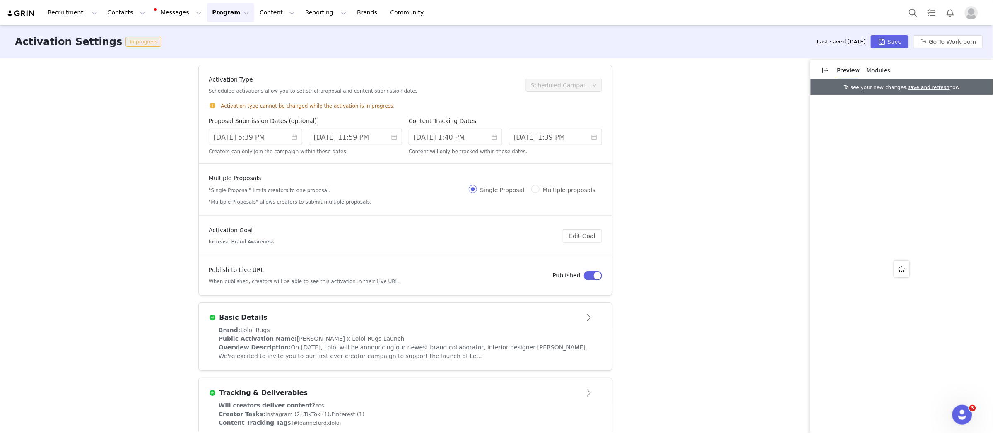
scroll to position [72, 0]
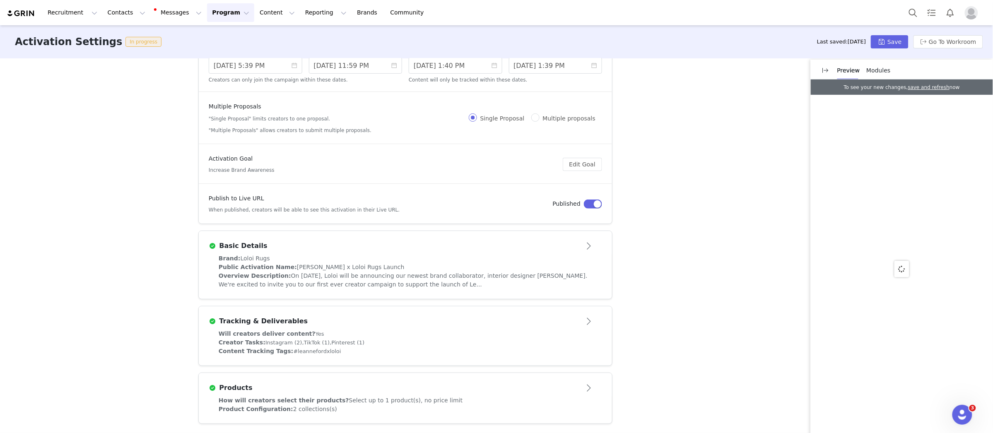
click at [388, 287] on div "Overview Description: On October 14th, 2025, Loloi will be announcing our newes…" at bounding box center [405, 280] width 373 height 17
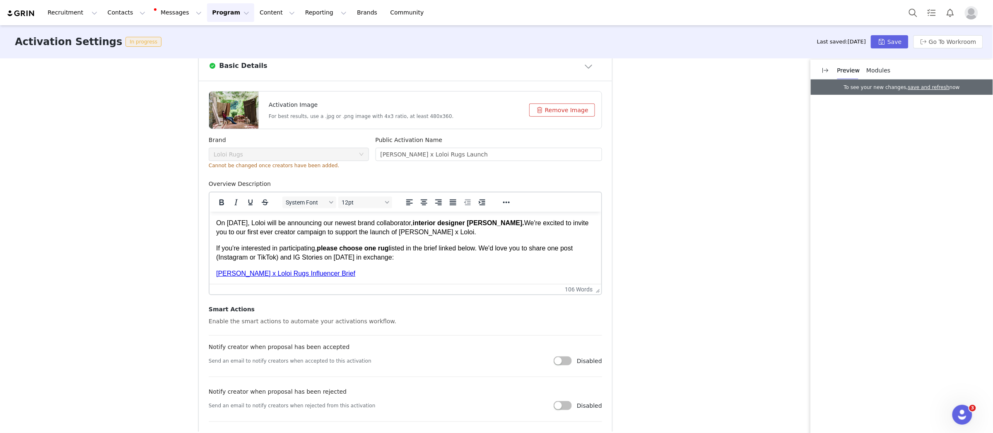
scroll to position [252, 0]
drag, startPoint x: 409, startPoint y: 256, endPoint x: 196, endPoint y: 251, distance: 212.8
click at [209, 251] on html "On October 14th, 2025, Loloi will be announcing our newest brand collaborator, …" at bounding box center [405, 260] width 392 height 98
copy p "If you're interested in participating, please choose one rug listed in the brie…"
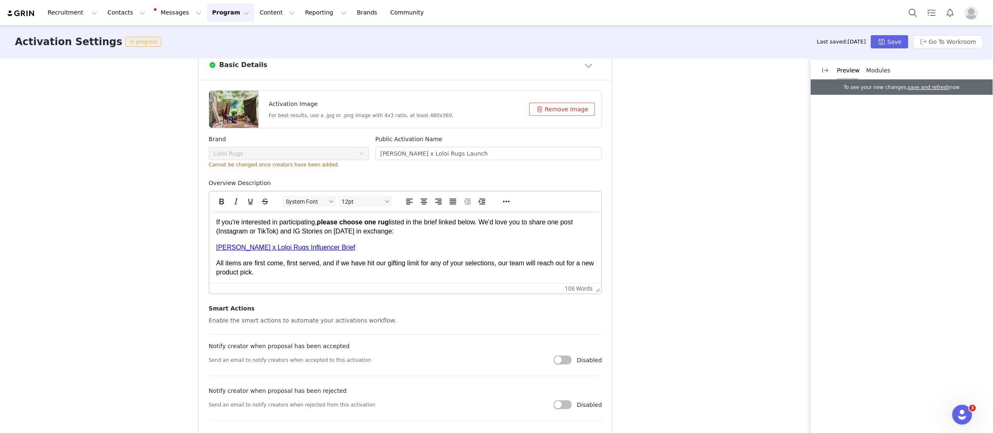
scroll to position [271, 0]
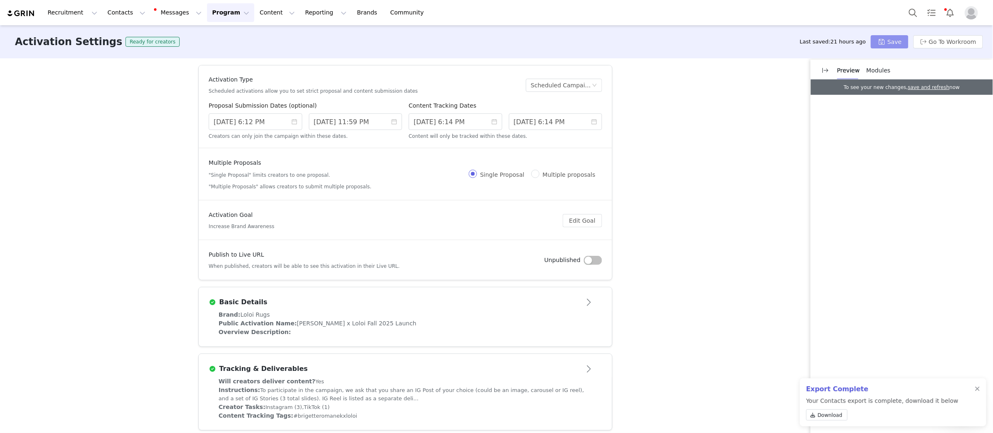
scroll to position [324, 0]
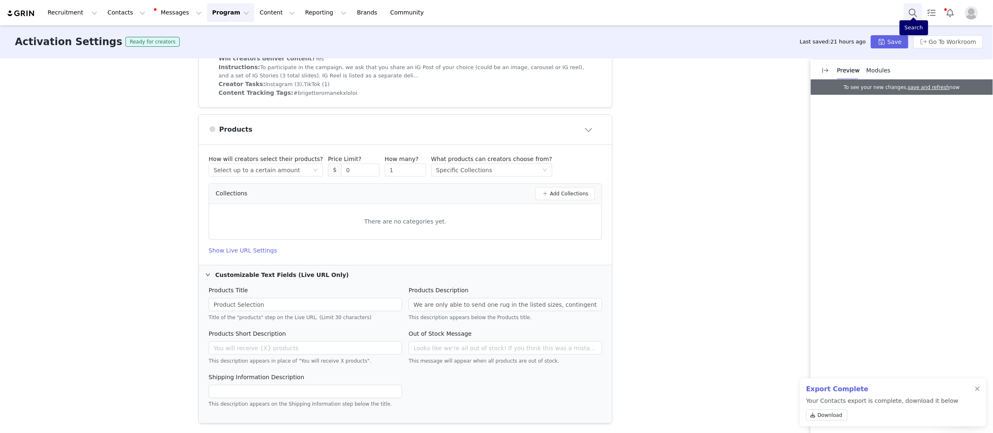
click at [913, 11] on button "Search" at bounding box center [913, 12] width 18 height 19
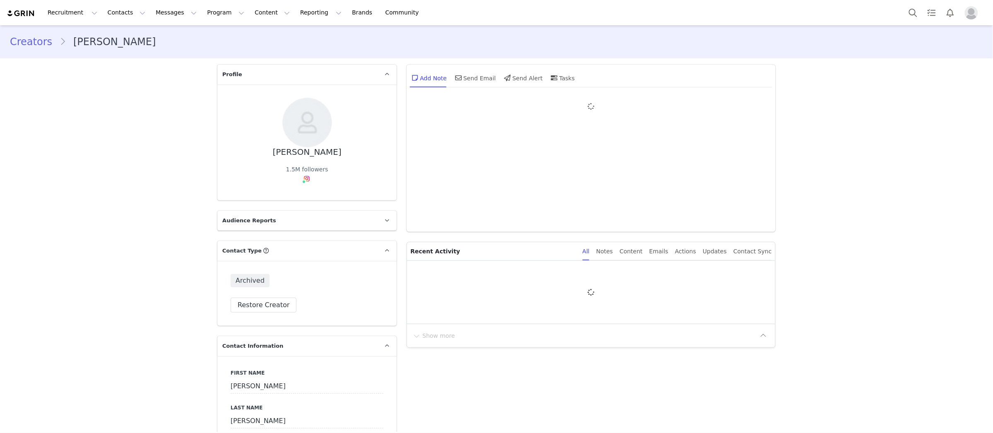
type input "+1 ([GEOGRAPHIC_DATA])"
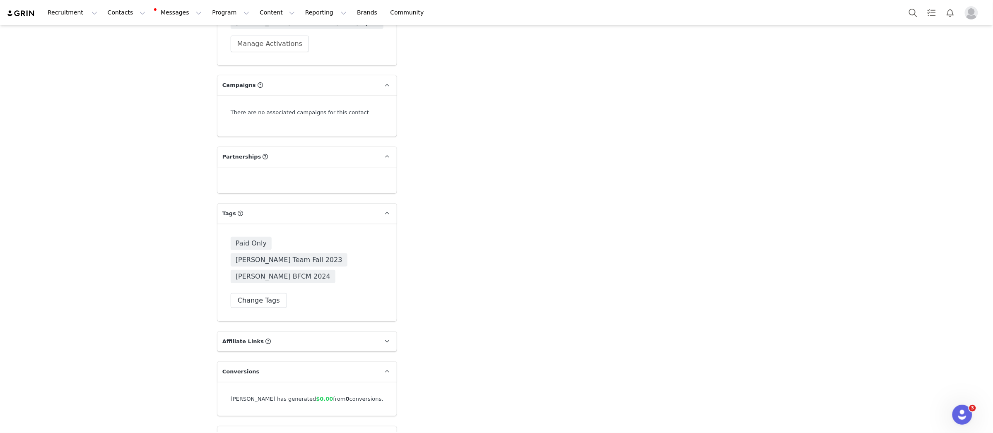
scroll to position [1524, 0]
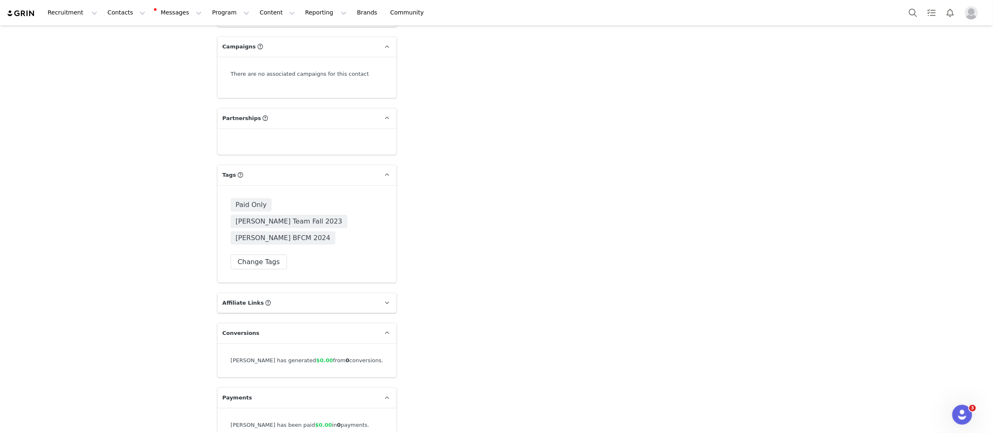
click at [278, 231] on span "[PERSON_NAME] BFCM 2024" at bounding box center [283, 237] width 105 height 13
click at [329, 215] on span "[PERSON_NAME] Team Fall 2023" at bounding box center [289, 221] width 117 height 13
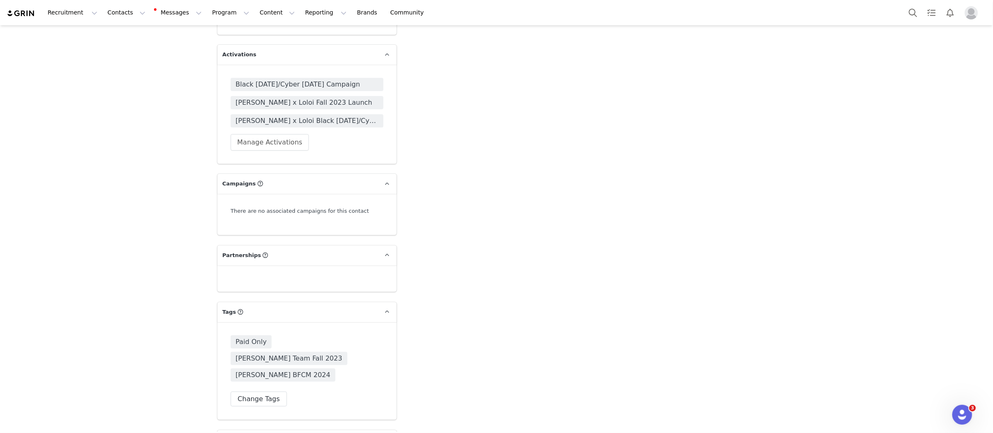
scroll to position [1383, 0]
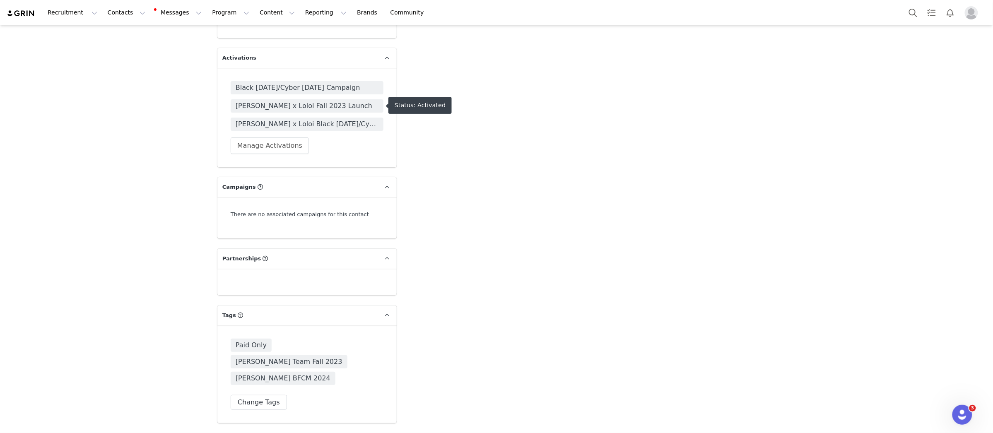
click at [322, 103] on span "[PERSON_NAME] x Loloi Fall 2023 Launch" at bounding box center [307, 106] width 143 height 10
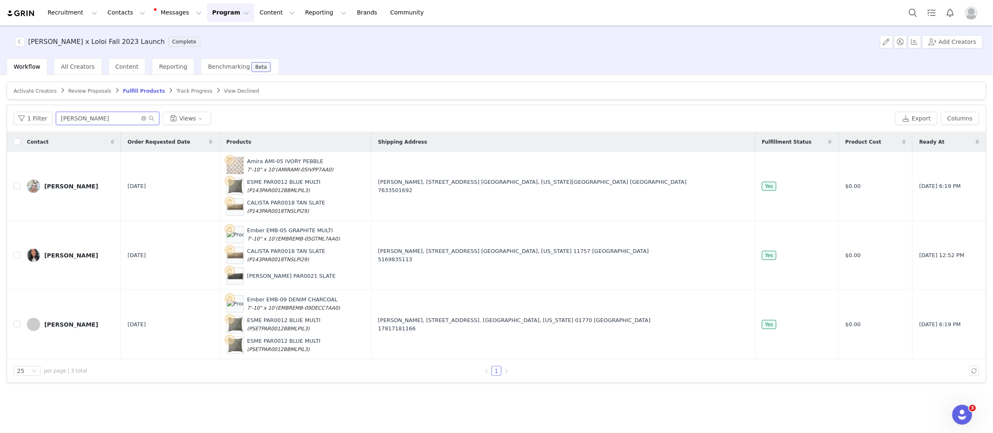
click at [131, 115] on input "emily" at bounding box center [107, 118] width 103 height 13
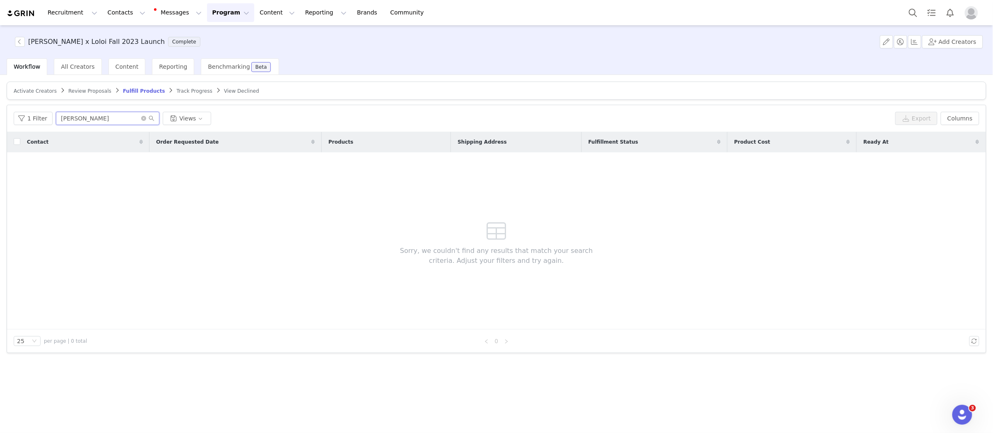
type input "[PERSON_NAME]"
click at [15, 123] on button "1 Filter" at bounding box center [33, 118] width 39 height 13
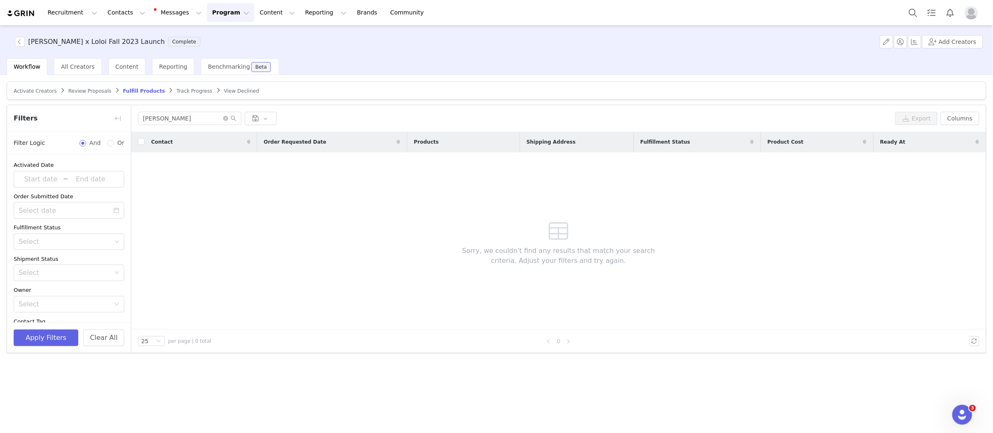
click at [54, 123] on div "Filters" at bounding box center [69, 118] width 124 height 27
click at [113, 335] on button "Clear All" at bounding box center [103, 337] width 41 height 17
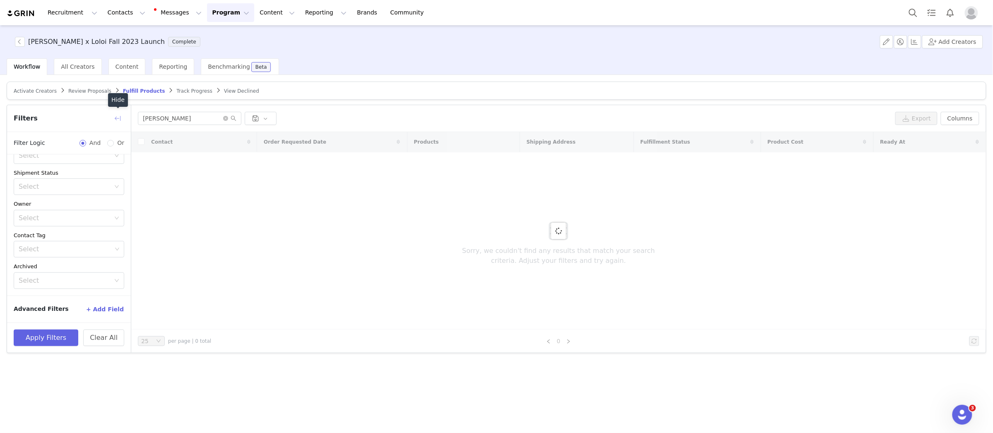
click at [117, 114] on button "button" at bounding box center [117, 118] width 13 height 13
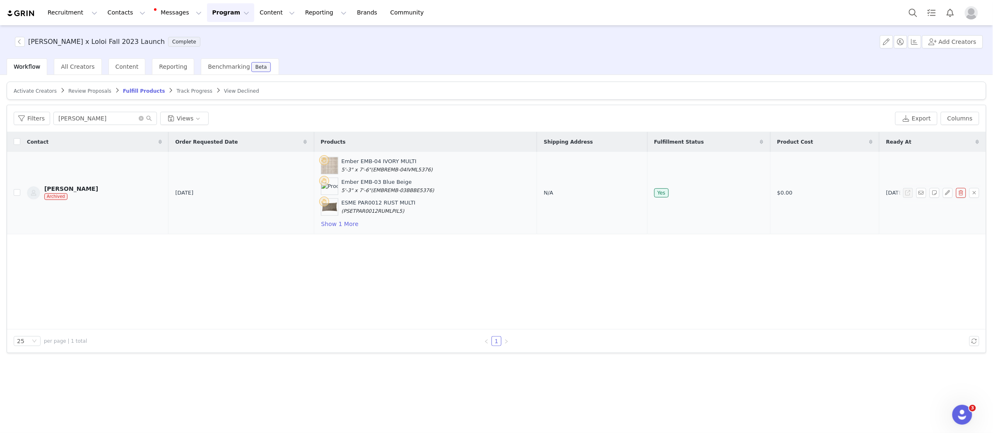
click at [57, 188] on div "[PERSON_NAME]" at bounding box center [71, 188] width 54 height 7
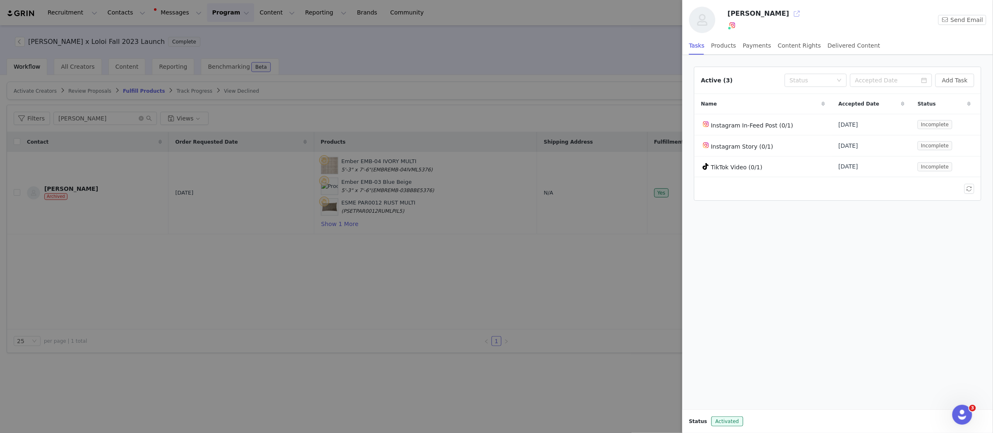
click at [790, 12] on button "button" at bounding box center [796, 13] width 13 height 13
click at [160, 274] on div at bounding box center [496, 216] width 993 height 433
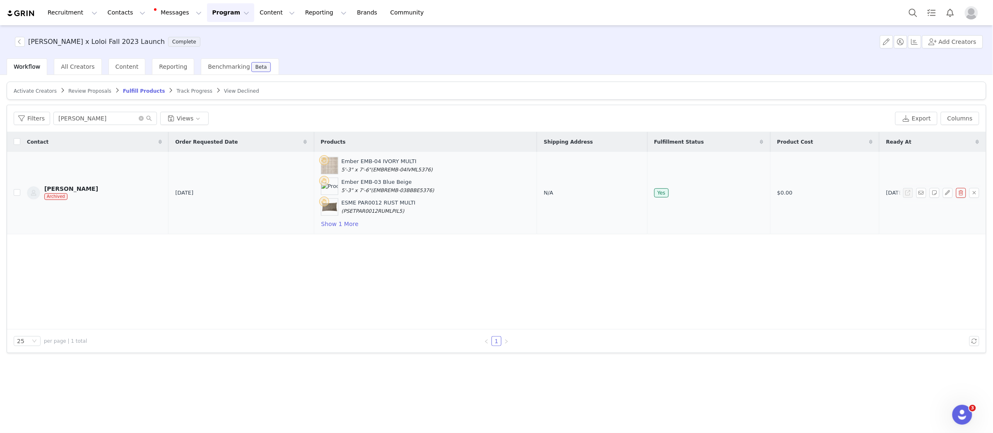
click at [77, 188] on div "[PERSON_NAME]" at bounding box center [71, 188] width 54 height 7
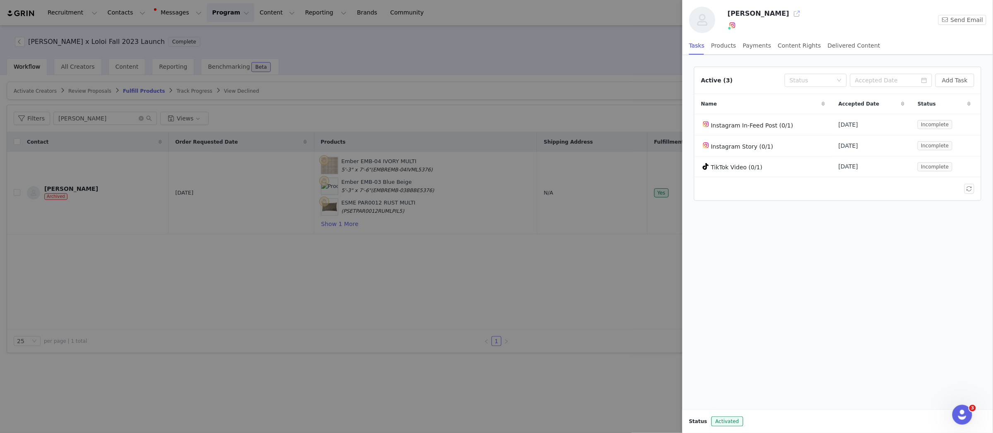
click at [790, 9] on button "button" at bounding box center [796, 13] width 13 height 13
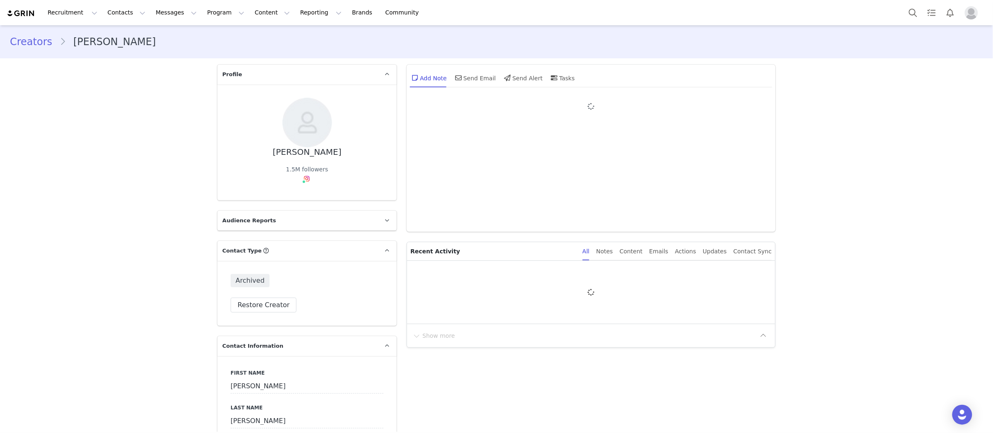
type input "+1 ([GEOGRAPHIC_DATA])"
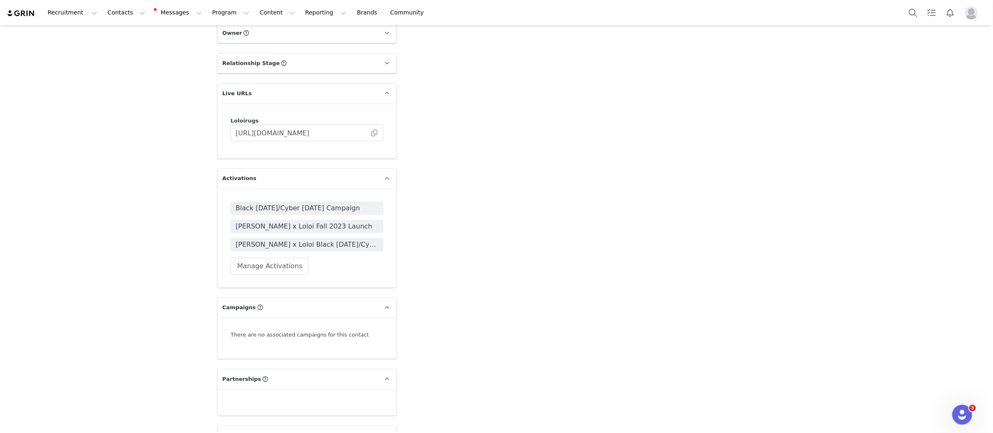
scroll to position [1264, 0]
click at [318, 211] on span "Black [DATE]/Cyber [DATE] Campaign" at bounding box center [307, 206] width 153 height 13
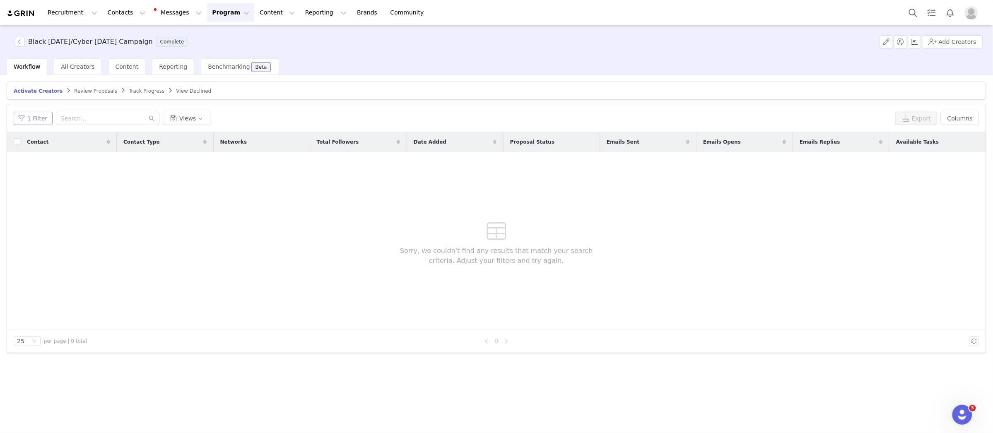
click at [29, 120] on button "1 Filter" at bounding box center [33, 118] width 39 height 13
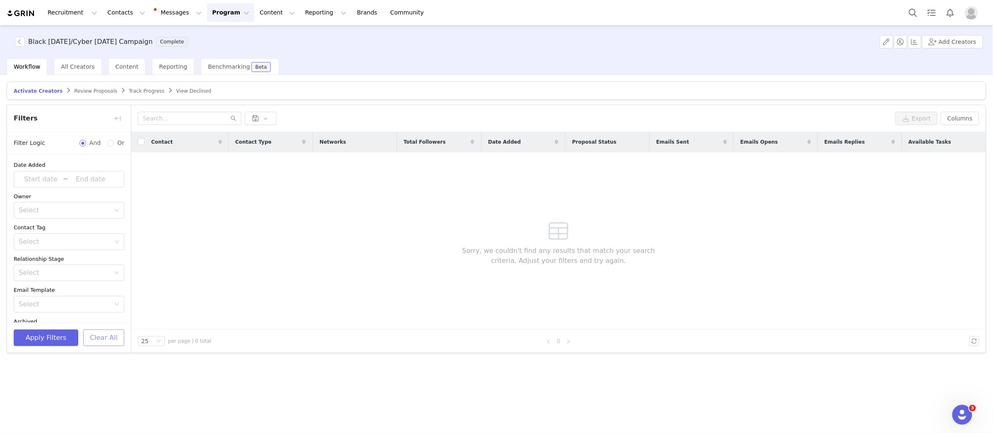
click at [103, 342] on button "Clear All" at bounding box center [103, 337] width 41 height 17
click at [115, 117] on button "button" at bounding box center [117, 118] width 13 height 13
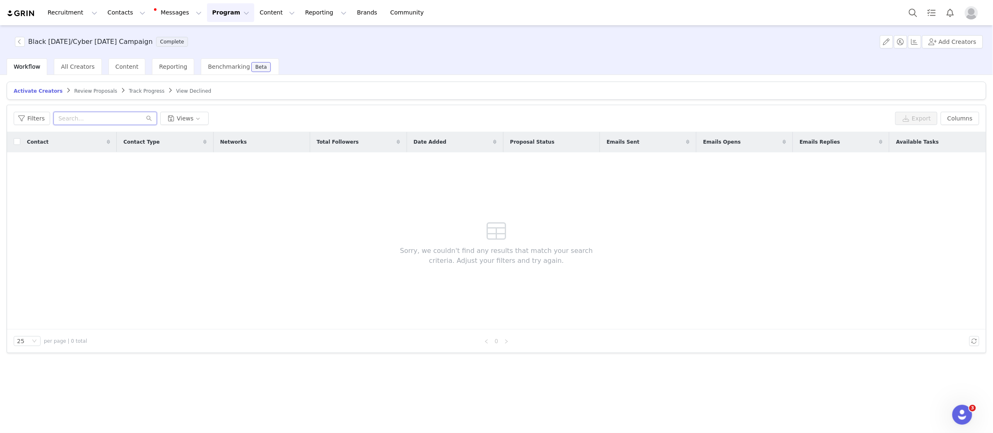
click at [101, 114] on input "text" at bounding box center [104, 118] width 103 height 13
type input ";"
type input "[PERSON_NAME]"
click at [93, 85] on article "Activate Creators Review Proposals Track Progress View Declined" at bounding box center [496, 91] width 979 height 18
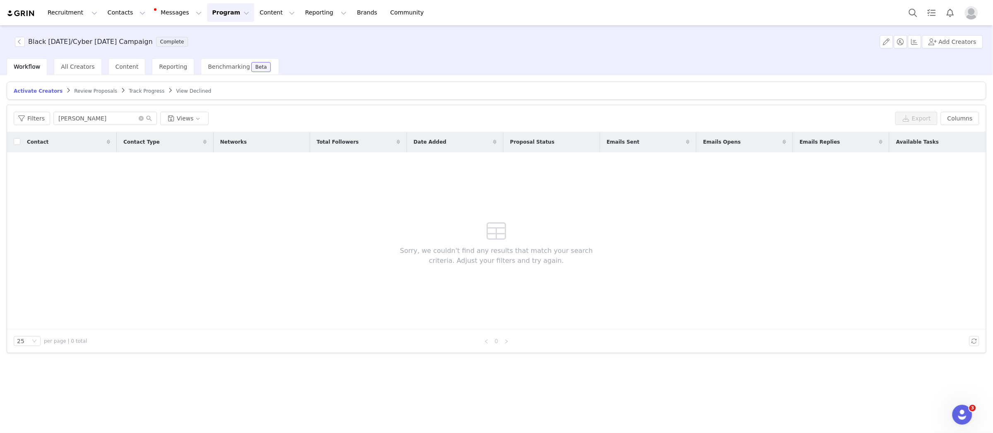
click at [143, 88] on span "Track Progress" at bounding box center [147, 91] width 36 height 6
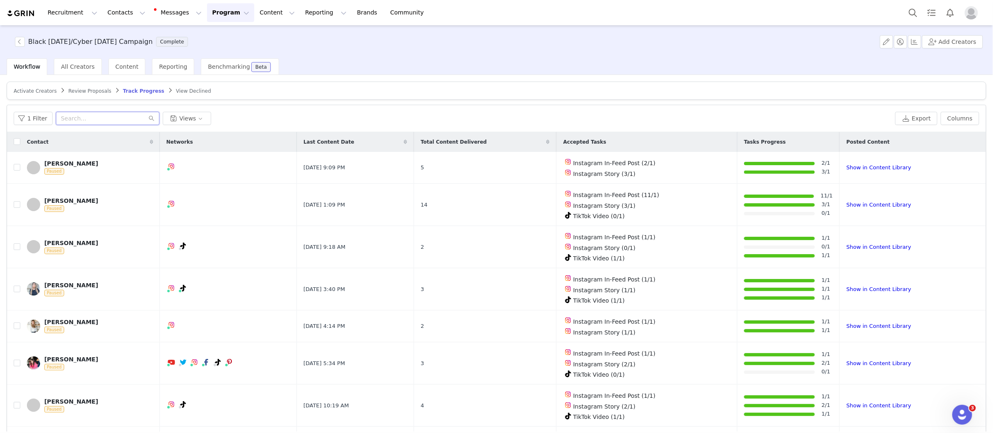
click at [111, 115] on input "text" at bounding box center [107, 118] width 103 height 13
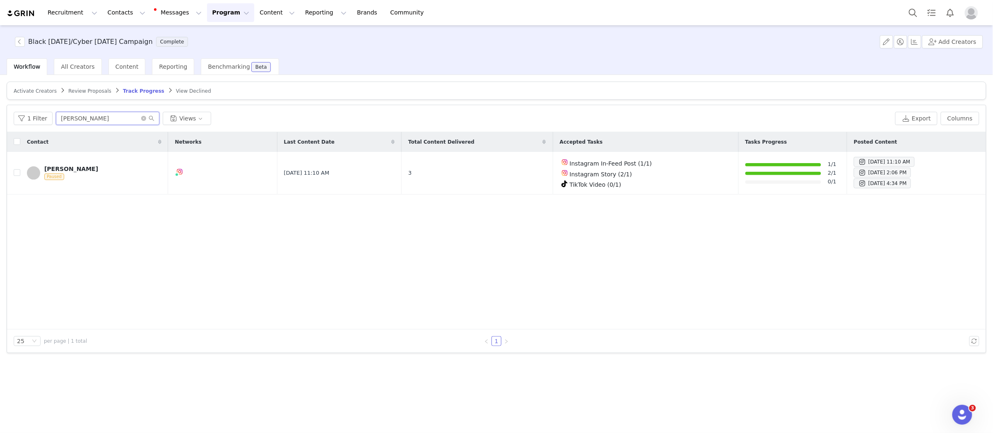
type input "[PERSON_NAME]"
click at [97, 88] on span "Review Proposals" at bounding box center [89, 91] width 43 height 6
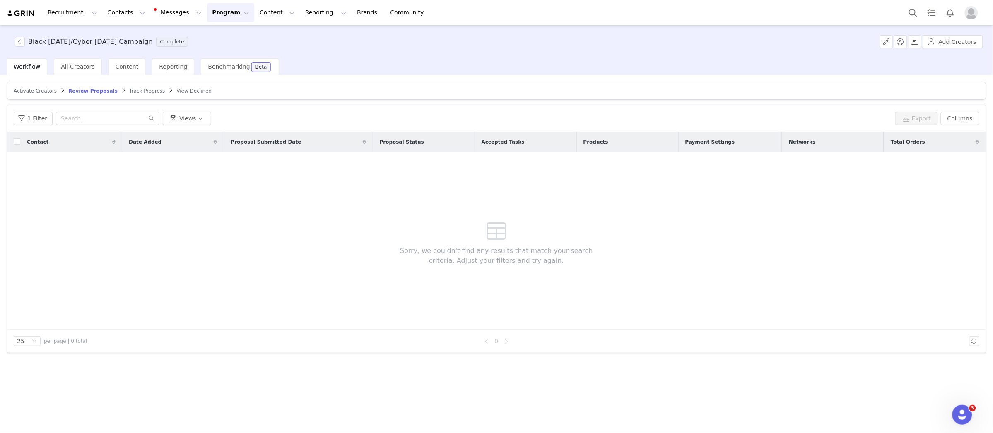
click at [142, 89] on span "Track Progress" at bounding box center [147, 91] width 36 height 6
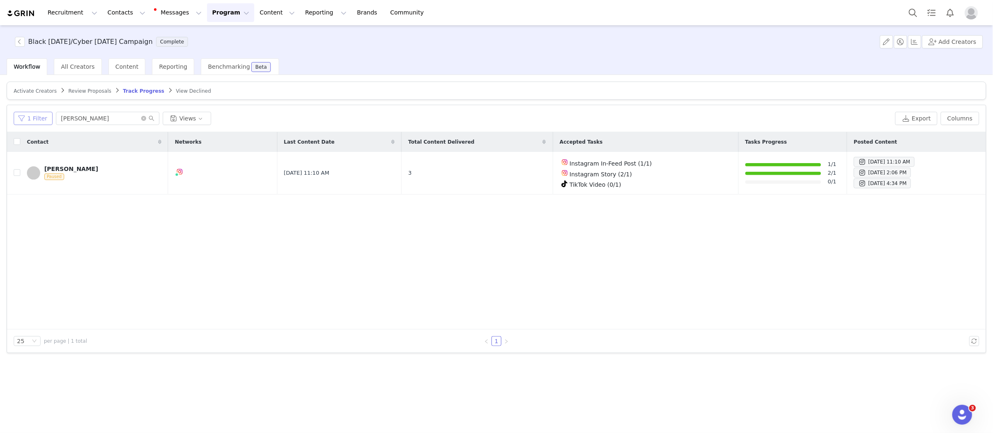
click at [26, 123] on button "1 Filter" at bounding box center [33, 118] width 39 height 13
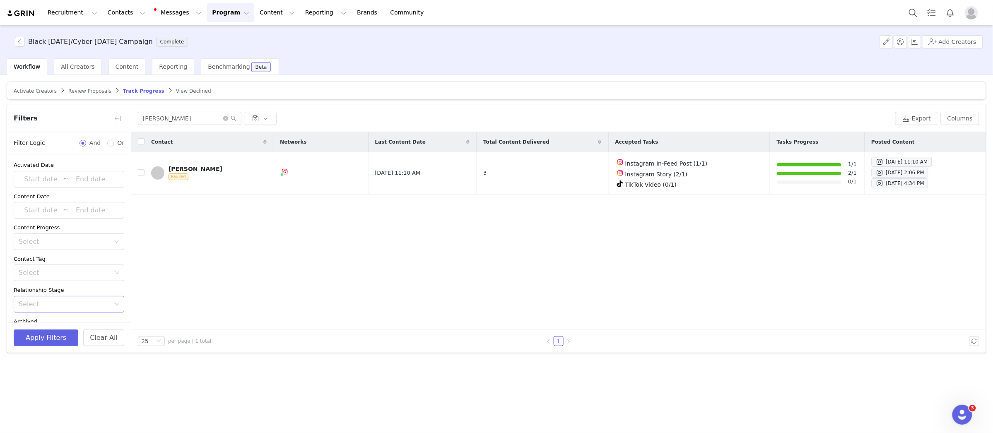
scroll to position [55, 0]
click at [41, 91] on span "Activate Creators" at bounding box center [35, 91] width 43 height 6
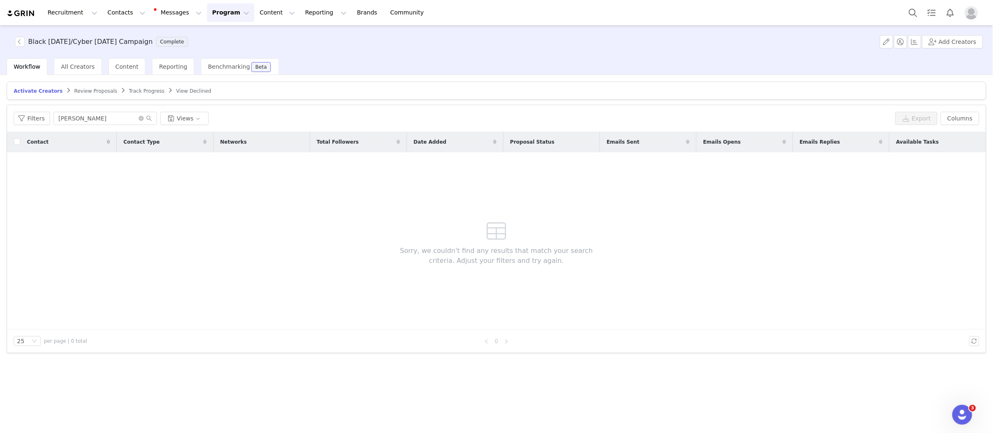
click at [86, 91] on span "Review Proposals" at bounding box center [95, 91] width 43 height 6
click at [131, 88] on span "Track Progress" at bounding box center [147, 91] width 36 height 6
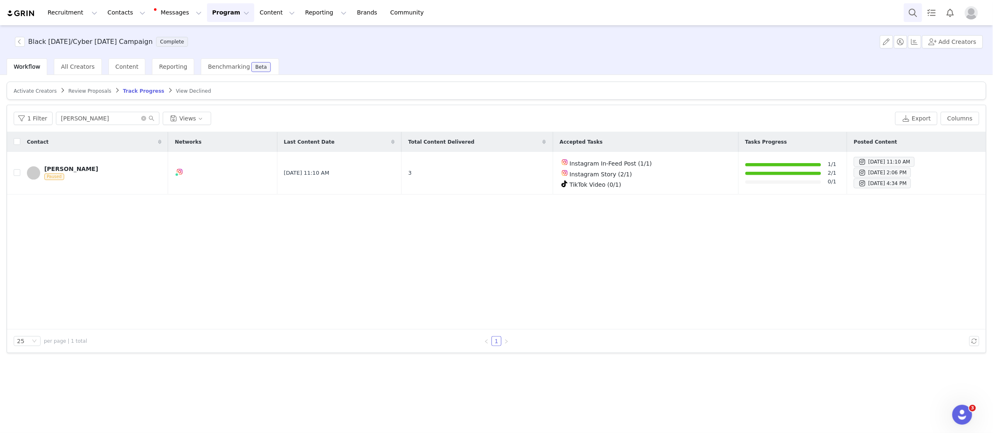
click at [911, 18] on button "Search" at bounding box center [913, 12] width 18 height 19
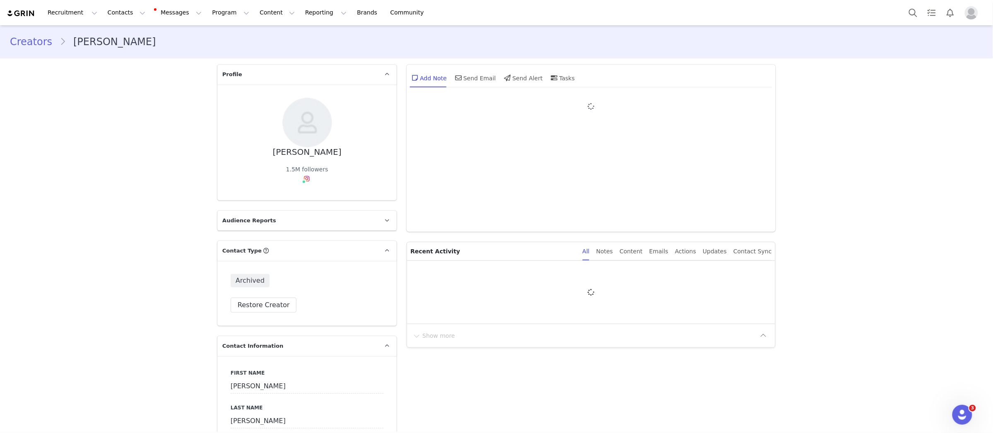
type input "+1 ([GEOGRAPHIC_DATA])"
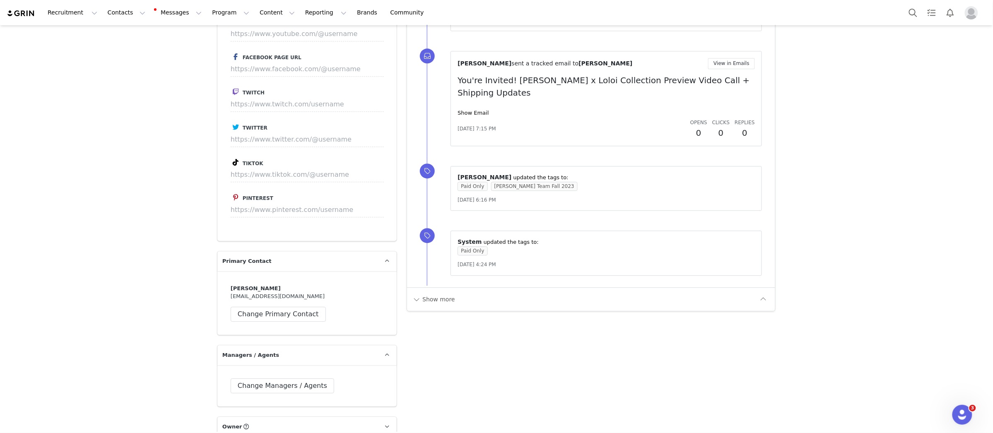
scroll to position [1375, 0]
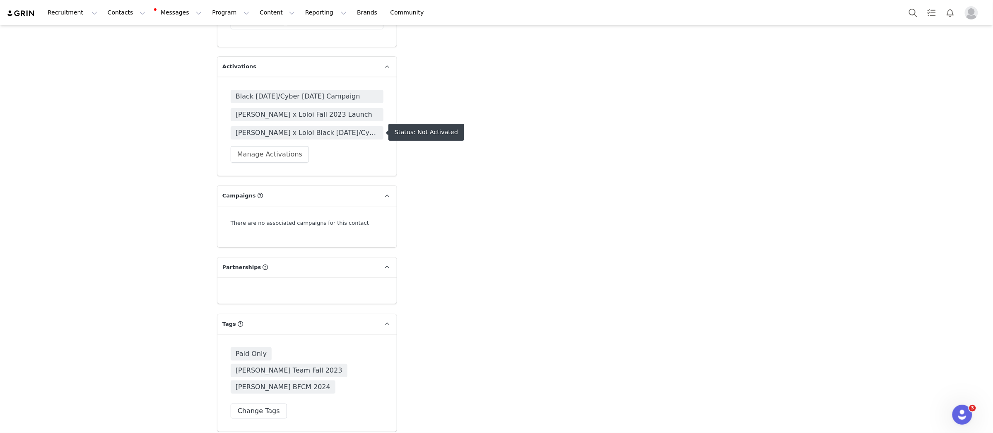
click at [340, 133] on span "[PERSON_NAME] x Loloi Black [DATE]/Cyber [DATE] 2024" at bounding box center [307, 133] width 143 height 10
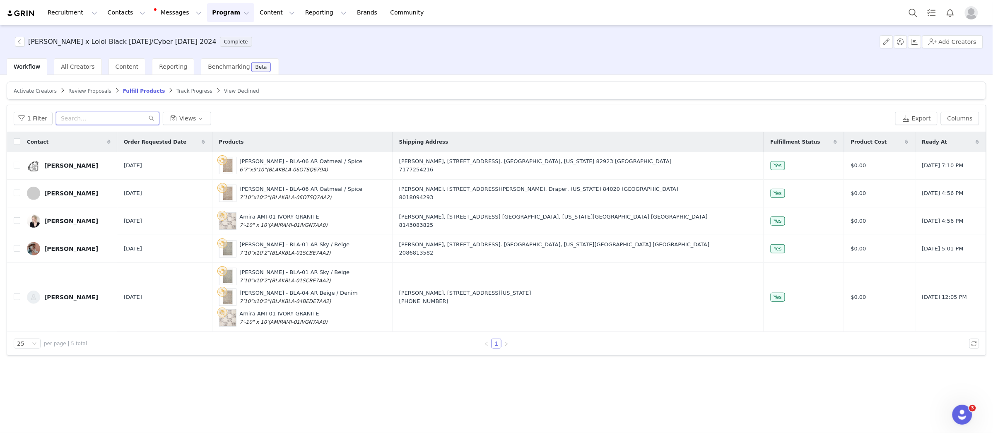
click at [120, 116] on input "text" at bounding box center [107, 118] width 103 height 13
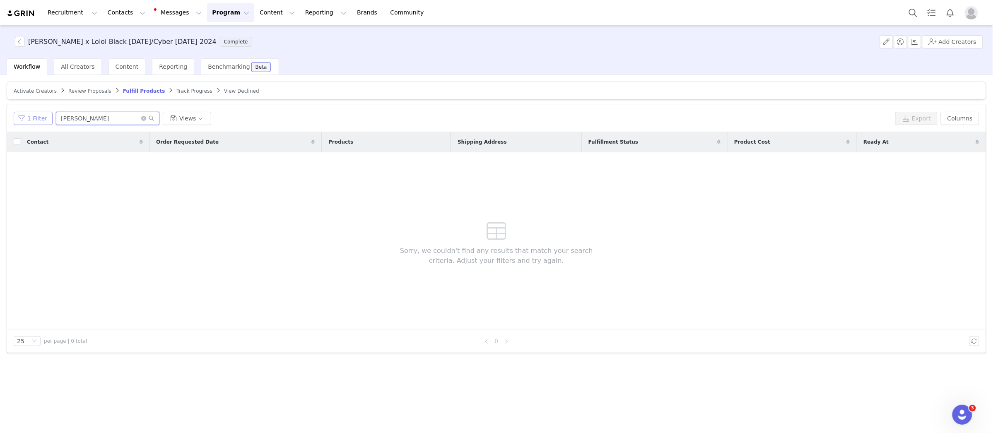
type input "[PERSON_NAME]"
click at [33, 120] on button "1 Filter" at bounding box center [33, 118] width 39 height 13
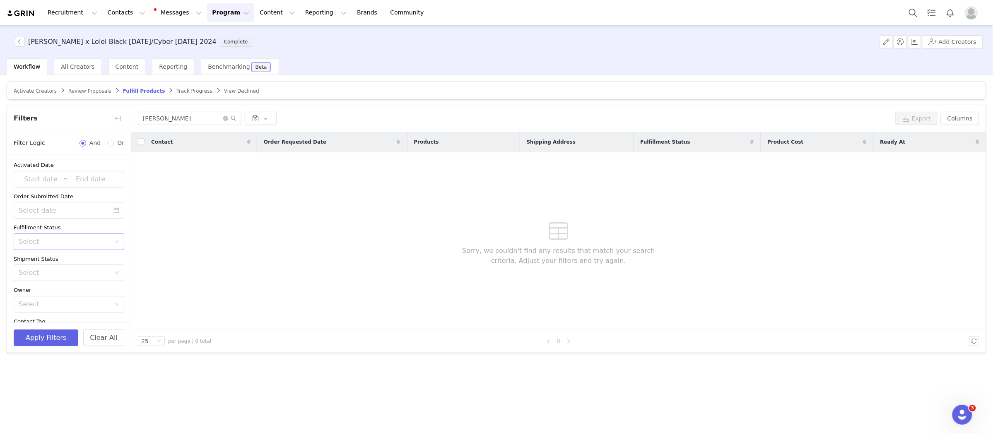
scroll to position [86, 0]
click at [111, 337] on button "Clear All" at bounding box center [103, 337] width 41 height 17
click at [60, 341] on button "Apply Filters" at bounding box center [46, 337] width 65 height 17
click at [120, 115] on button "button" at bounding box center [117, 118] width 13 height 13
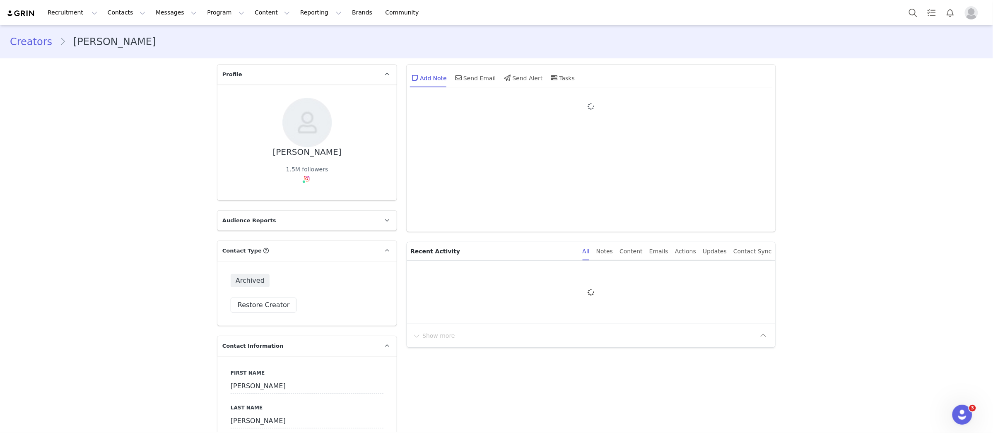
type input "+1 ([GEOGRAPHIC_DATA])"
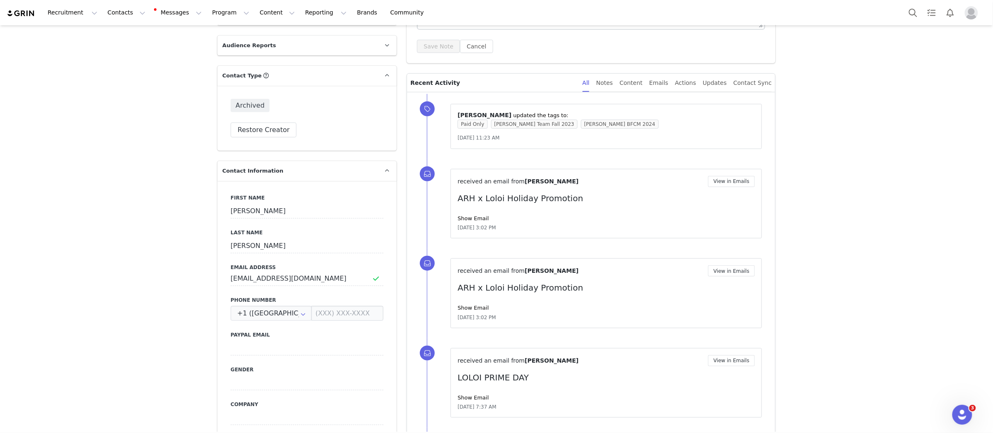
scroll to position [98, 0]
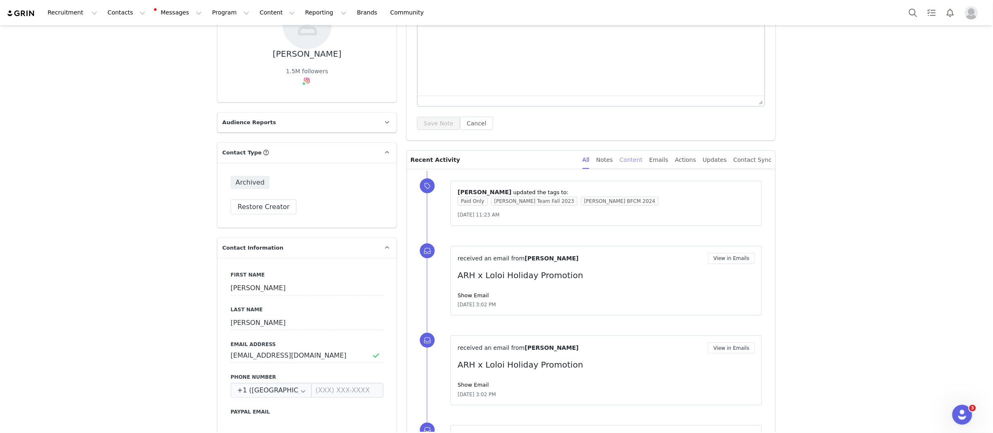
click at [642, 158] on div "Content" at bounding box center [630, 160] width 23 height 19
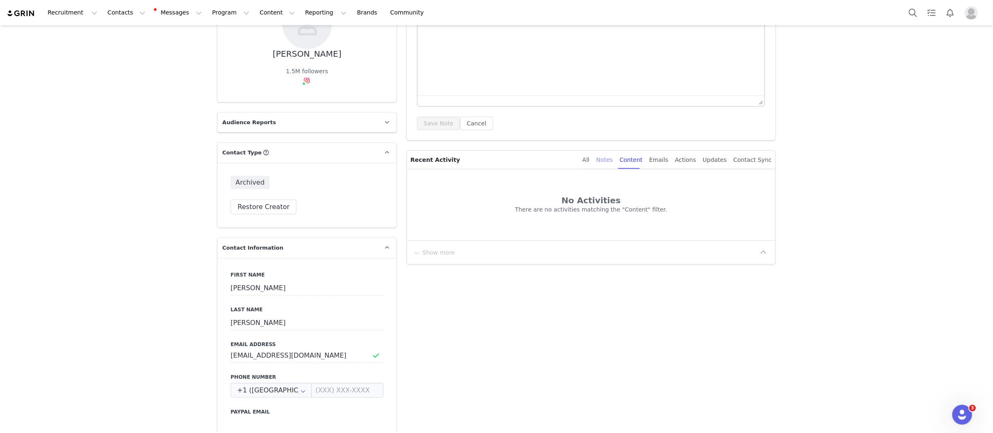
click at [606, 158] on div "Notes" at bounding box center [604, 160] width 17 height 19
click at [575, 159] on p "Recent Activity" at bounding box center [492, 160] width 165 height 18
click at [591, 159] on div "All Notes Content Emails Actions Updates Contact Sync" at bounding box center [674, 160] width 196 height 18
click at [589, 161] on div "All" at bounding box center [585, 160] width 7 height 19
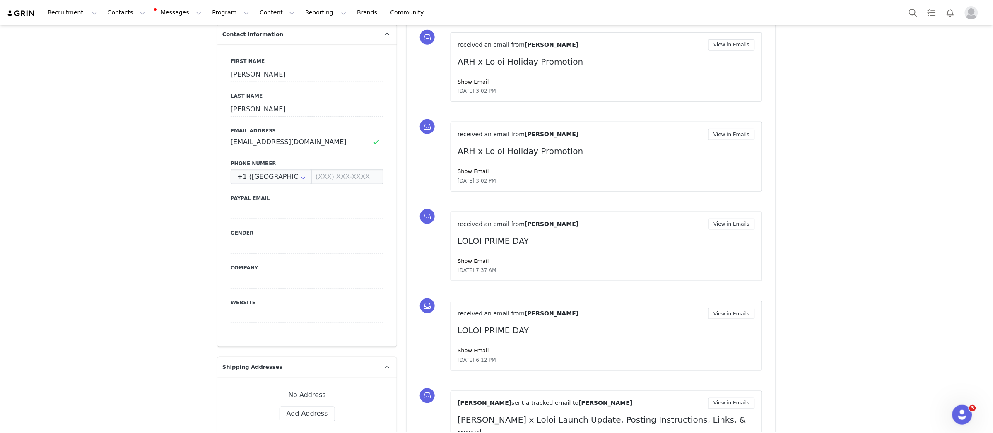
scroll to position [309, 0]
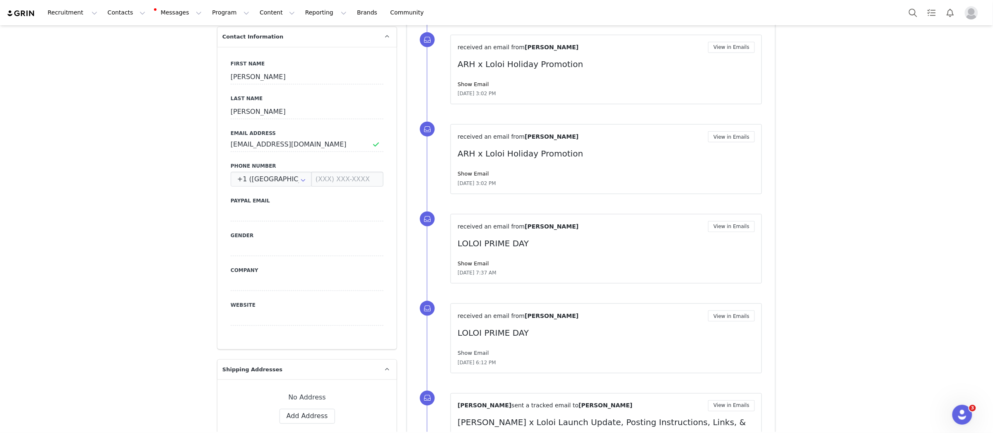
click at [481, 352] on link "Show Email" at bounding box center [472, 353] width 31 height 6
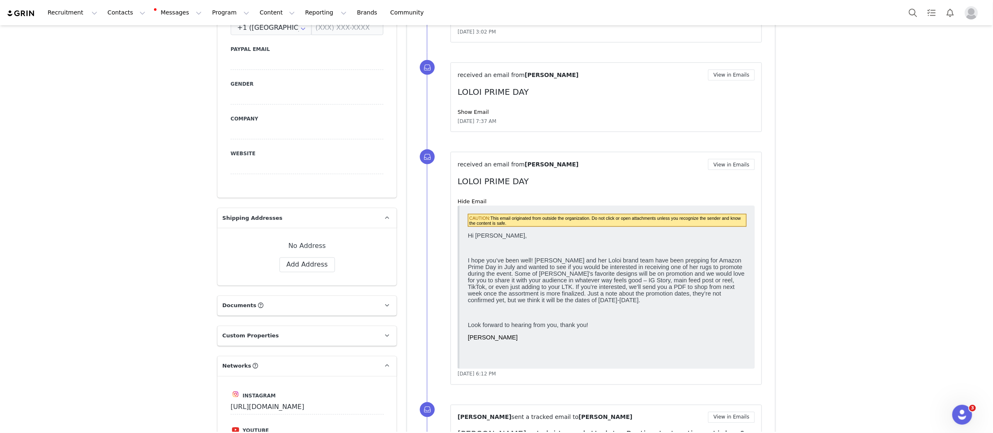
scroll to position [608, 0]
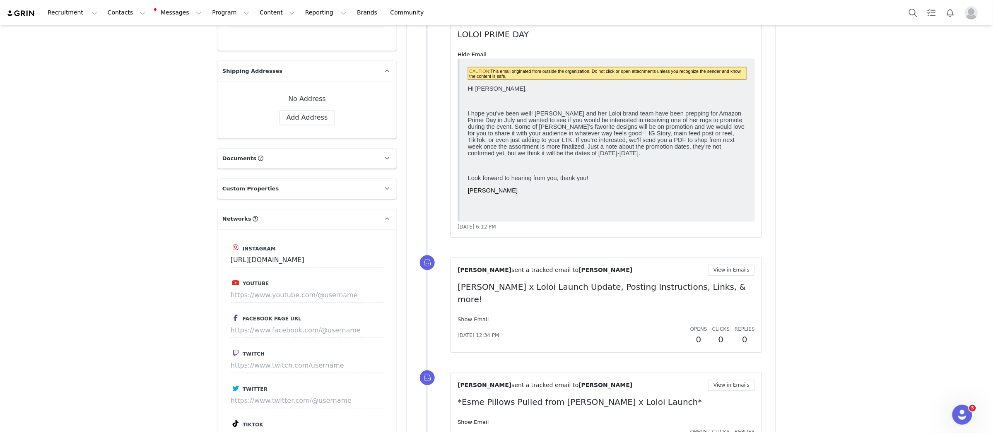
click at [476, 317] on link "Show Email" at bounding box center [472, 320] width 31 height 6
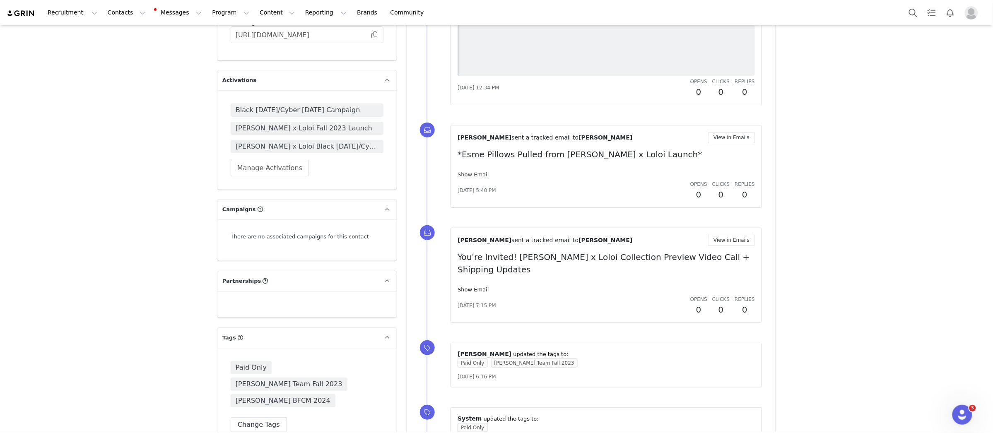
scroll to position [1529, 0]
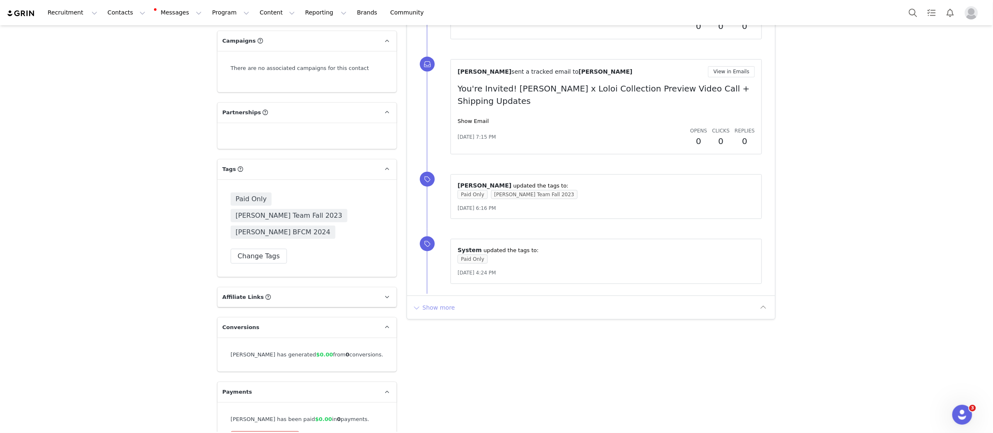
click at [449, 301] on button "Show more" at bounding box center [433, 307] width 43 height 13
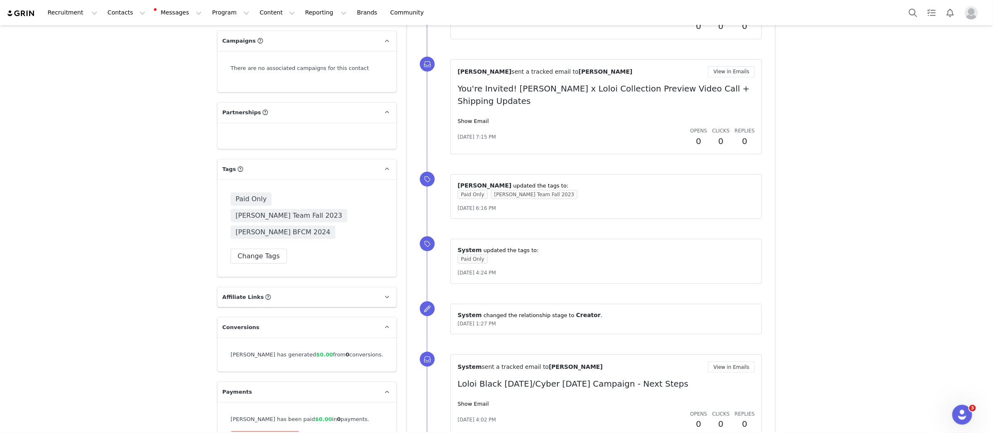
scroll to position [1618, 0]
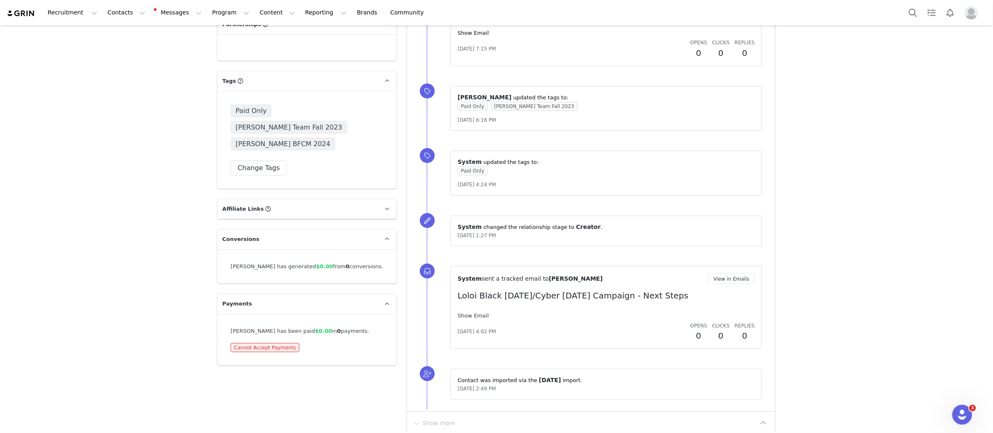
click at [474, 312] on link "Show Email" at bounding box center [472, 315] width 31 height 6
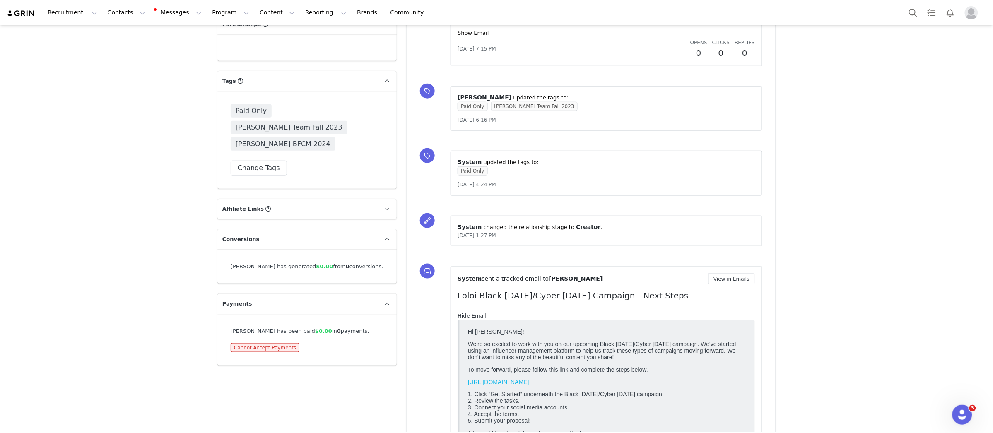
scroll to position [0, 0]
